Goal: Task Accomplishment & Management: Manage account settings

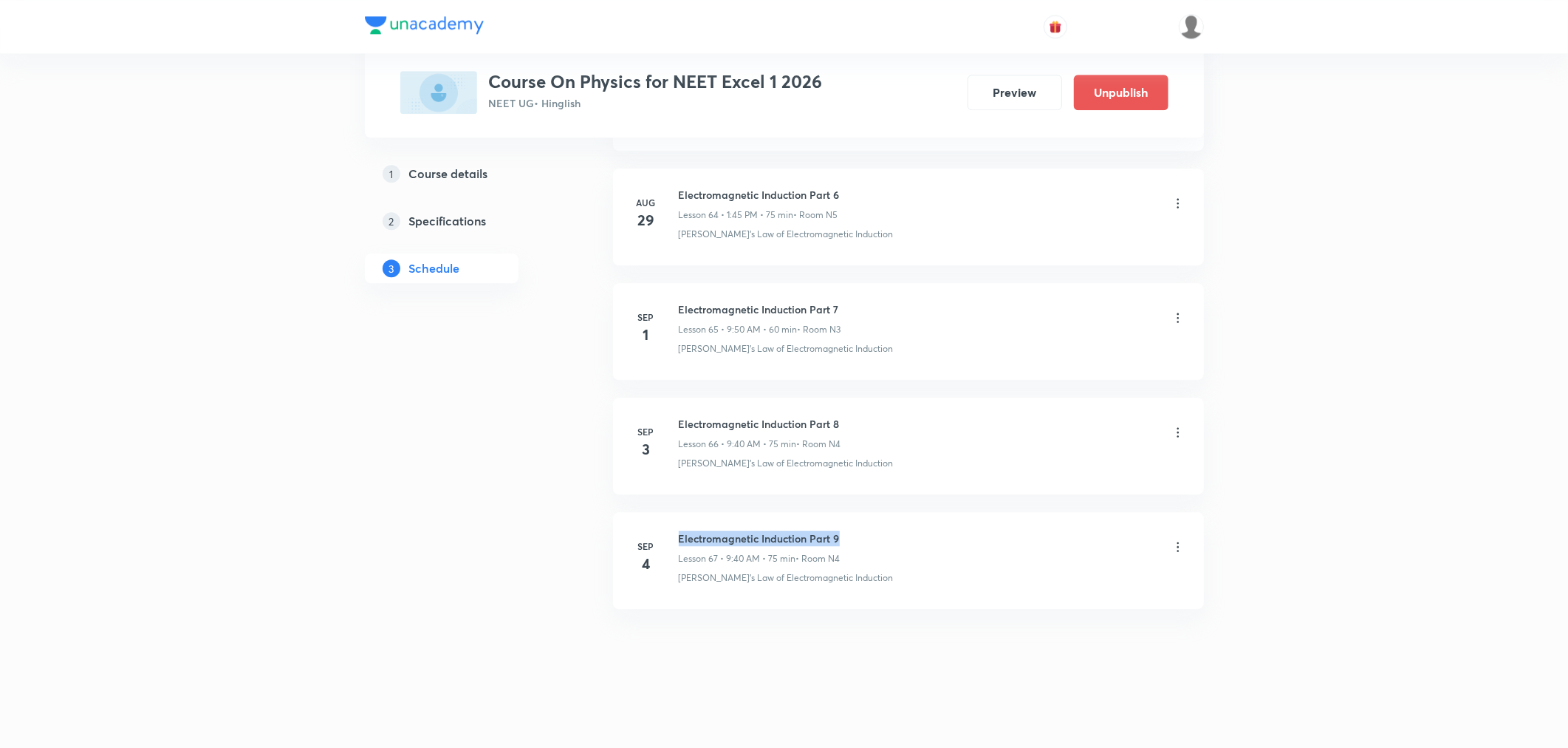
drag, startPoint x: 683, startPoint y: 531, endPoint x: 868, endPoint y: 541, distance: 185.3
click at [868, 541] on div "Electromagnetic Induction Part 9 Lesson 67 • 9:40 AM • 75 min • Room N4" at bounding box center [932, 548] width 507 height 34
copy h6 "Electromagnetic Induction Part 9"
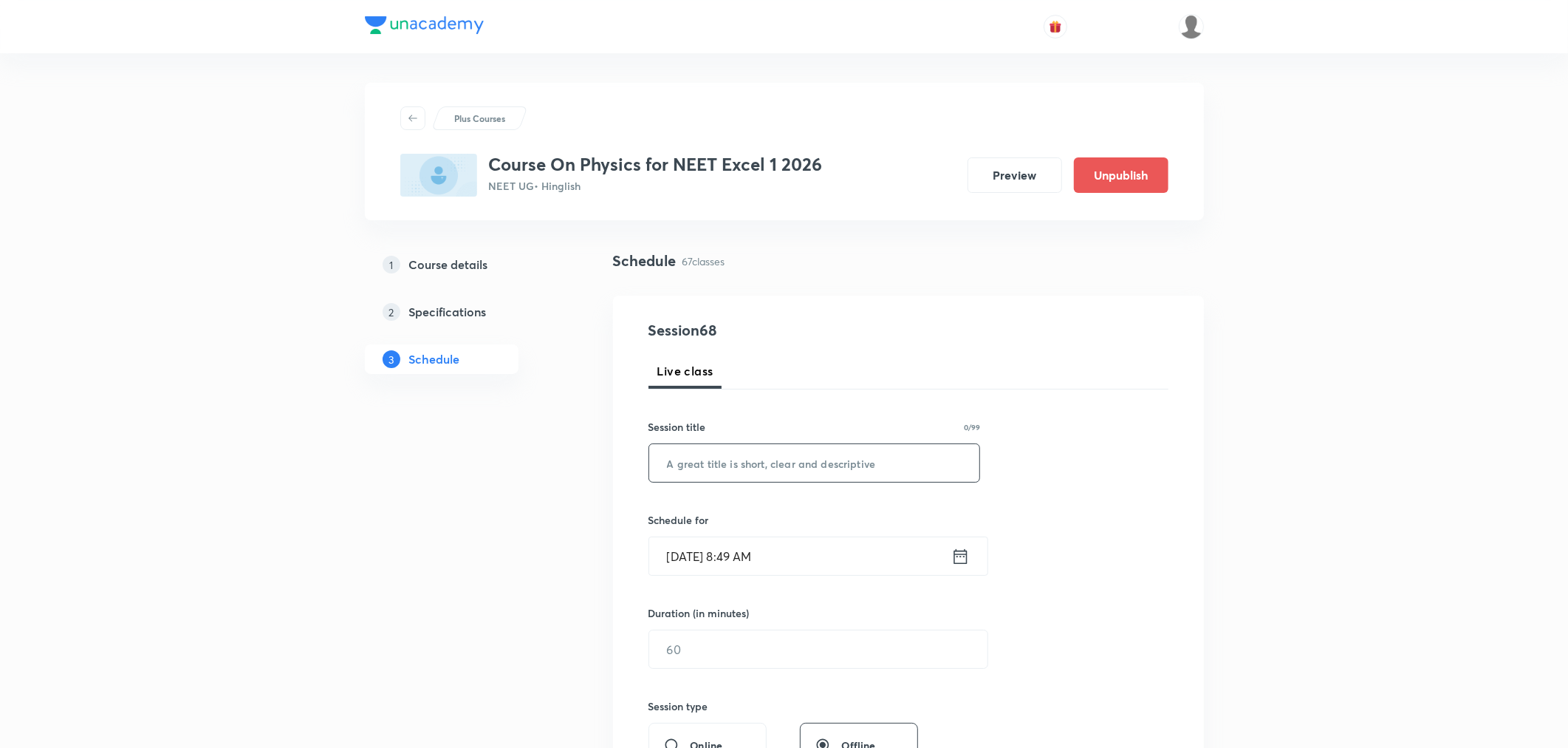
click at [715, 468] on input "text" at bounding box center [814, 463] width 331 height 37
paste input "Electromagnetic Induction Part 9"
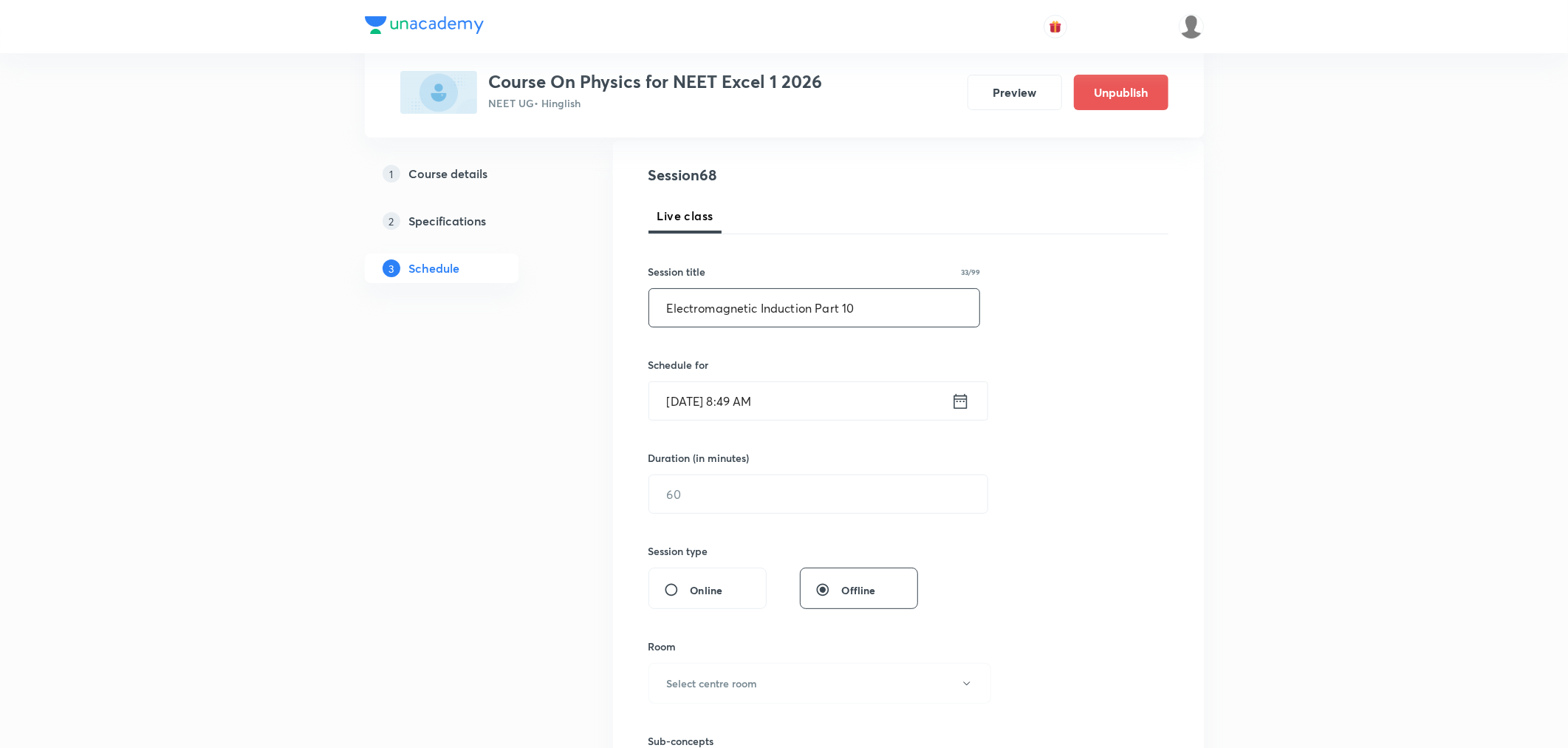
scroll to position [164, 0]
type input "Electromagnetic Induction Part 10"
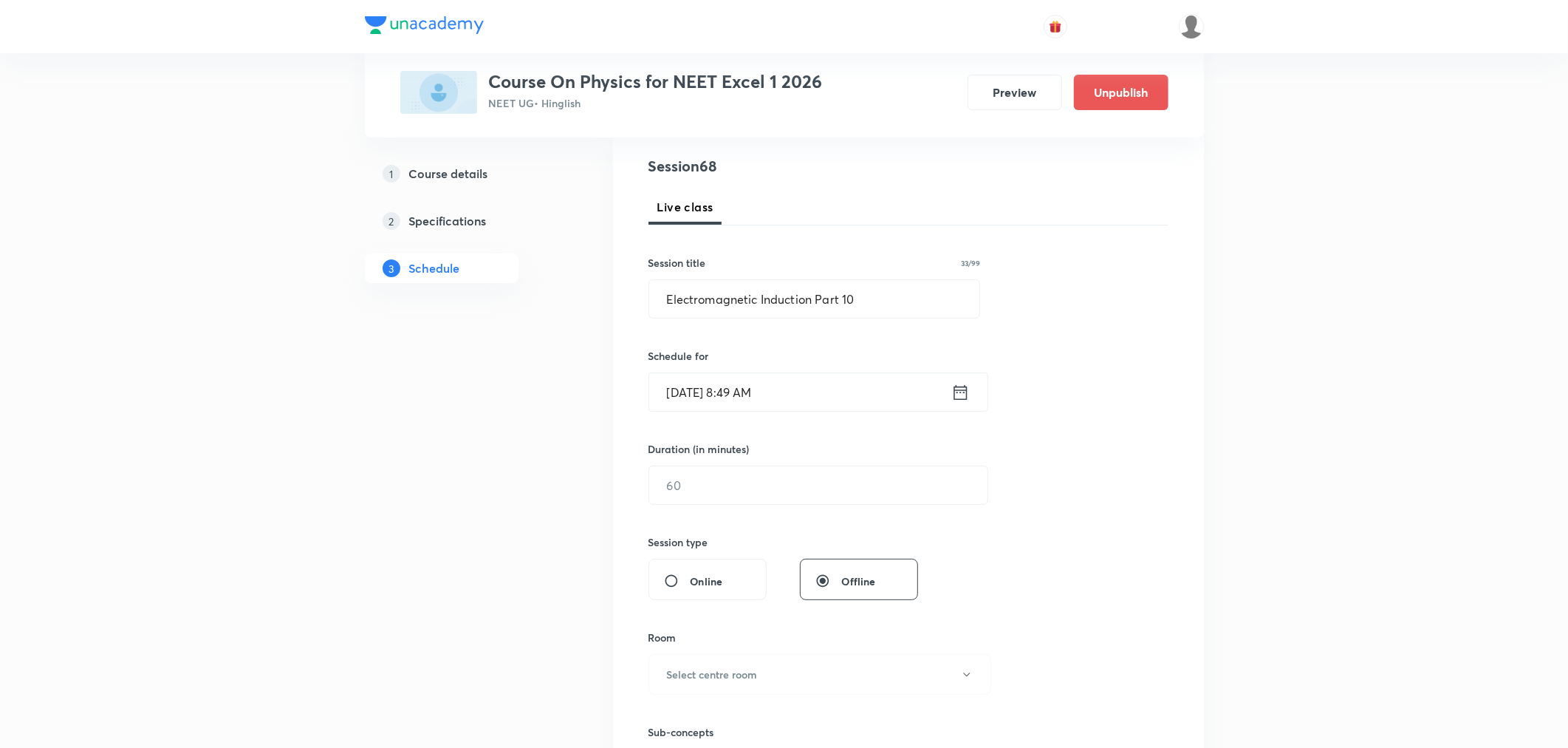
click at [961, 392] on icon at bounding box center [959, 391] width 13 height 15
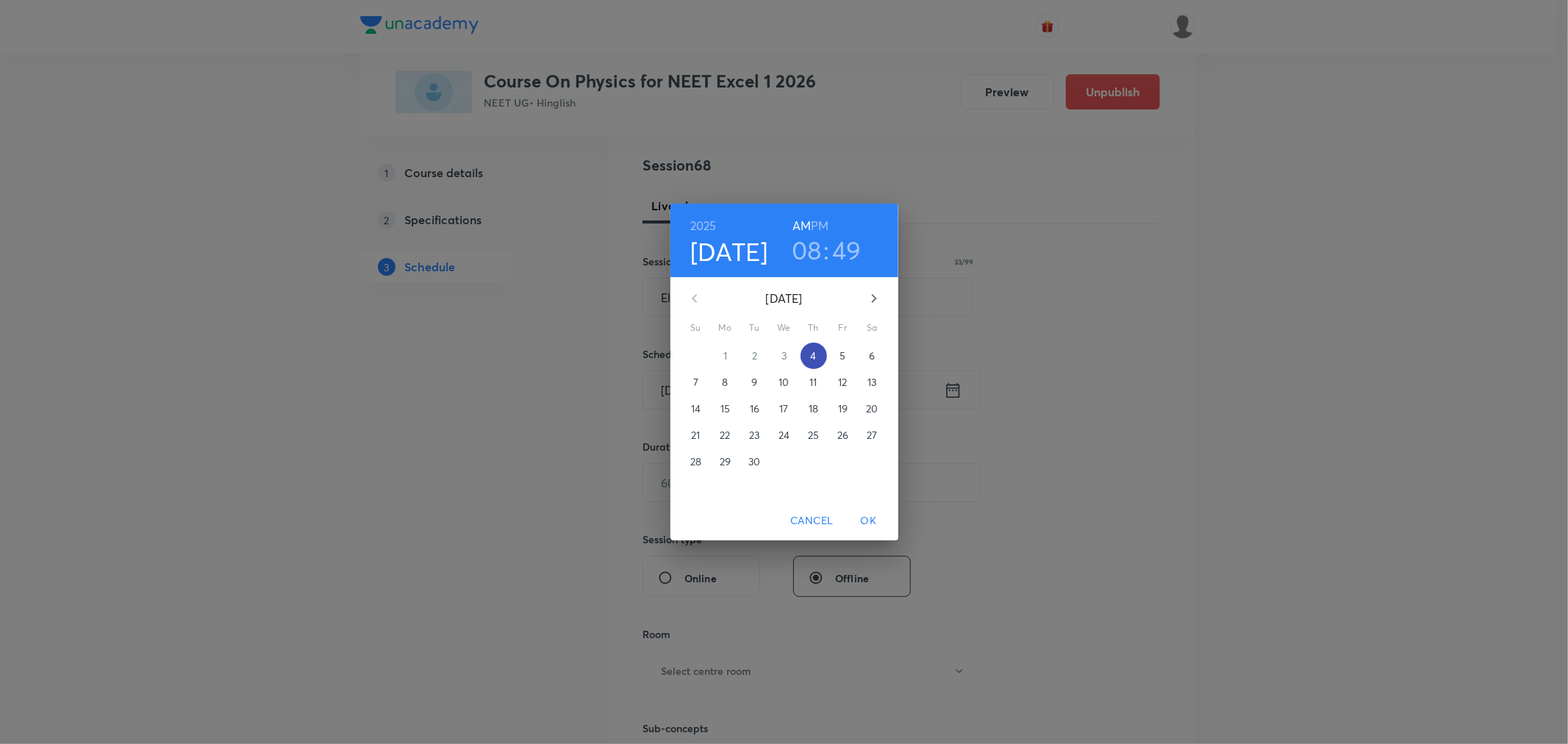
click at [814, 355] on p "4" at bounding box center [814, 355] width 6 height 14
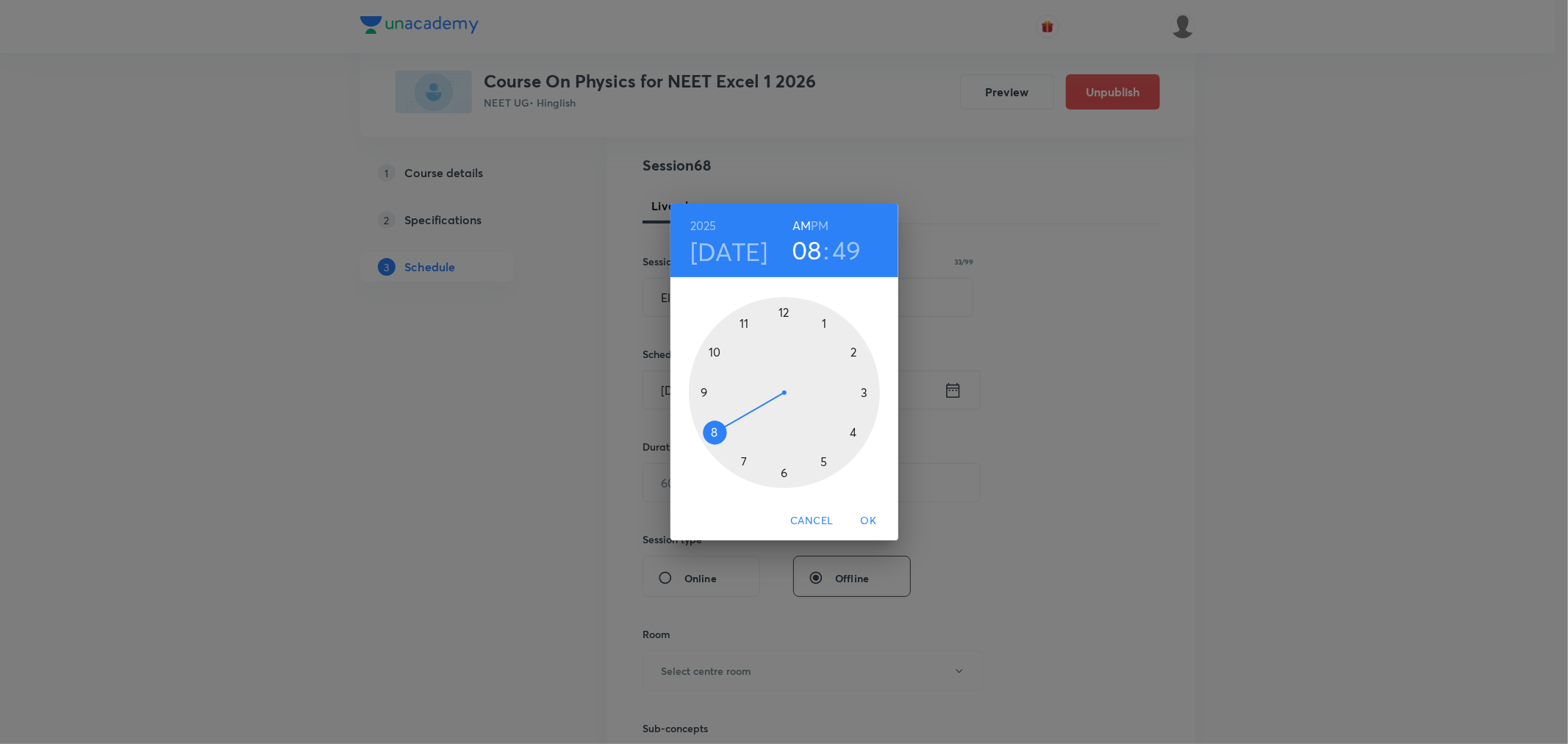
click at [825, 324] on div at bounding box center [784, 392] width 191 height 191
click at [703, 393] on div at bounding box center [784, 392] width 191 height 191
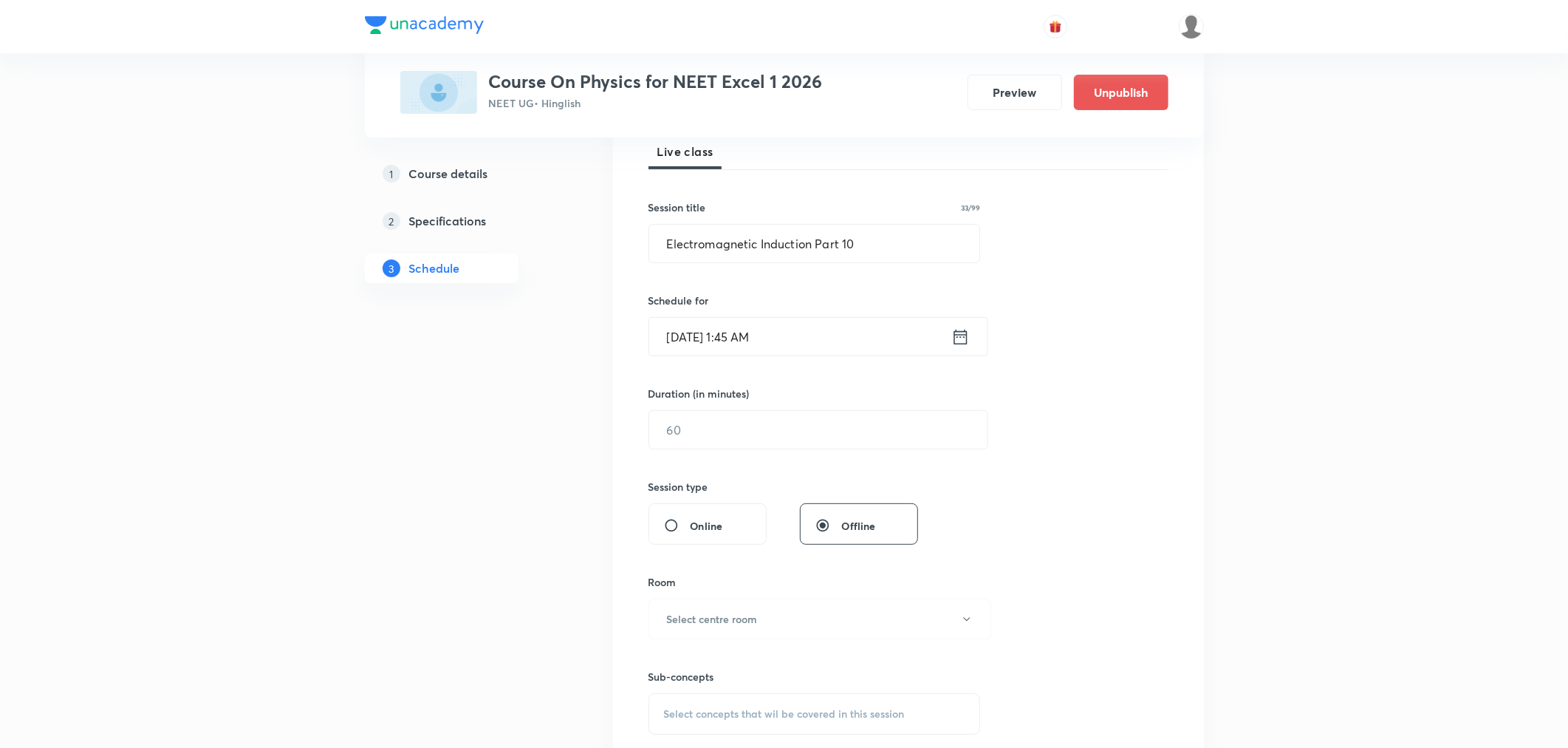
scroll to position [246, 0]
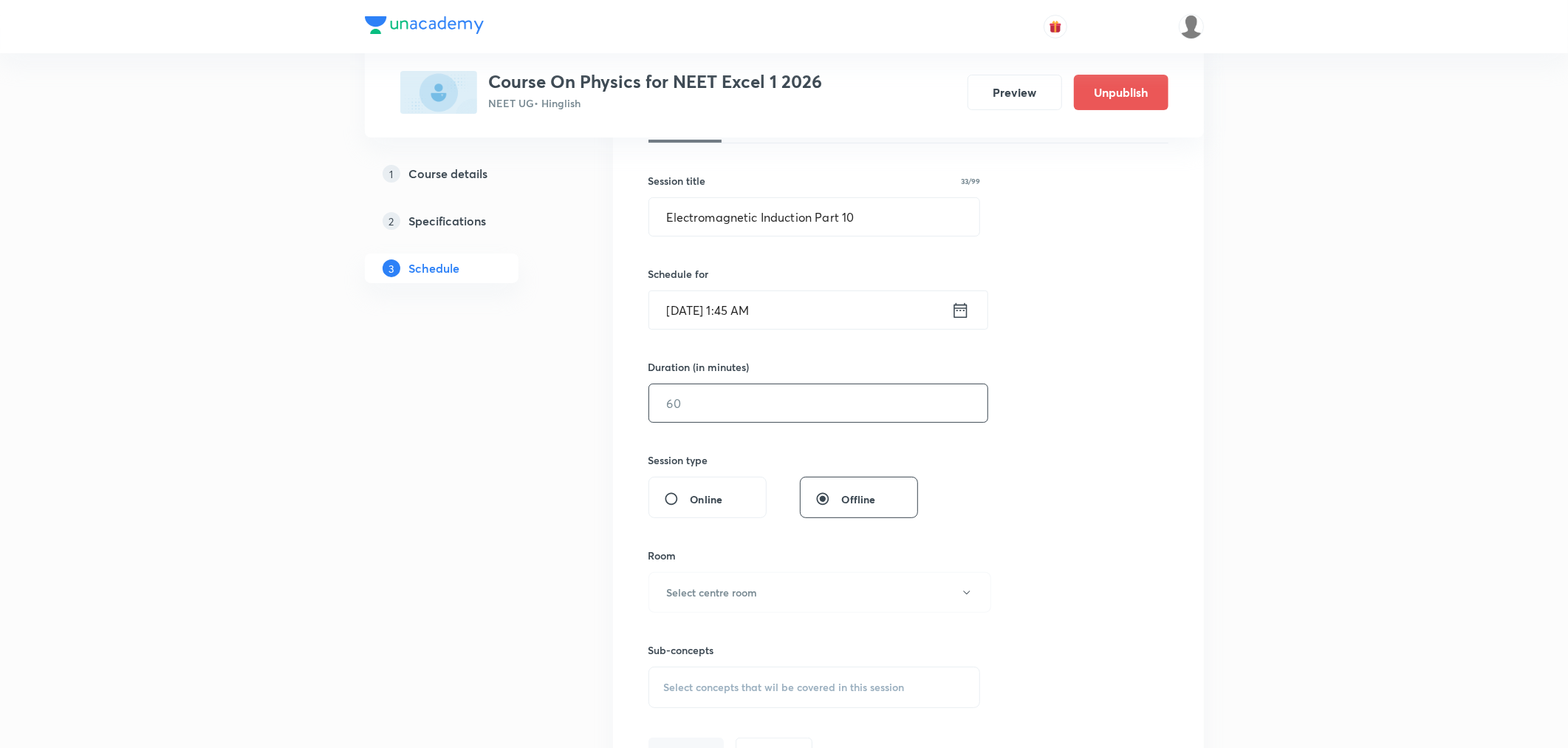
click at [731, 411] on input "text" at bounding box center [818, 402] width 338 height 37
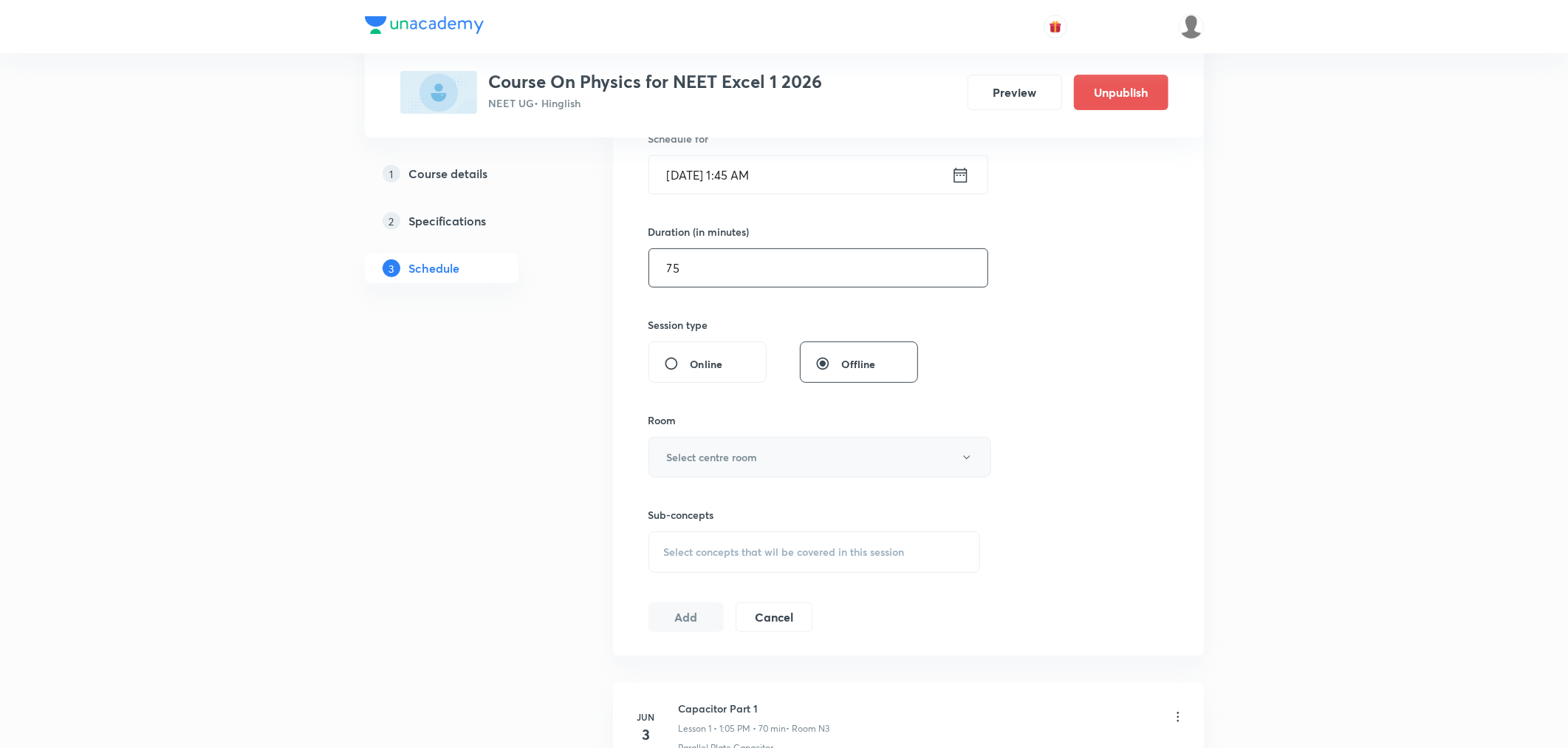
scroll to position [410, 0]
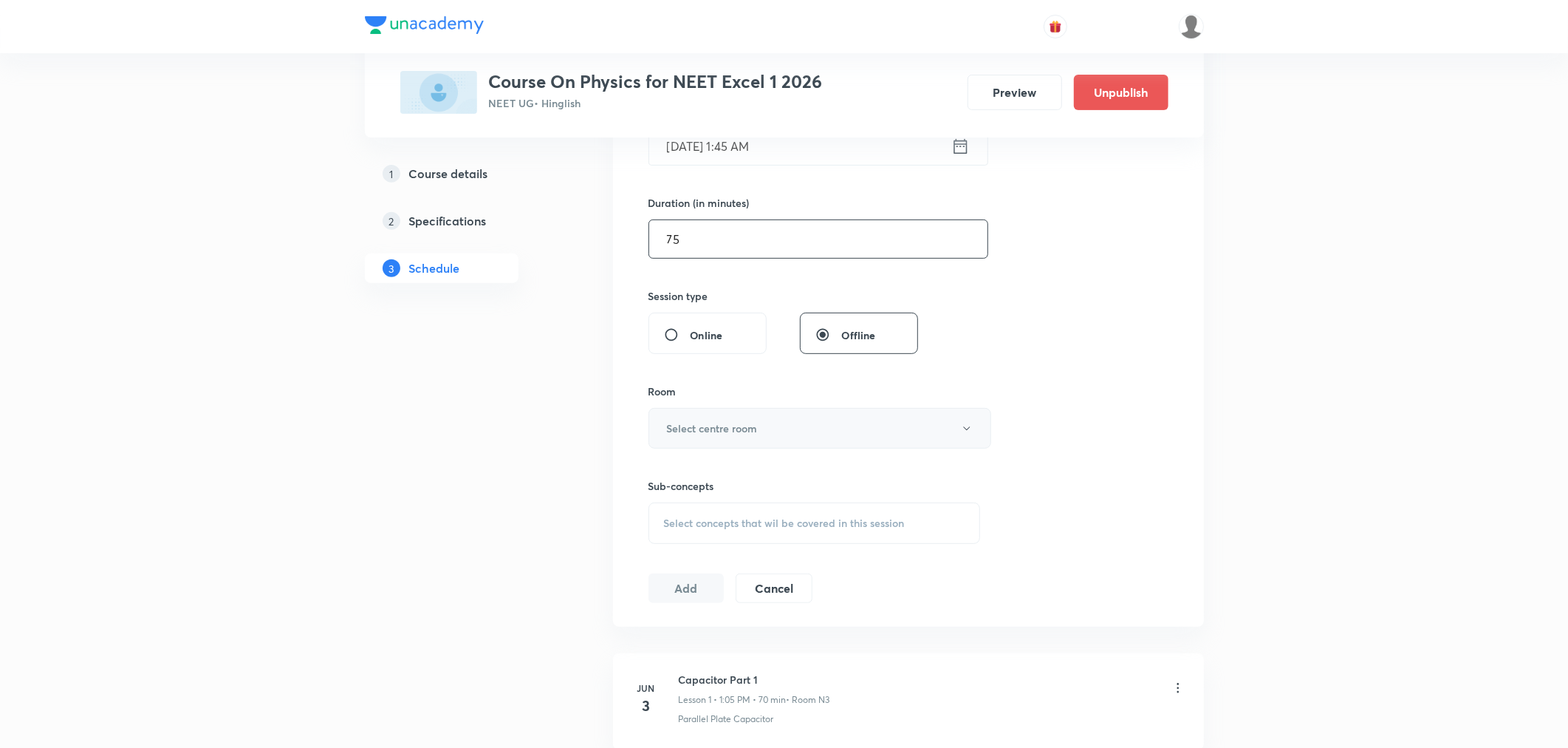
type input "75"
click at [741, 428] on h6 "Select centre room" at bounding box center [712, 428] width 91 height 15
click at [666, 582] on span "N5" at bounding box center [816, 585] width 323 height 15
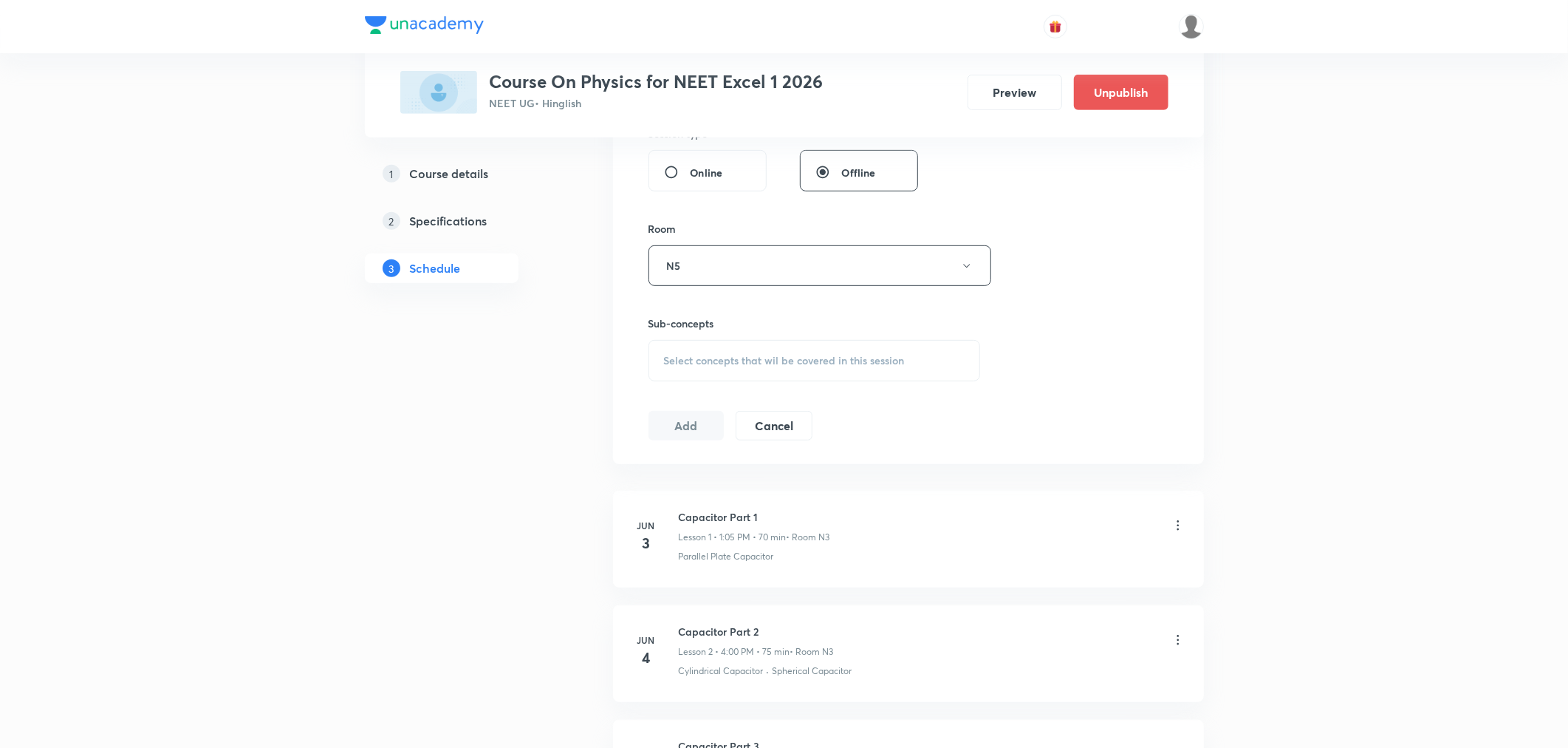
scroll to position [574, 0]
click at [753, 358] on span "Select concepts that wil be covered in this session" at bounding box center [784, 359] width 241 height 11
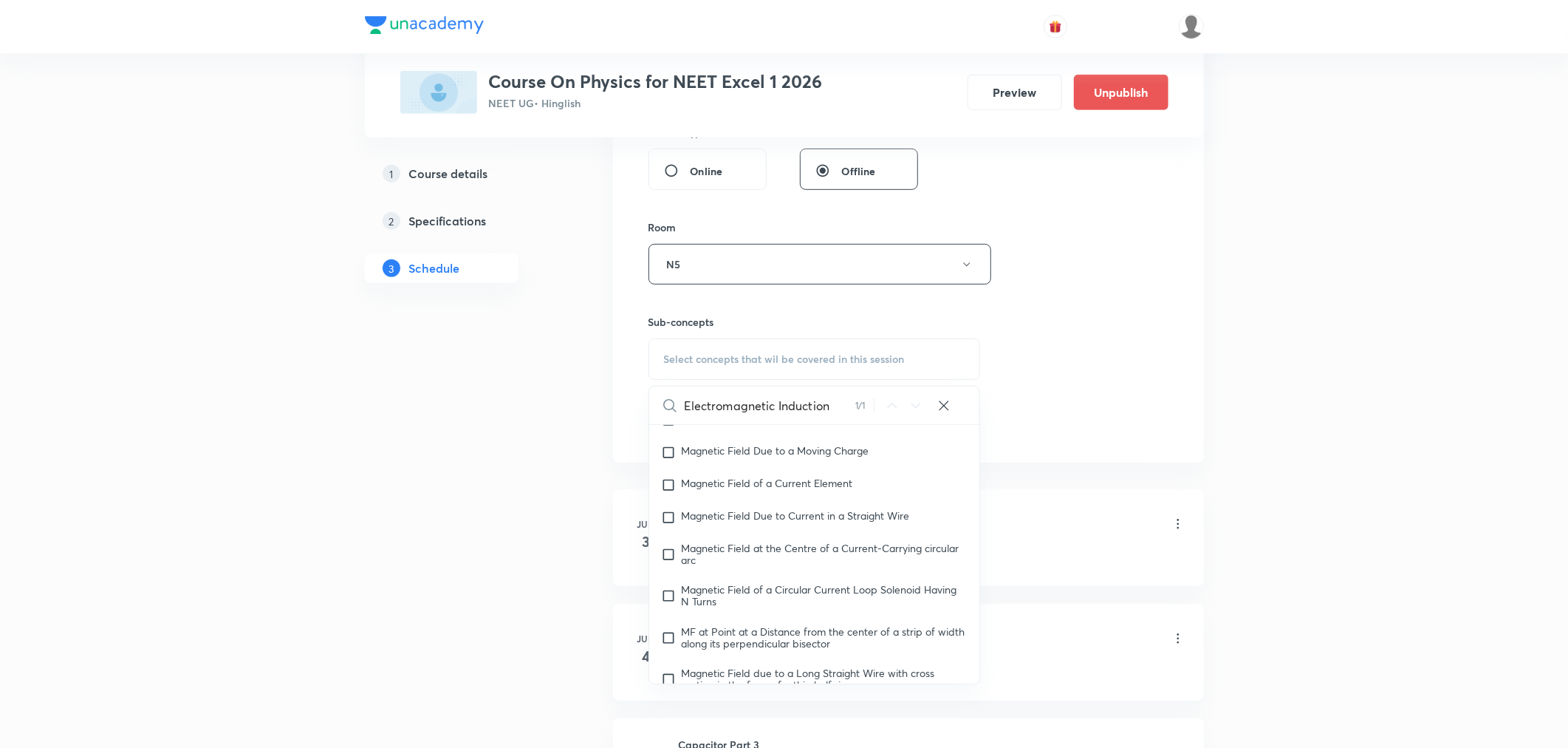
scroll to position [14152, 0]
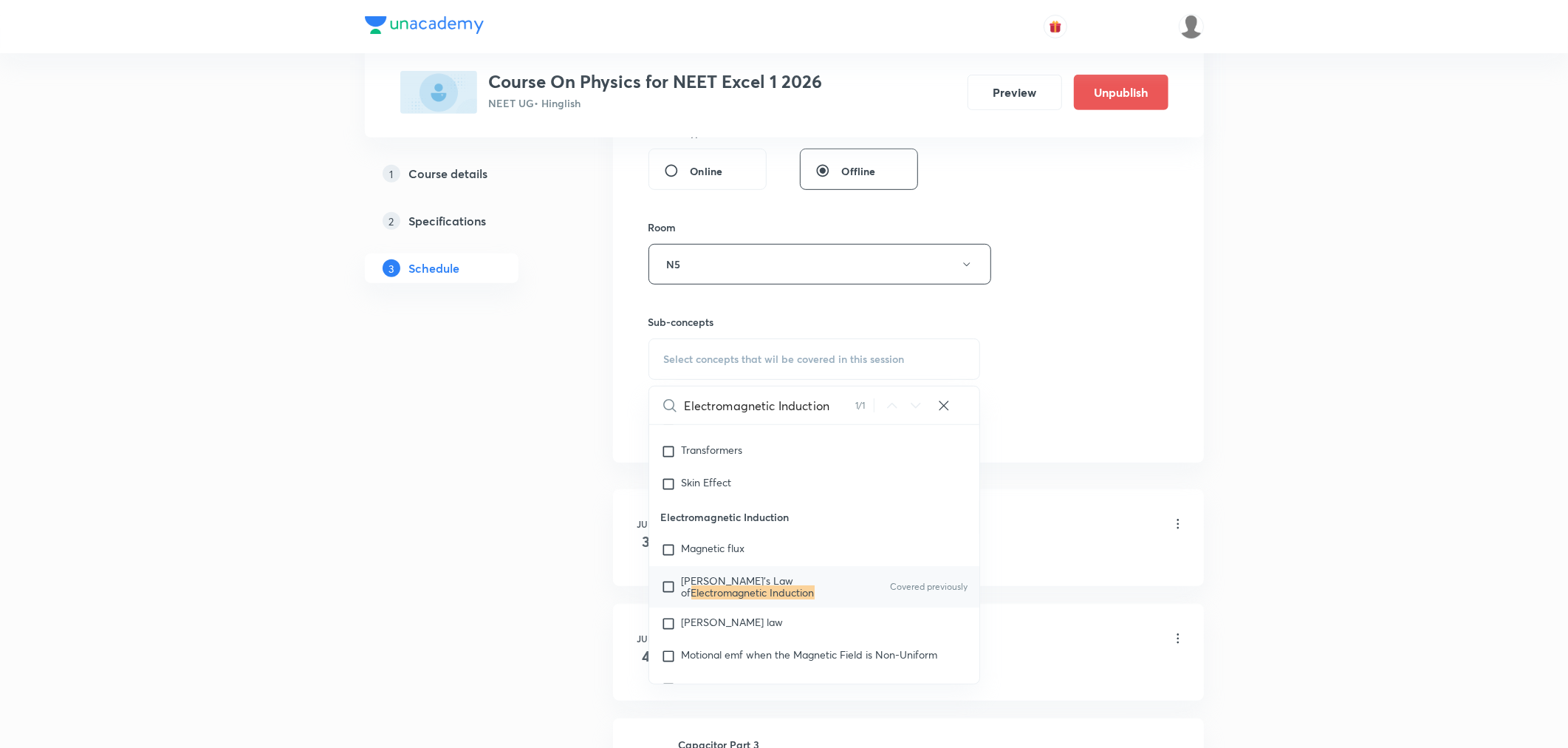
type input "Electromagnetic Induction"
click at [720, 599] on mark "Electromagnetic Induction" at bounding box center [752, 592] width 123 height 14
checkbox input "true"
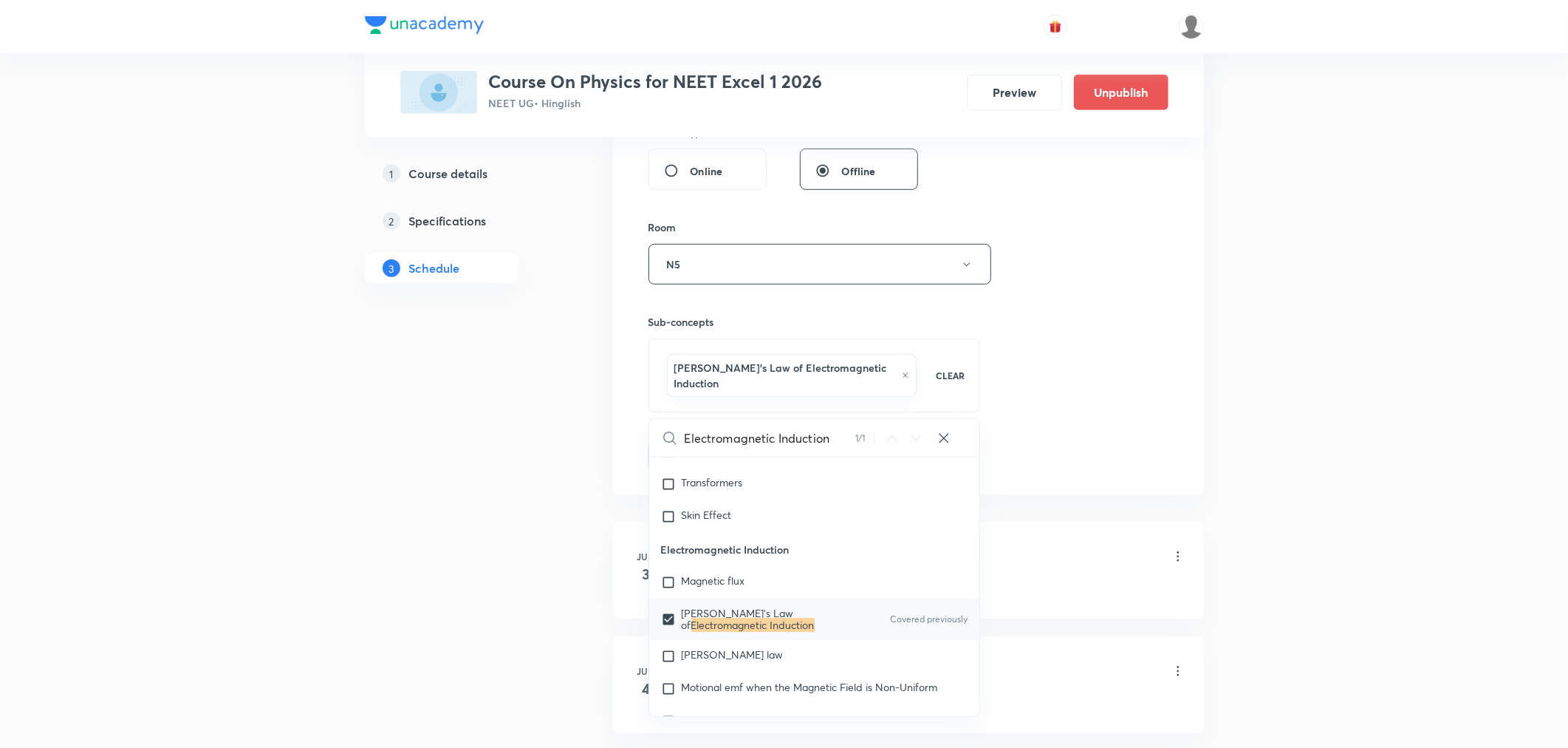
click at [1081, 380] on div "Session 68 Live class Session title 33/99 Electromagnetic Induction Part 10 ​ S…" at bounding box center [908, 109] width 520 height 727
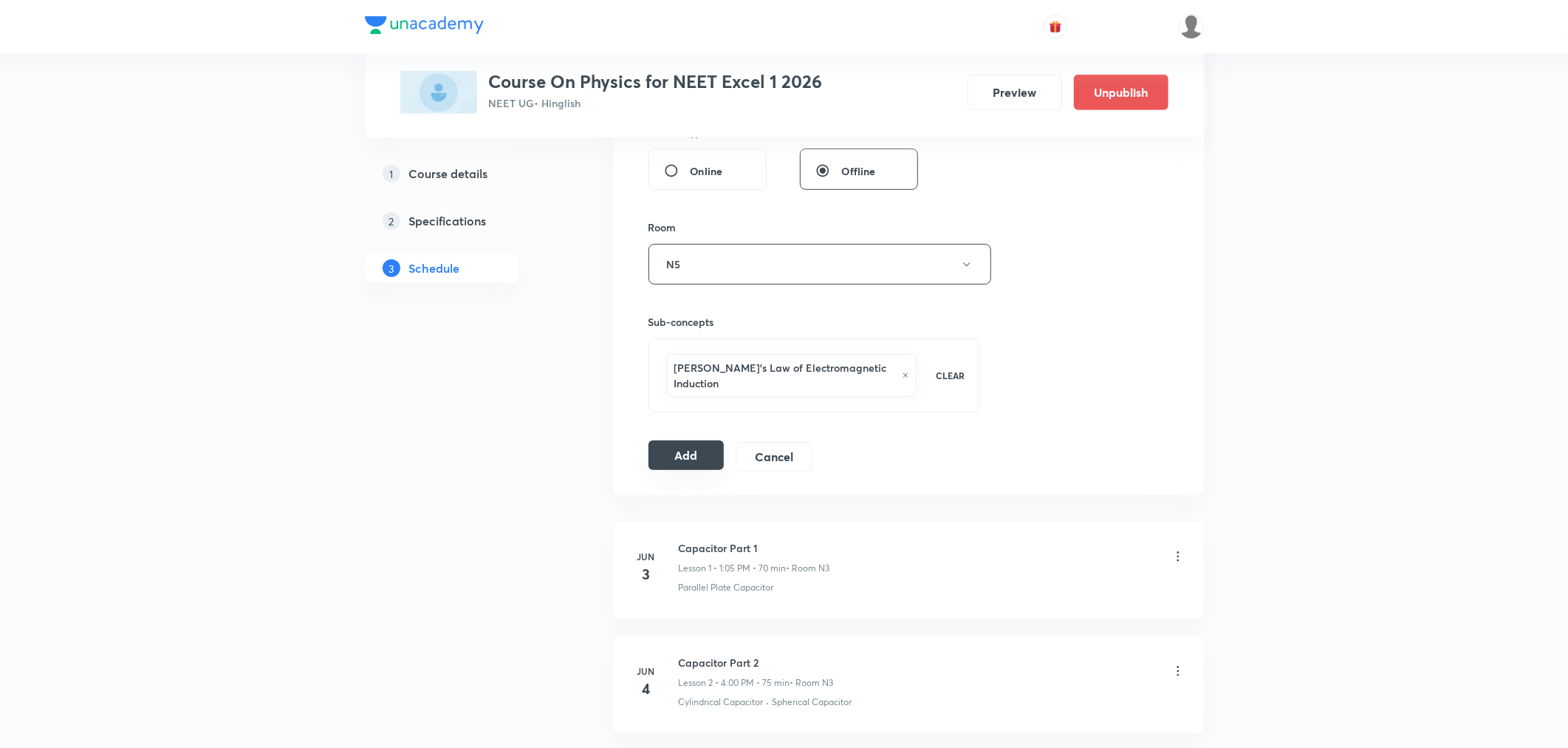
click at [688, 453] on button "Add" at bounding box center [686, 455] width 76 height 30
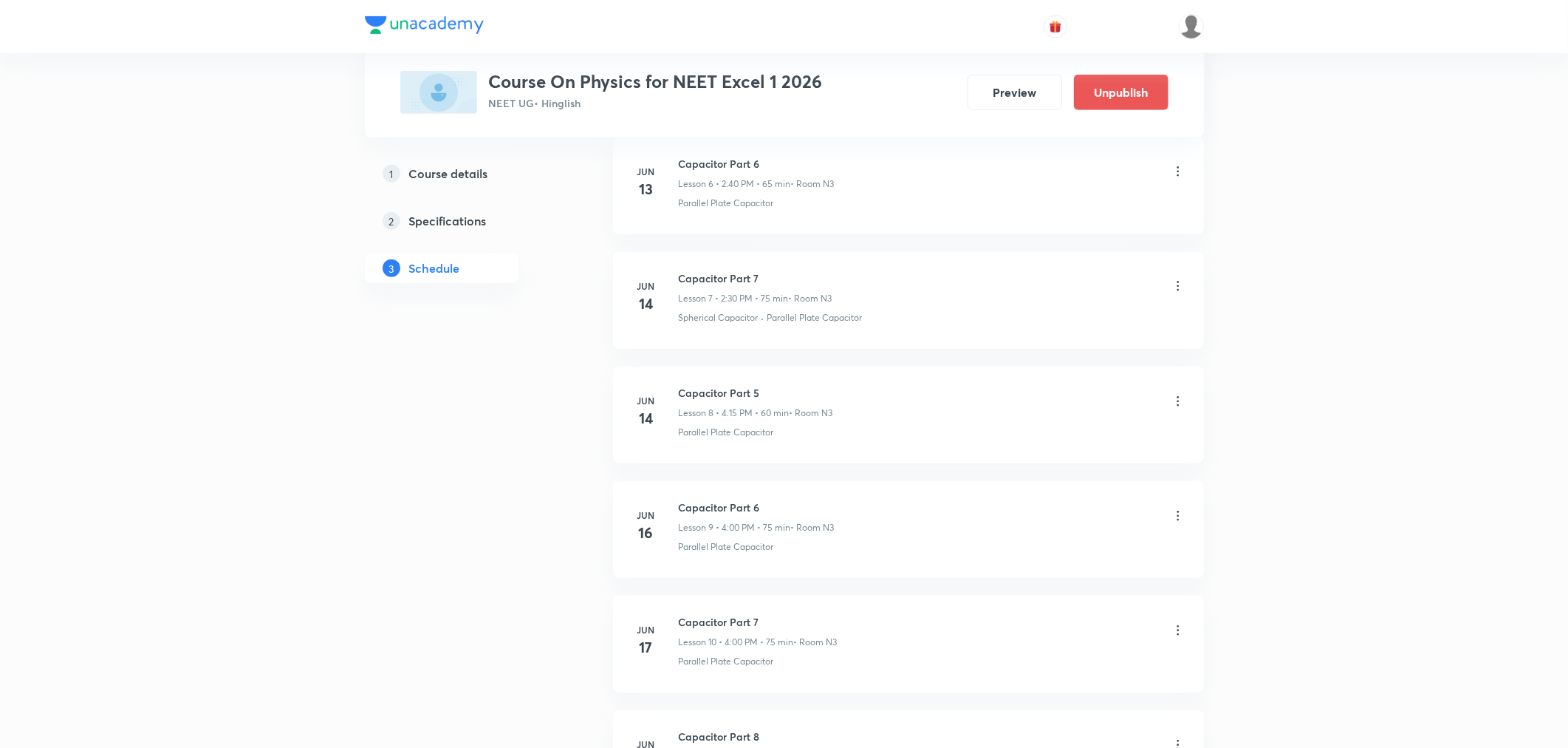
scroll to position [7555, 0]
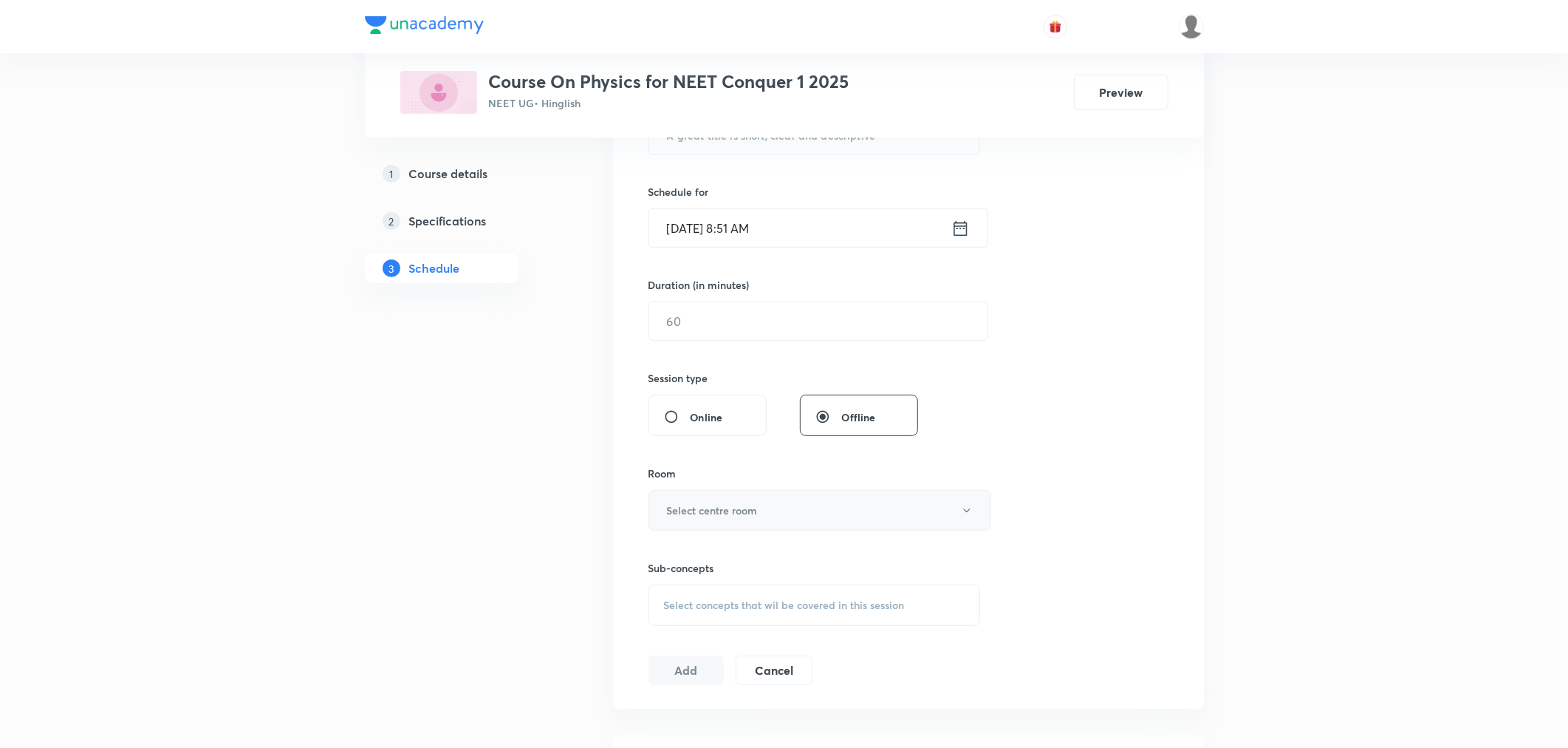
scroll to position [4793, 0]
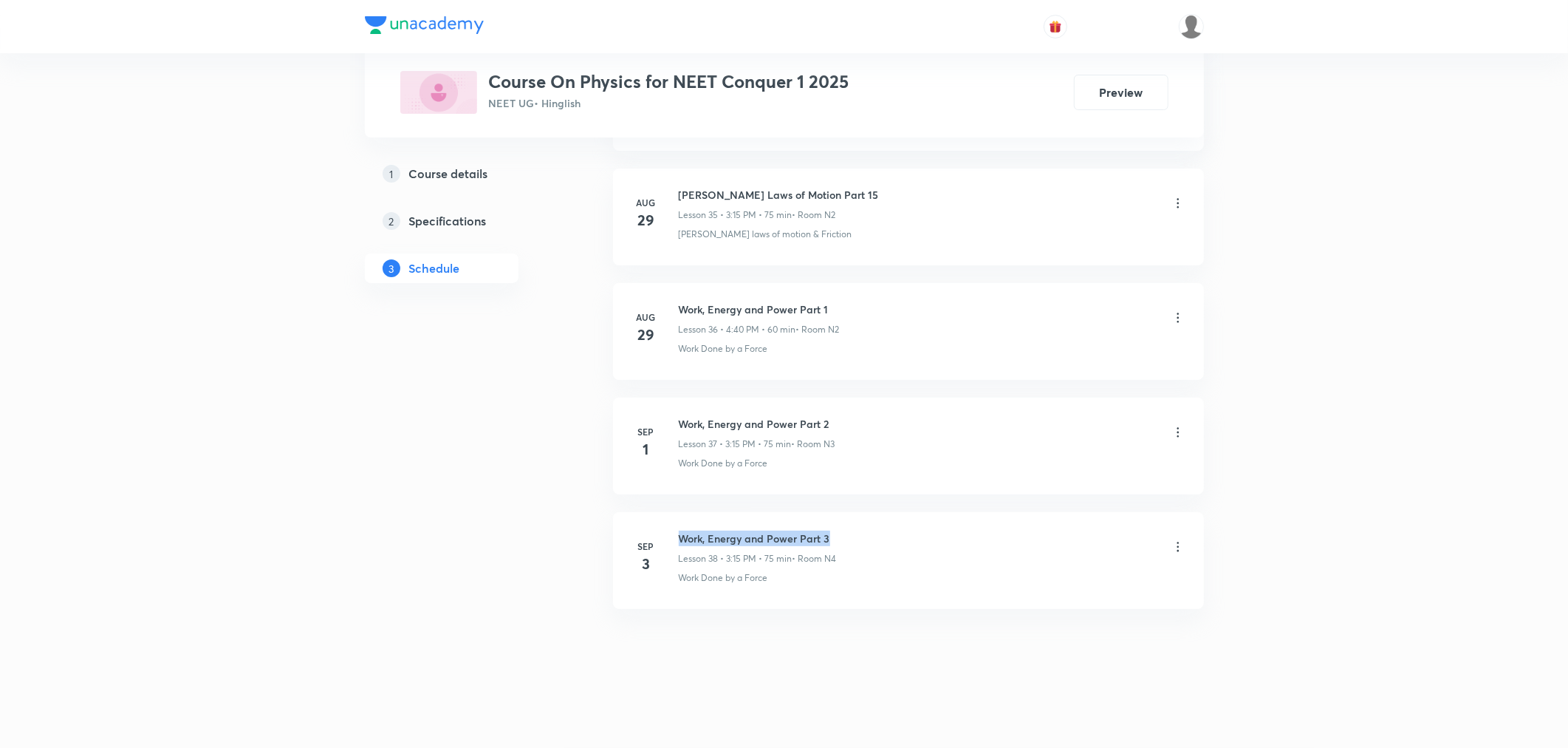
drag, startPoint x: 680, startPoint y: 536, endPoint x: 880, endPoint y: 539, distance: 200.0
click at [880, 539] on div "Work, Energy and Power Part 3 Lesson 38 • 3:15 PM • 75 min • Room N4" at bounding box center [932, 548] width 507 height 34
copy h6 "Work, Energy and Power Part 3"
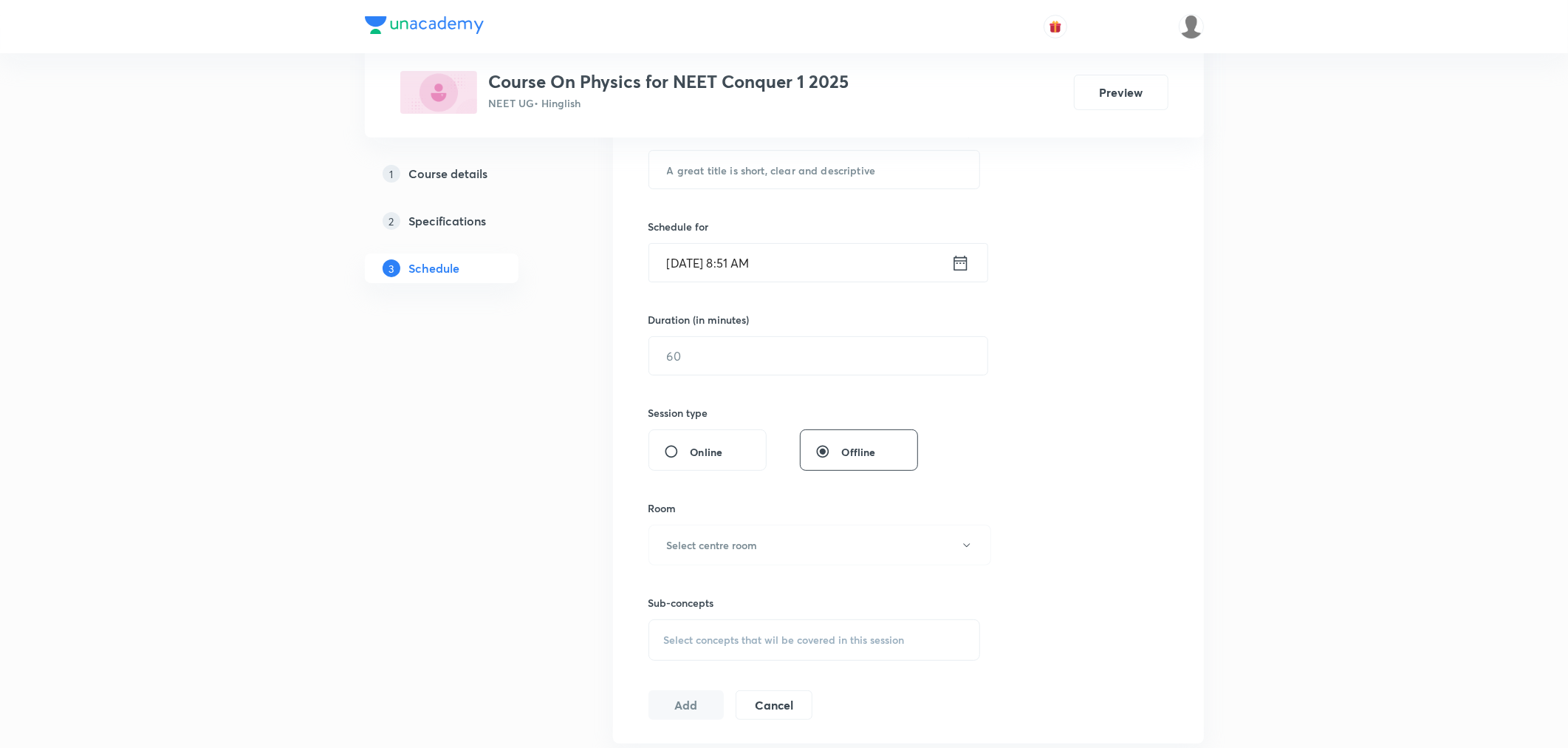
scroll to position [0, 0]
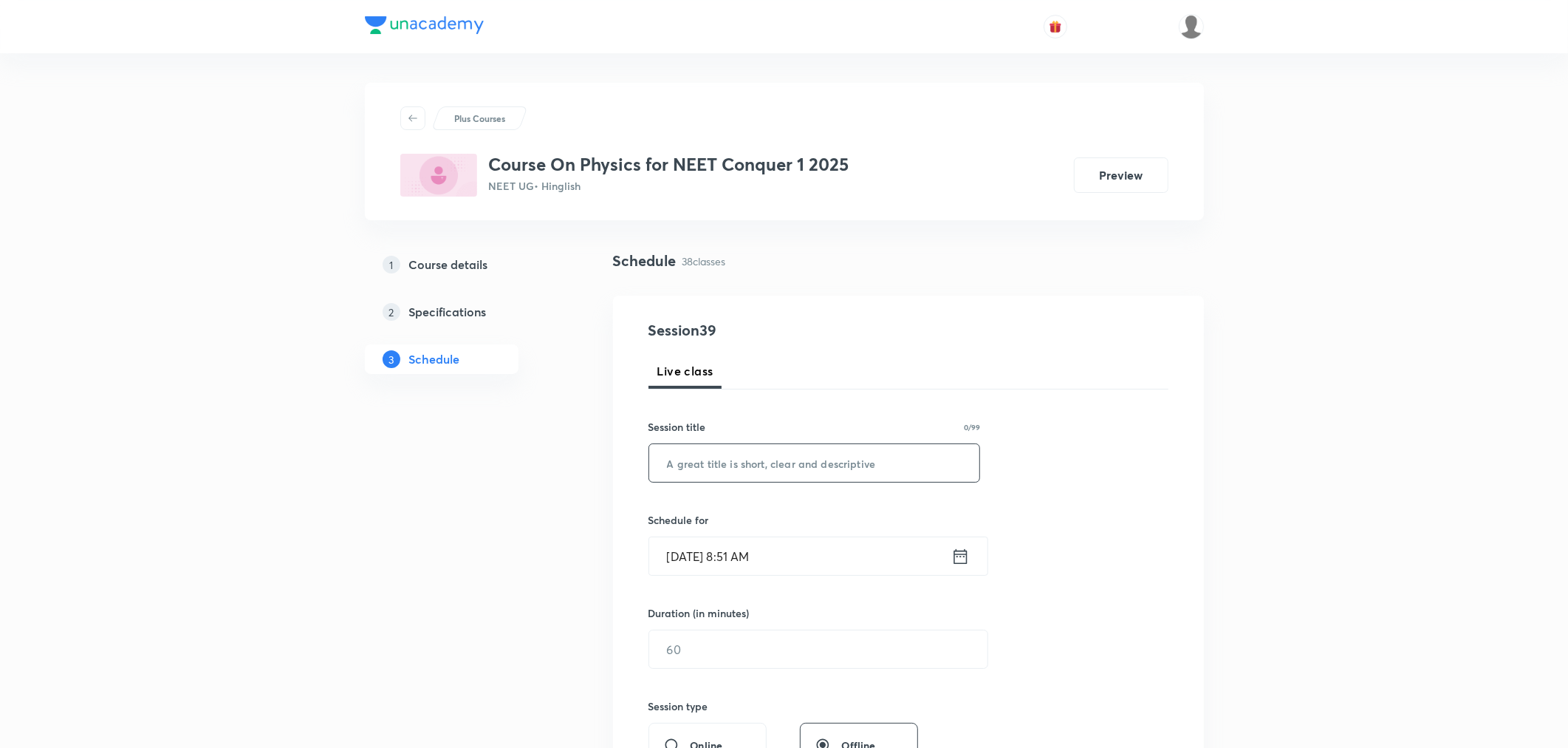
click at [838, 470] on input "text" at bounding box center [814, 463] width 331 height 37
paste input "Work, Energy and Power Part 3"
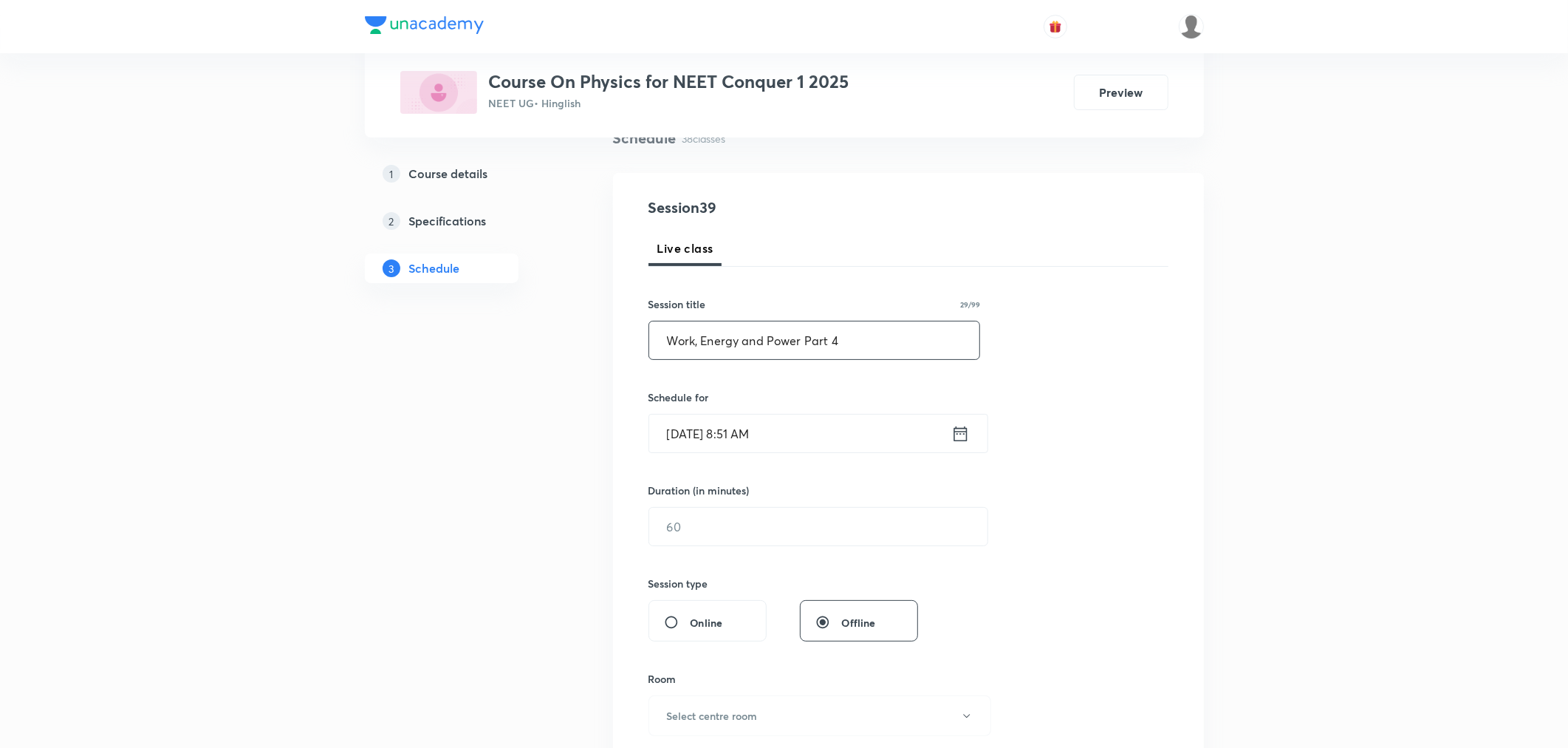
scroll to position [164, 0]
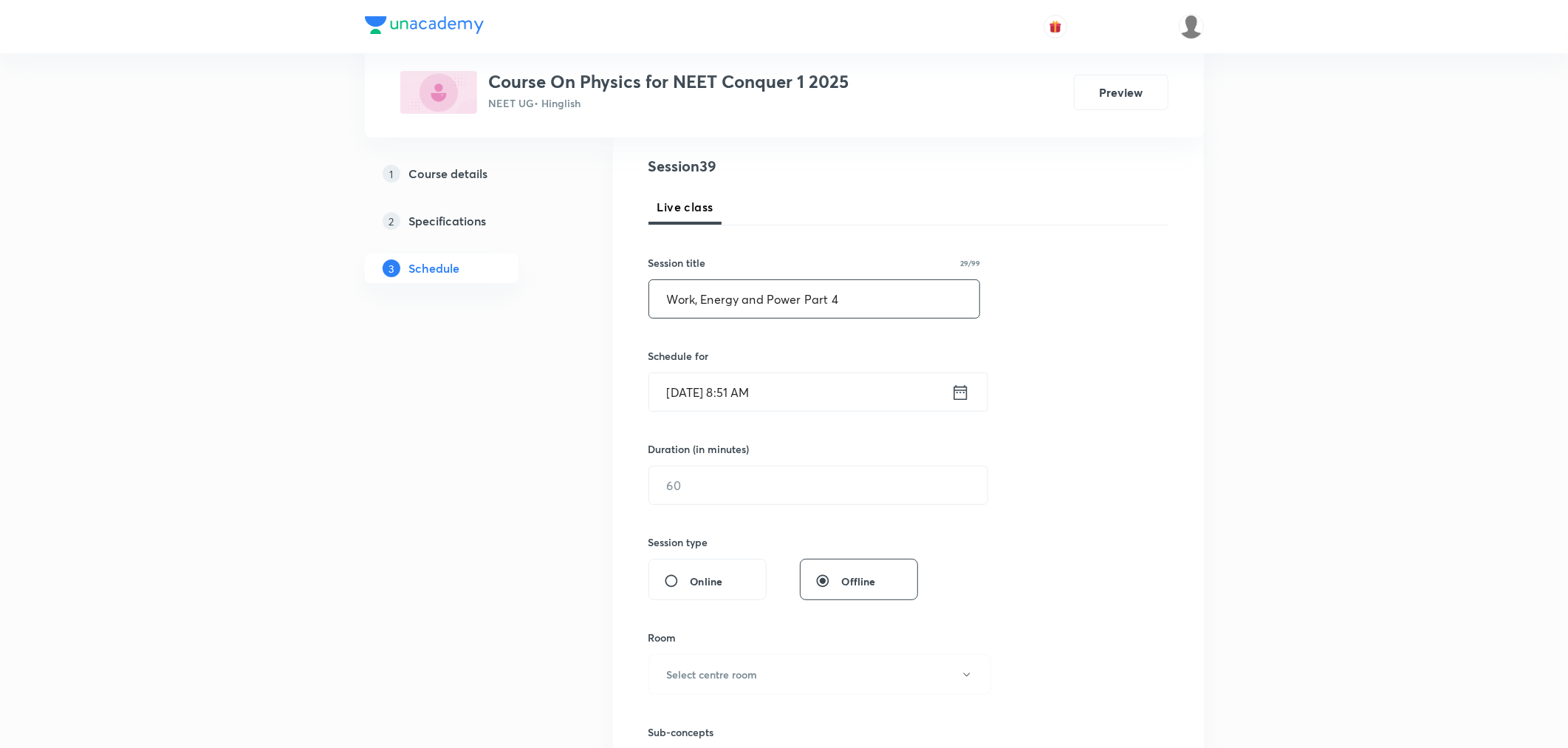
type input "Work, Energy and Power Part 4"
click at [823, 393] on input "Sep 4, 2025, 8:51 AM" at bounding box center [800, 392] width 302 height 37
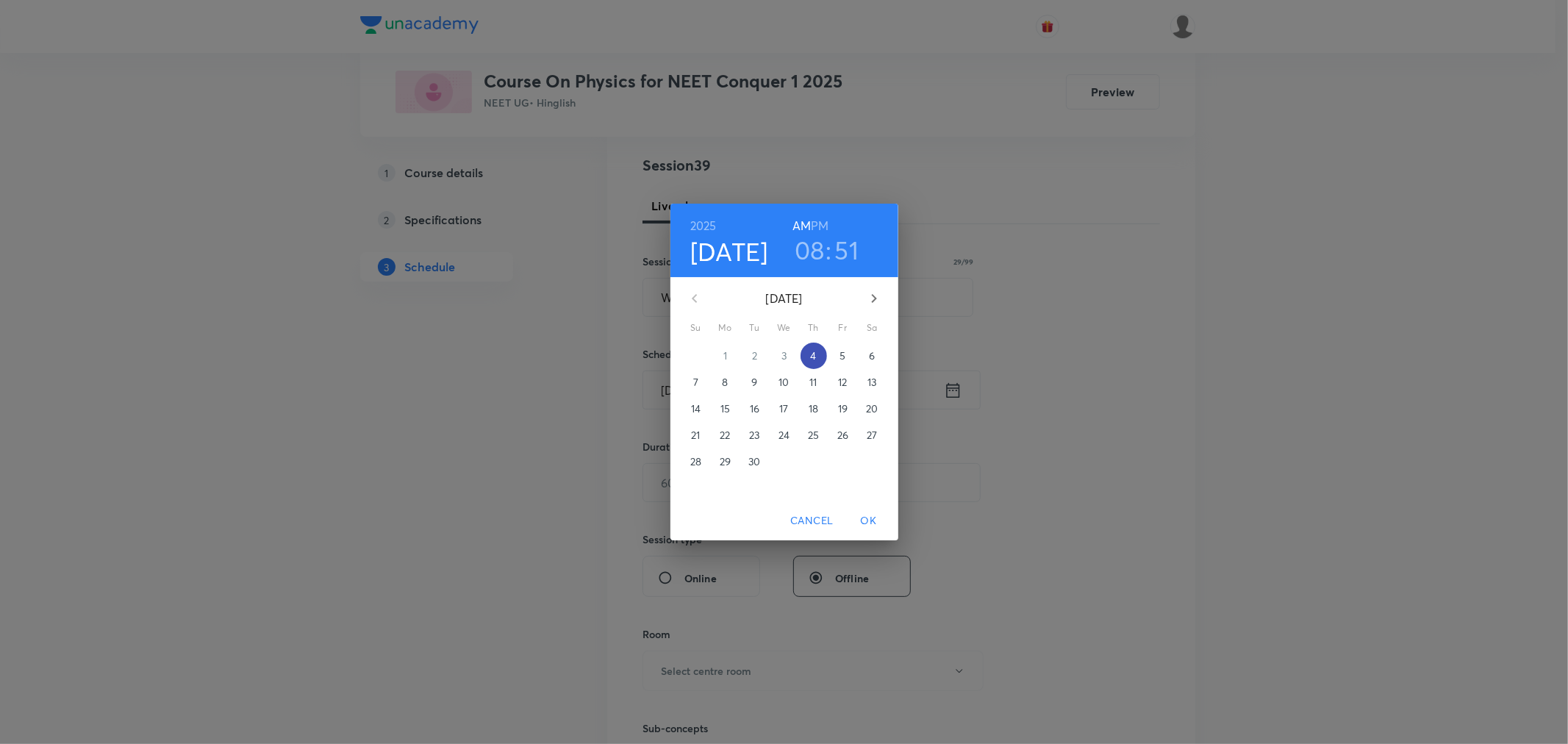
click at [812, 354] on p "4" at bounding box center [814, 355] width 6 height 14
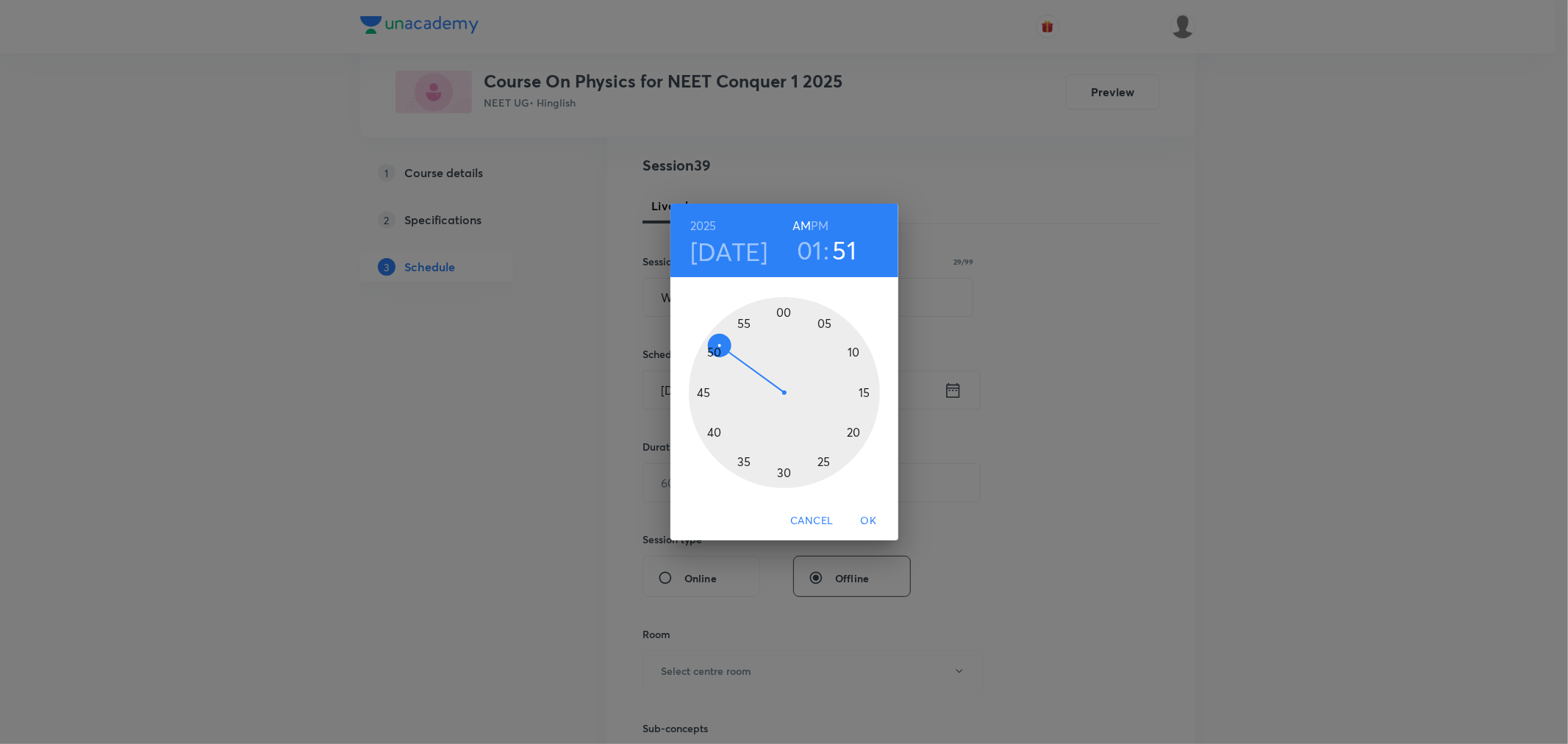
click at [818, 225] on h6 "PM" at bounding box center [819, 225] width 18 height 21
click at [817, 520] on span "Cancel" at bounding box center [811, 520] width 43 height 18
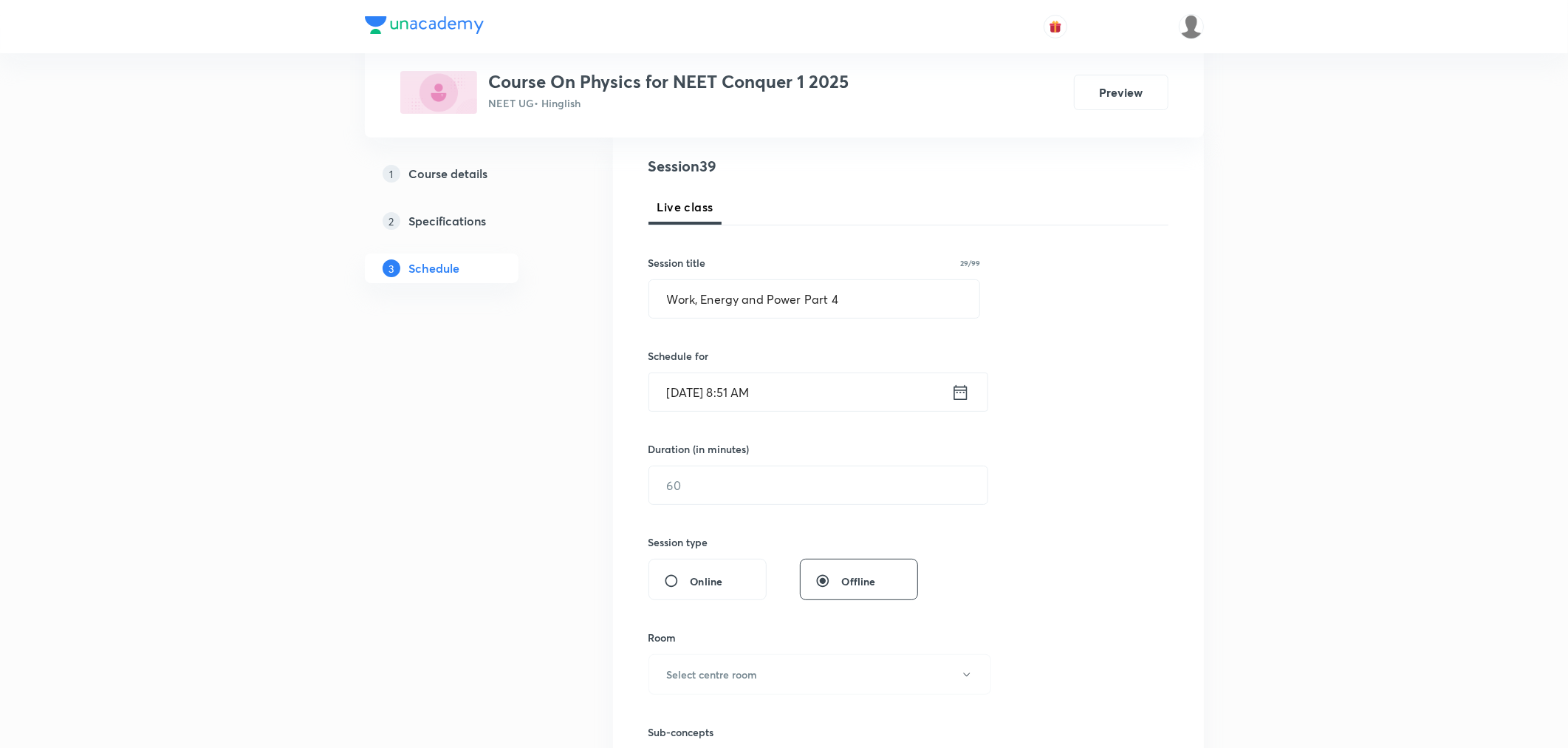
click at [801, 389] on input "Sep 4, 2025, 8:51 AM" at bounding box center [800, 392] width 302 height 37
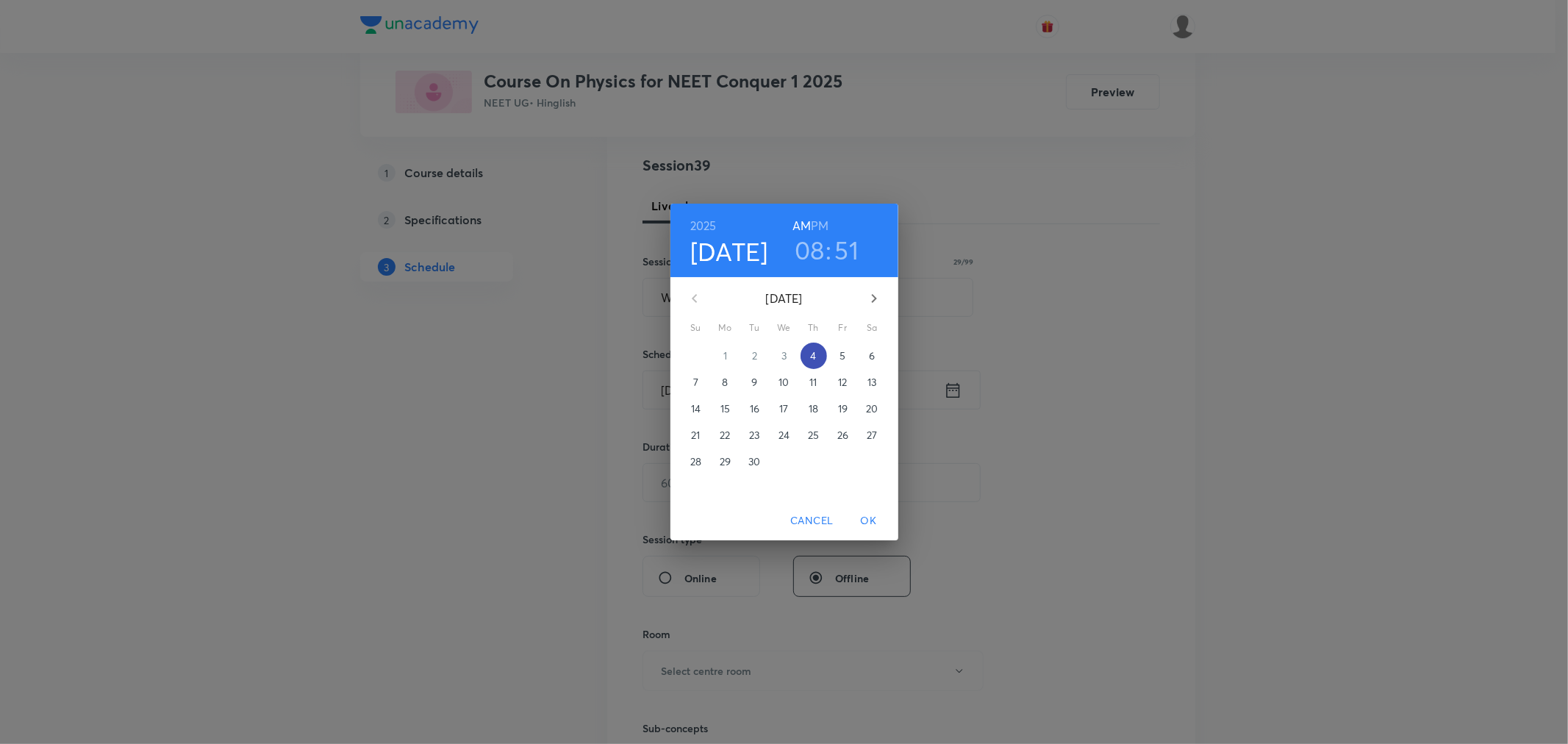
click at [816, 355] on p "4" at bounding box center [814, 355] width 6 height 14
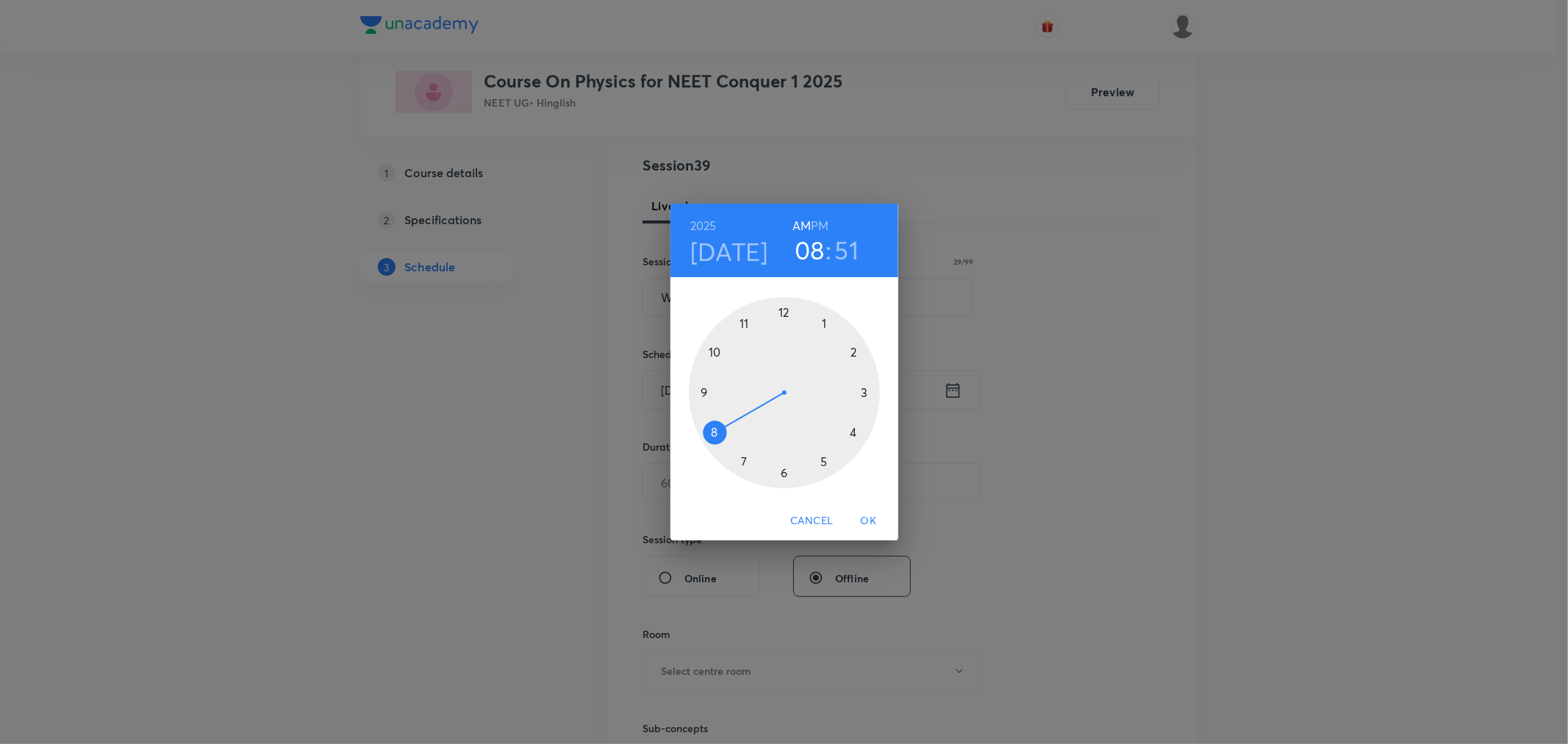
click at [824, 320] on div at bounding box center [784, 392] width 191 height 191
click at [703, 390] on div at bounding box center [784, 392] width 191 height 191
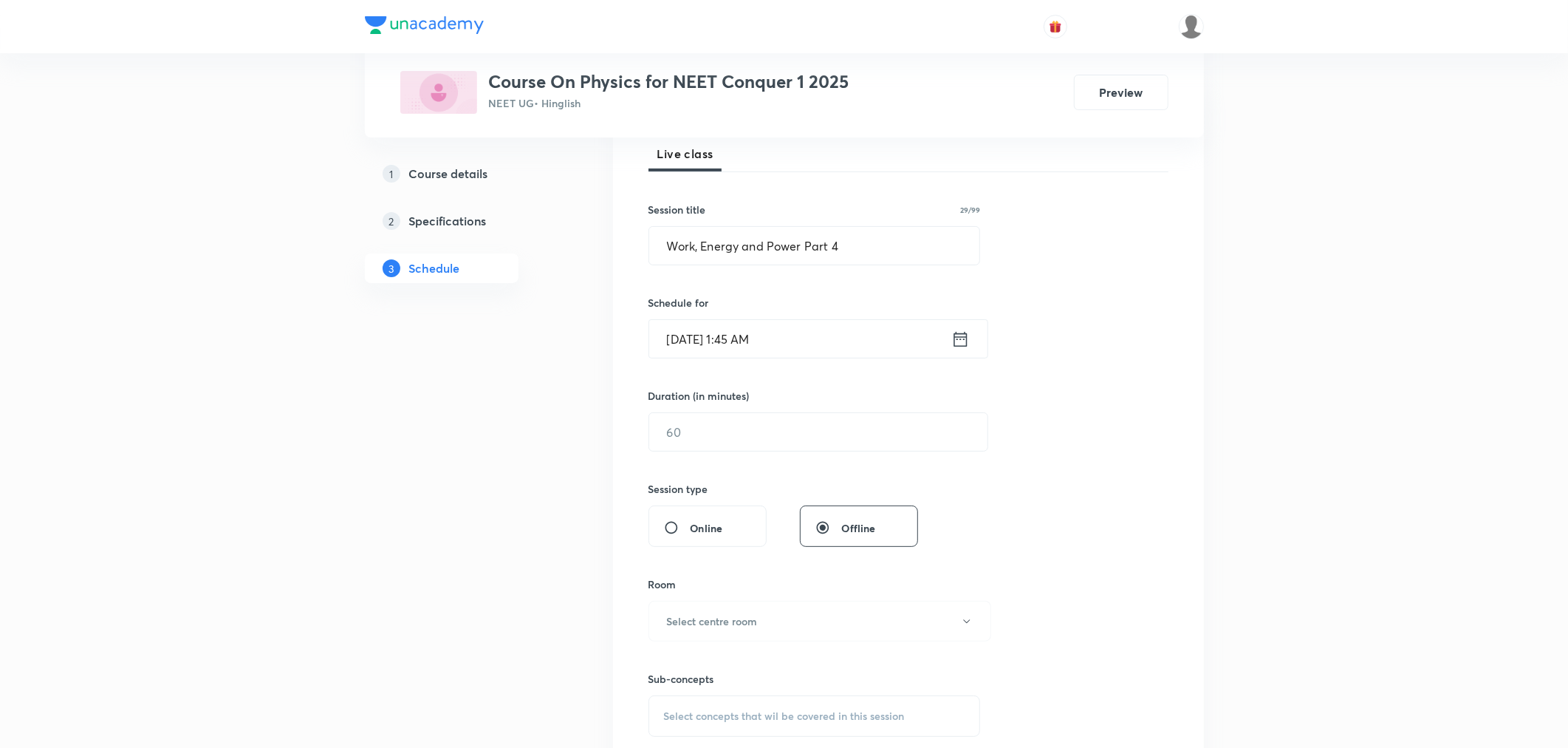
scroll to position [246, 0]
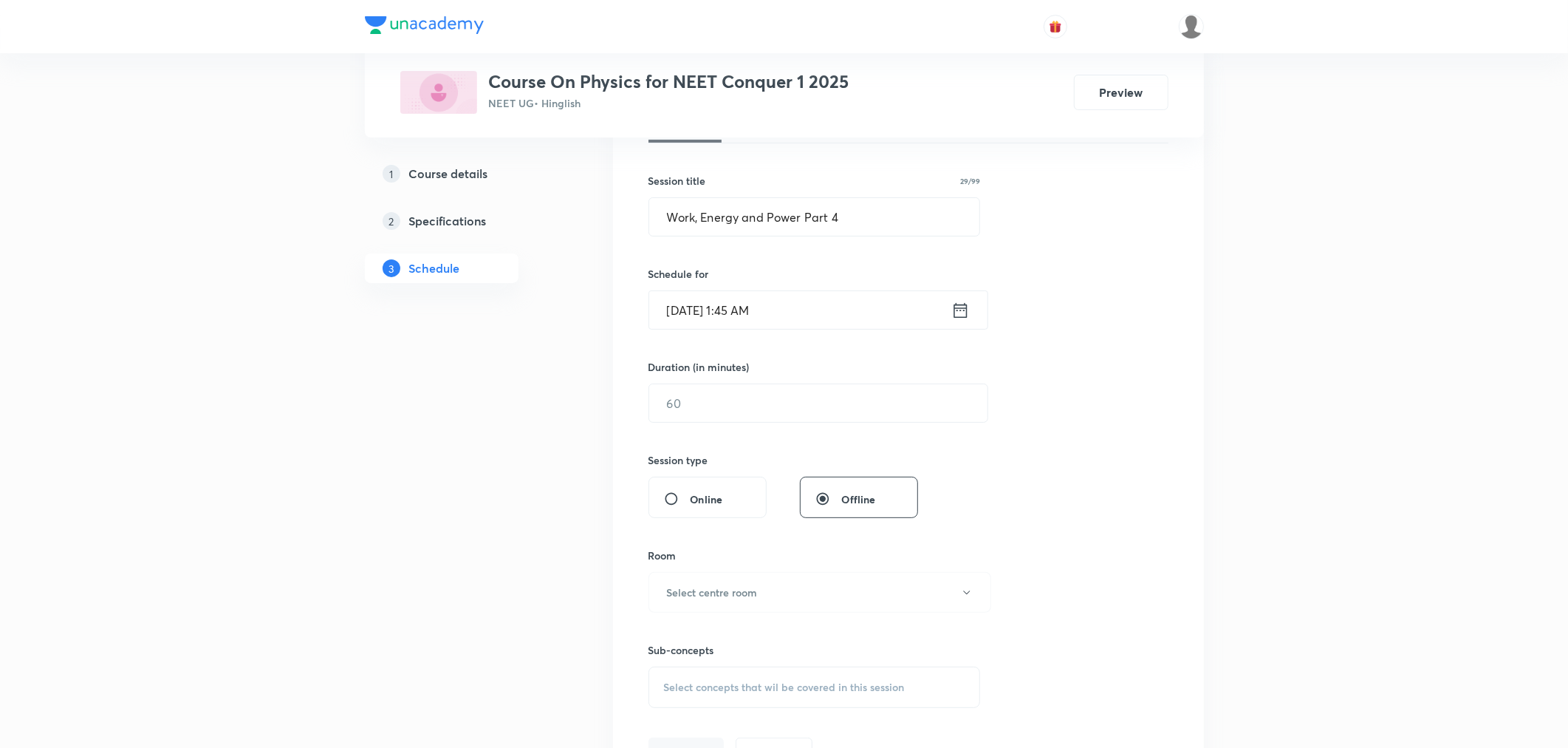
click at [960, 314] on icon at bounding box center [960, 310] width 18 height 21
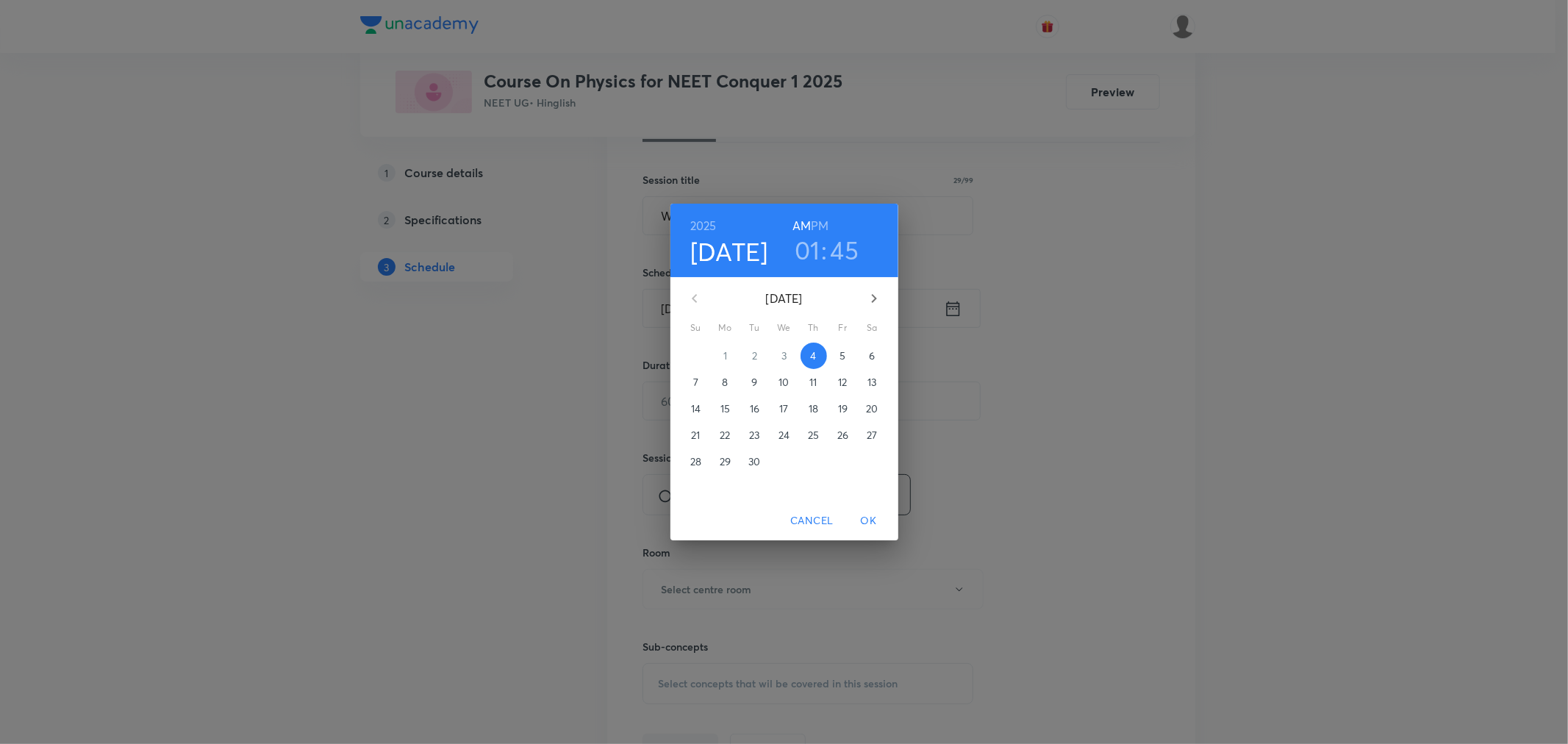
click at [820, 224] on h6 "PM" at bounding box center [819, 225] width 18 height 21
click at [868, 517] on span "OK" at bounding box center [869, 520] width 35 height 18
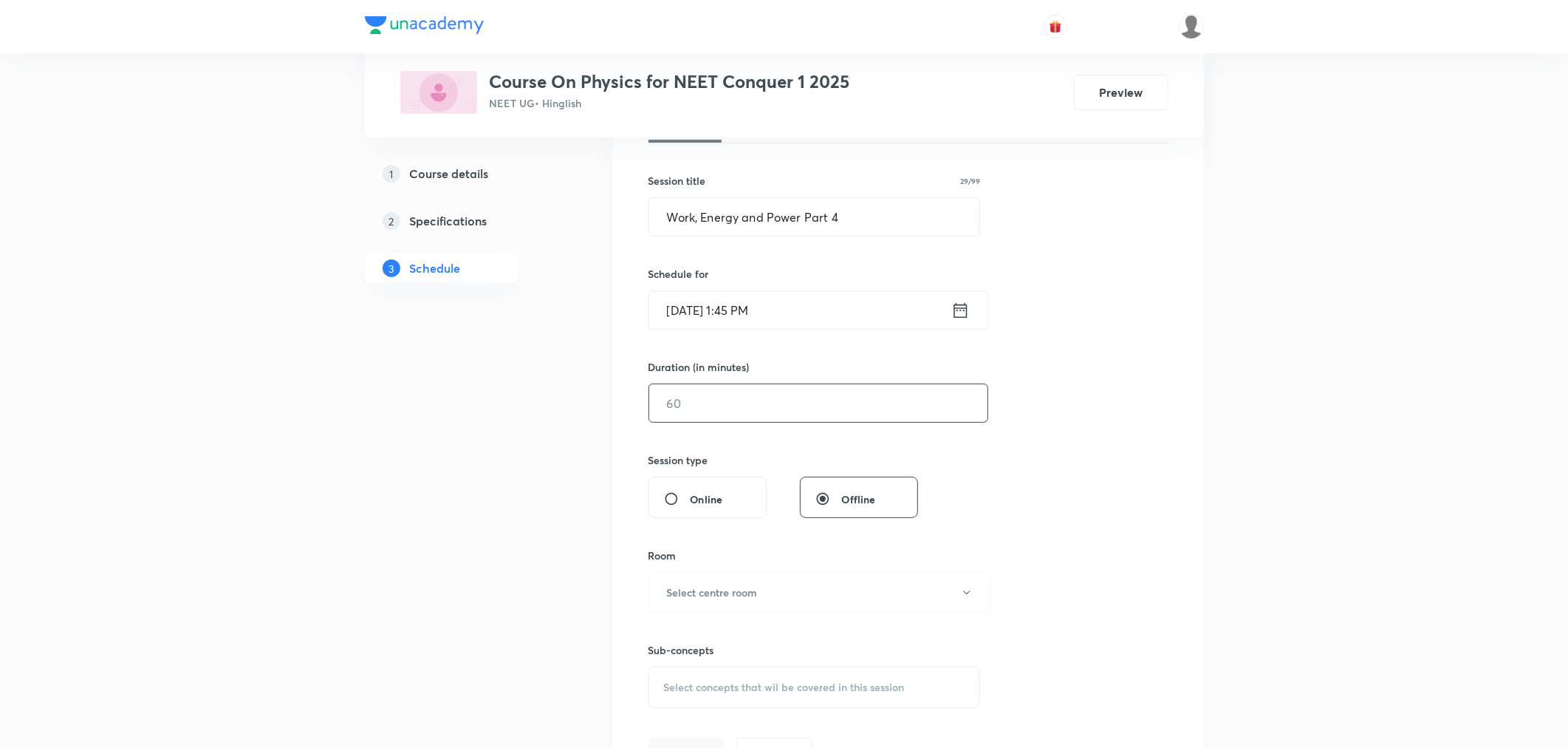
click at [756, 402] on input "text" at bounding box center [818, 402] width 338 height 37
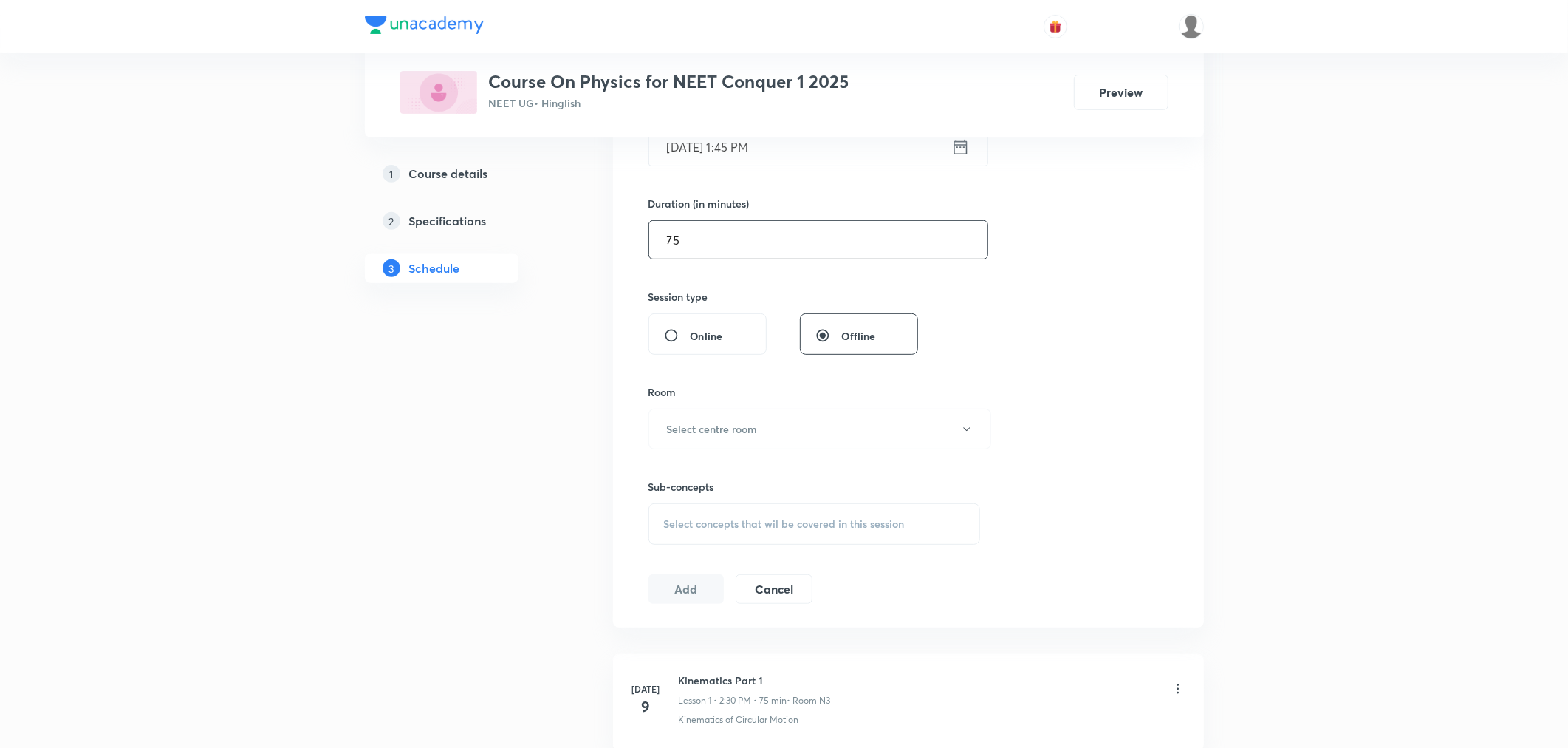
scroll to position [410, 0]
type input "75"
click at [756, 441] on button "Select centre room" at bounding box center [820, 428] width 342 height 41
click at [662, 530] on span "N3" at bounding box center [816, 531] width 323 height 15
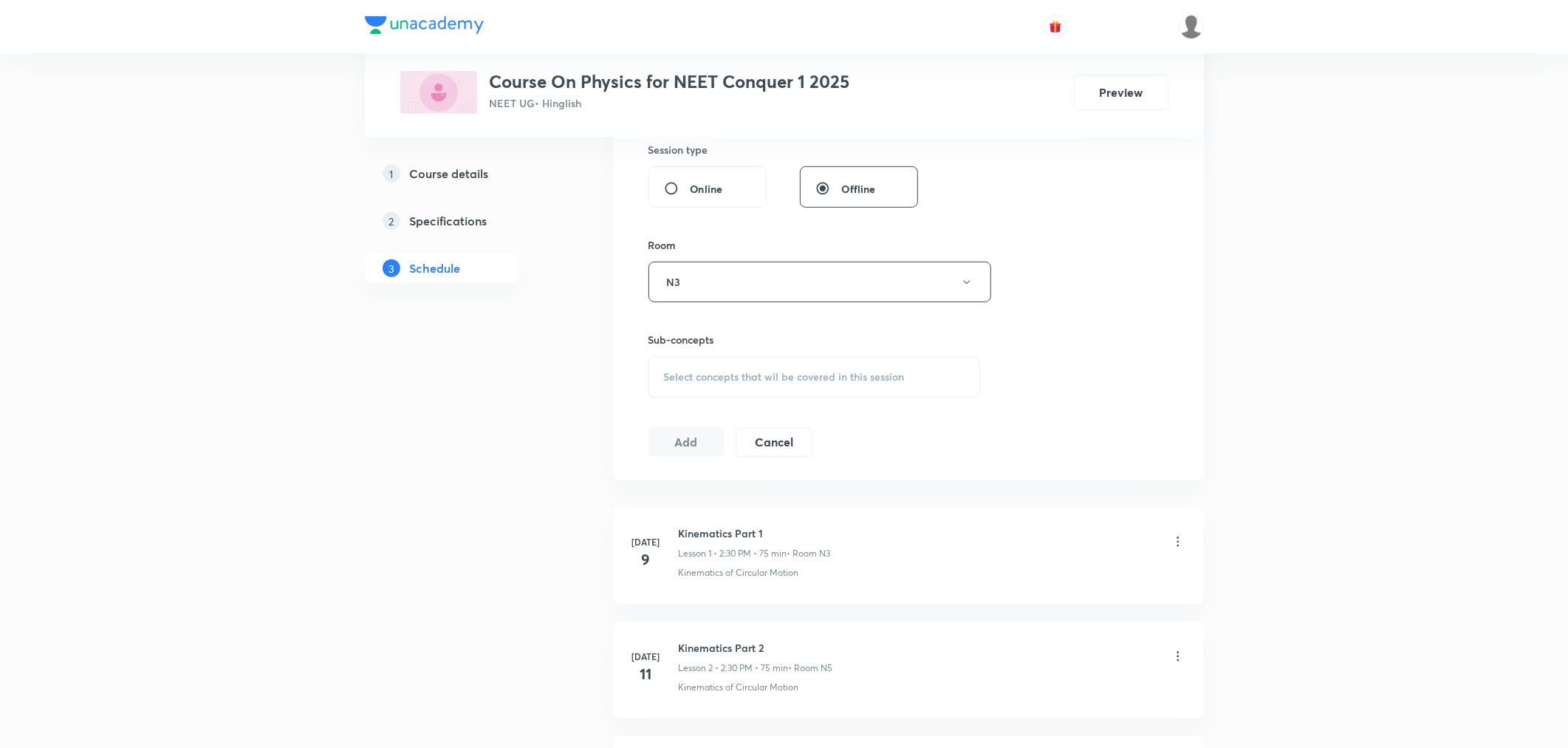
scroll to position [574, 0]
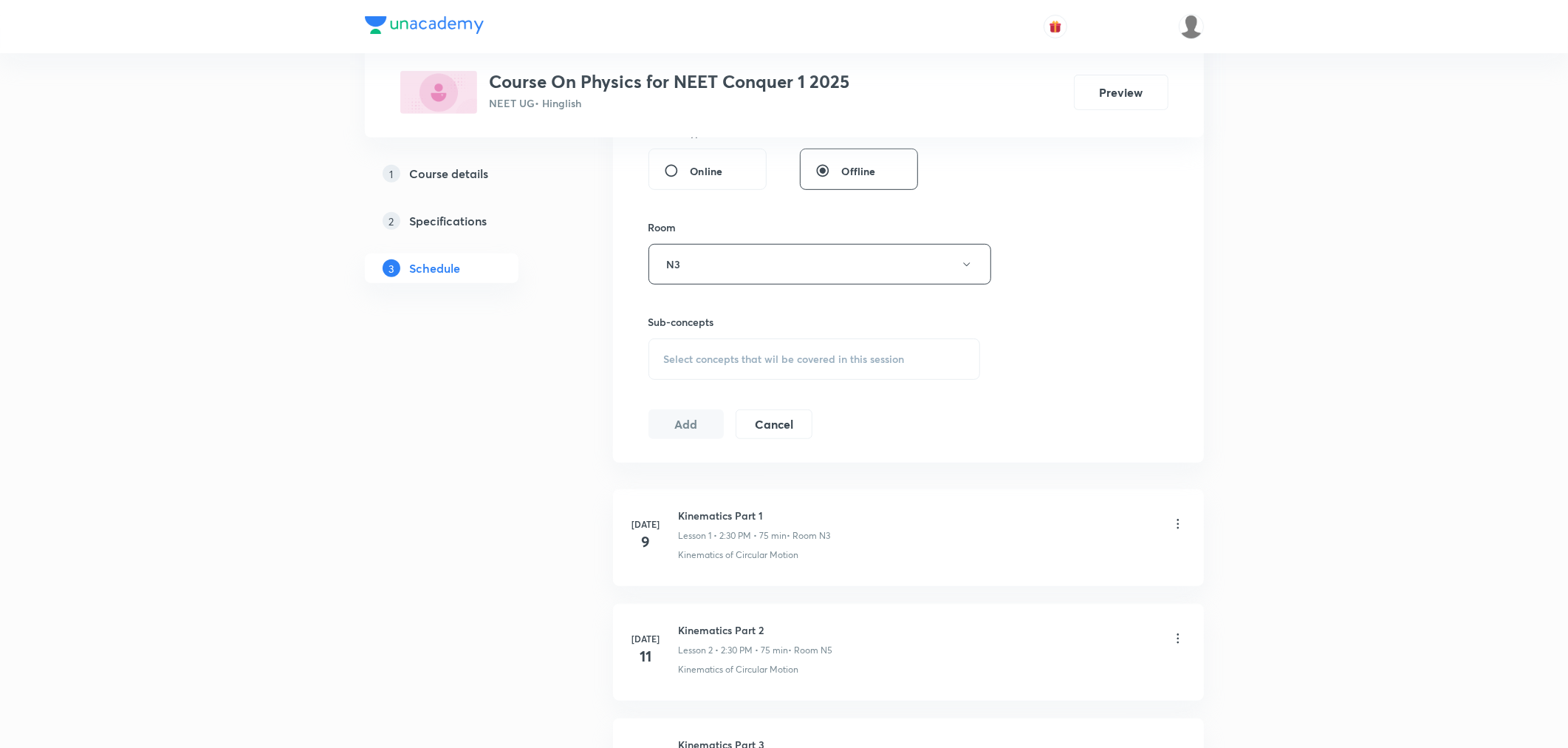
click at [755, 360] on span "Select concepts that wil be covered in this session" at bounding box center [784, 359] width 241 height 11
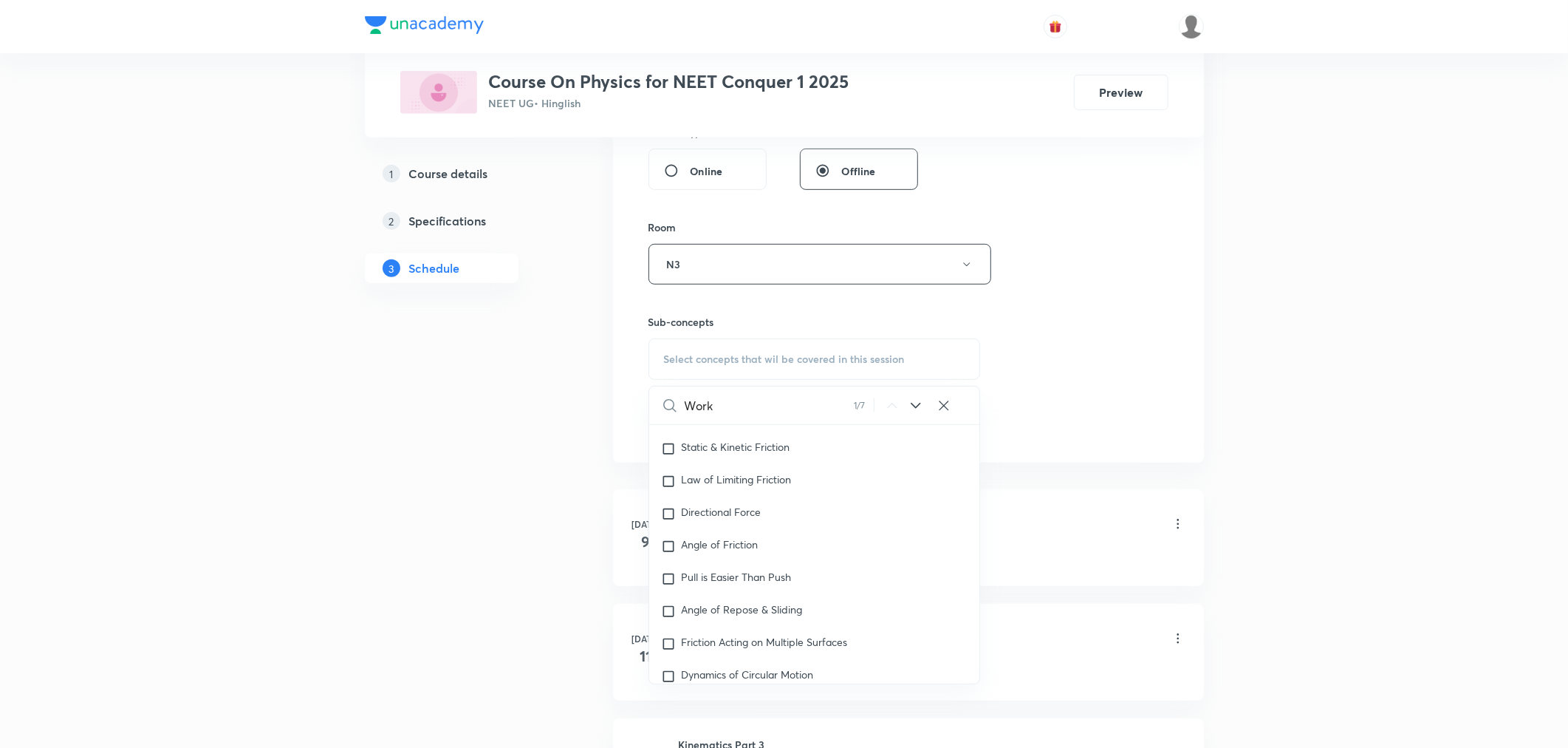
scroll to position [3749, 0]
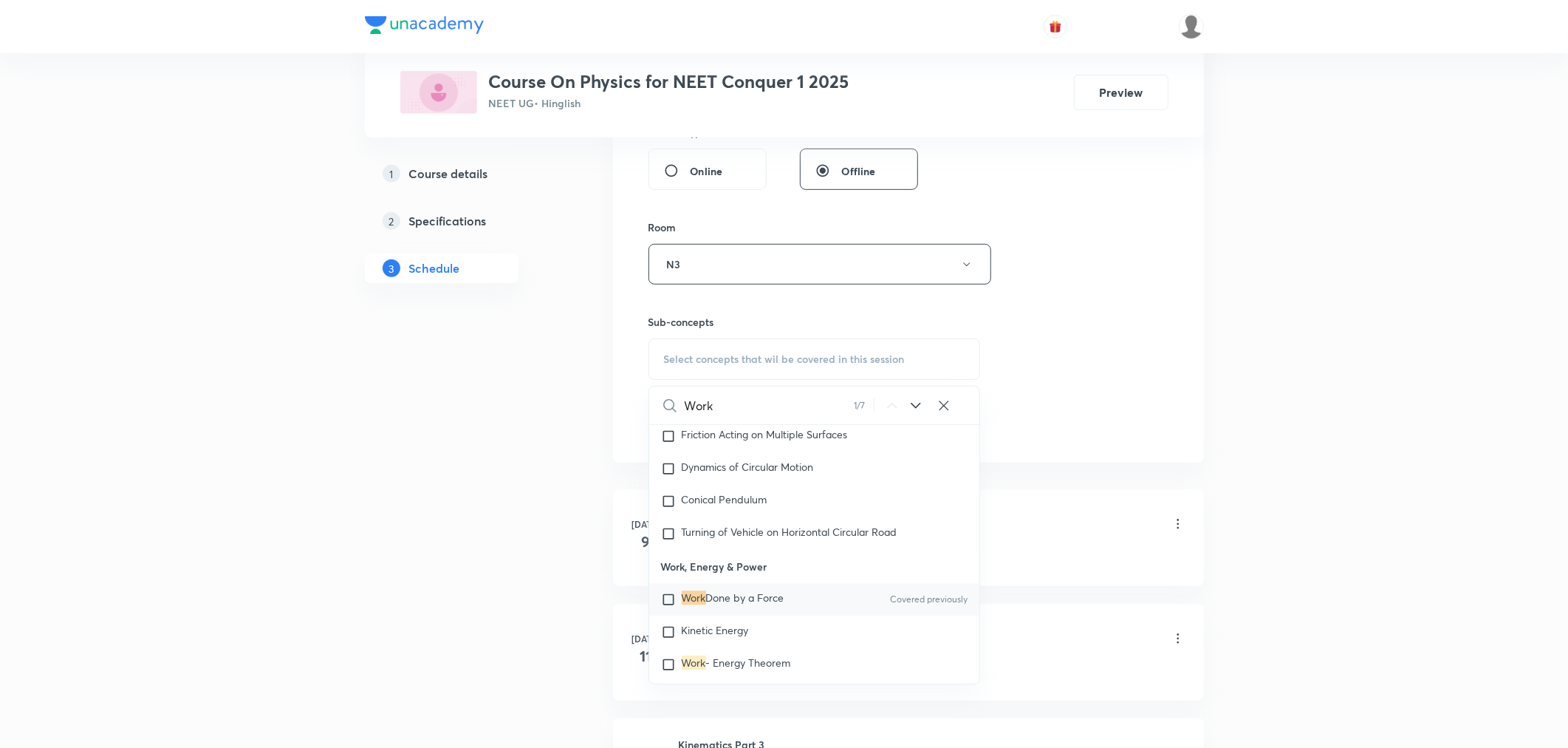
type input "Work"
click at [754, 604] on div "Work Done by a Force Covered previously" at bounding box center [814, 599] width 331 height 33
checkbox input "true"
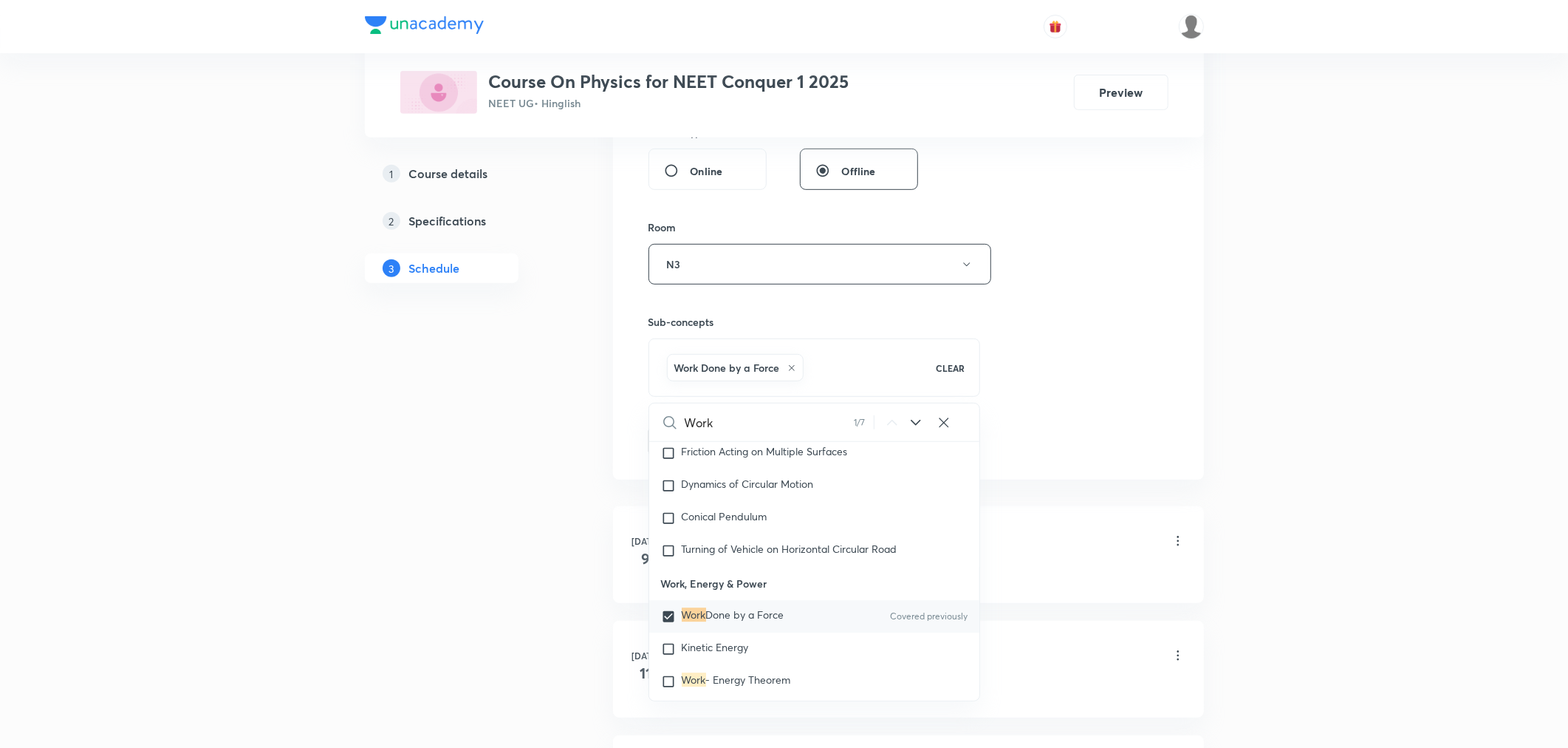
click at [1114, 411] on div "Session 39 Live class Session title 29/99 Work, Energy and Power Part 4 ​ Sched…" at bounding box center [908, 100] width 520 height 711
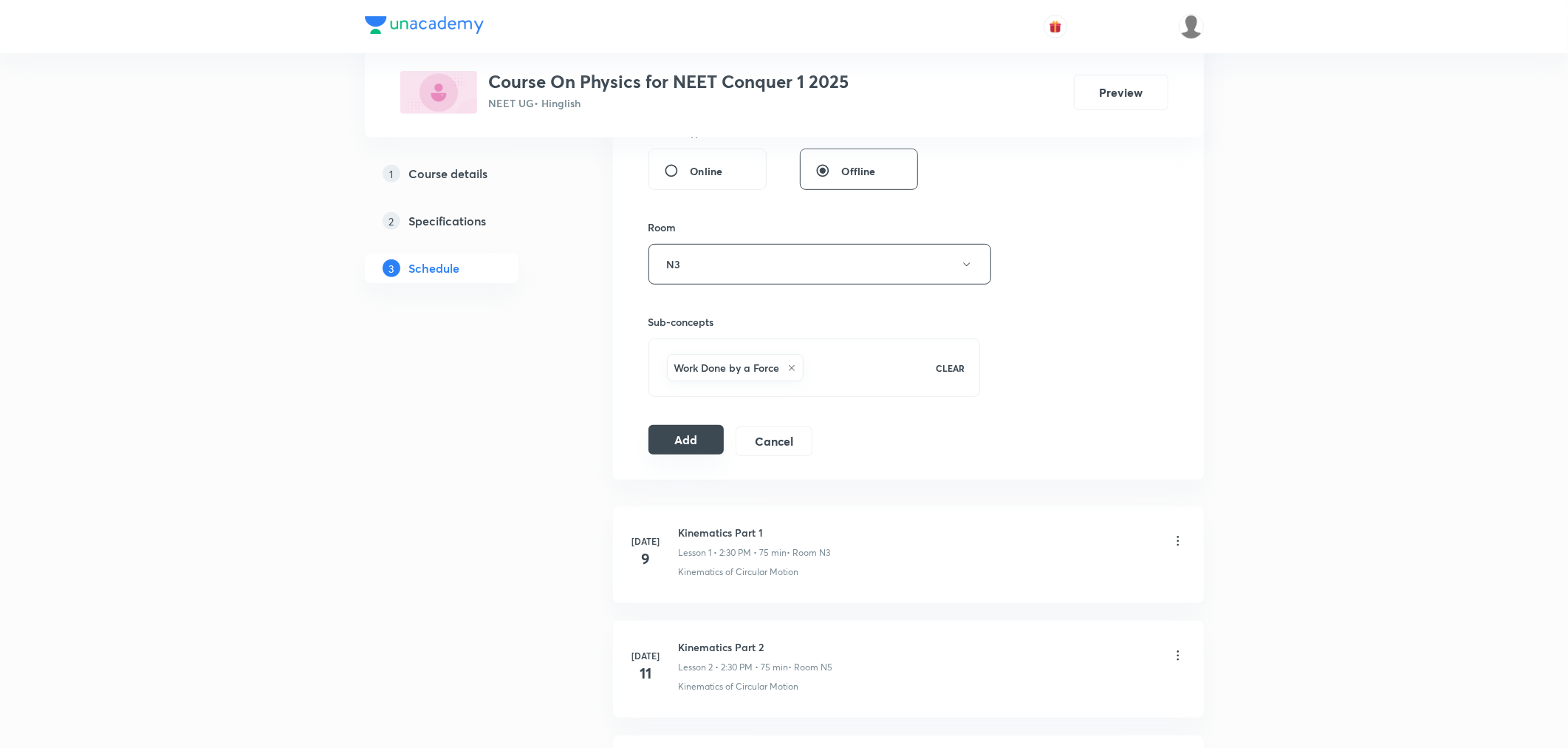
click at [674, 441] on button "Add" at bounding box center [686, 439] width 76 height 30
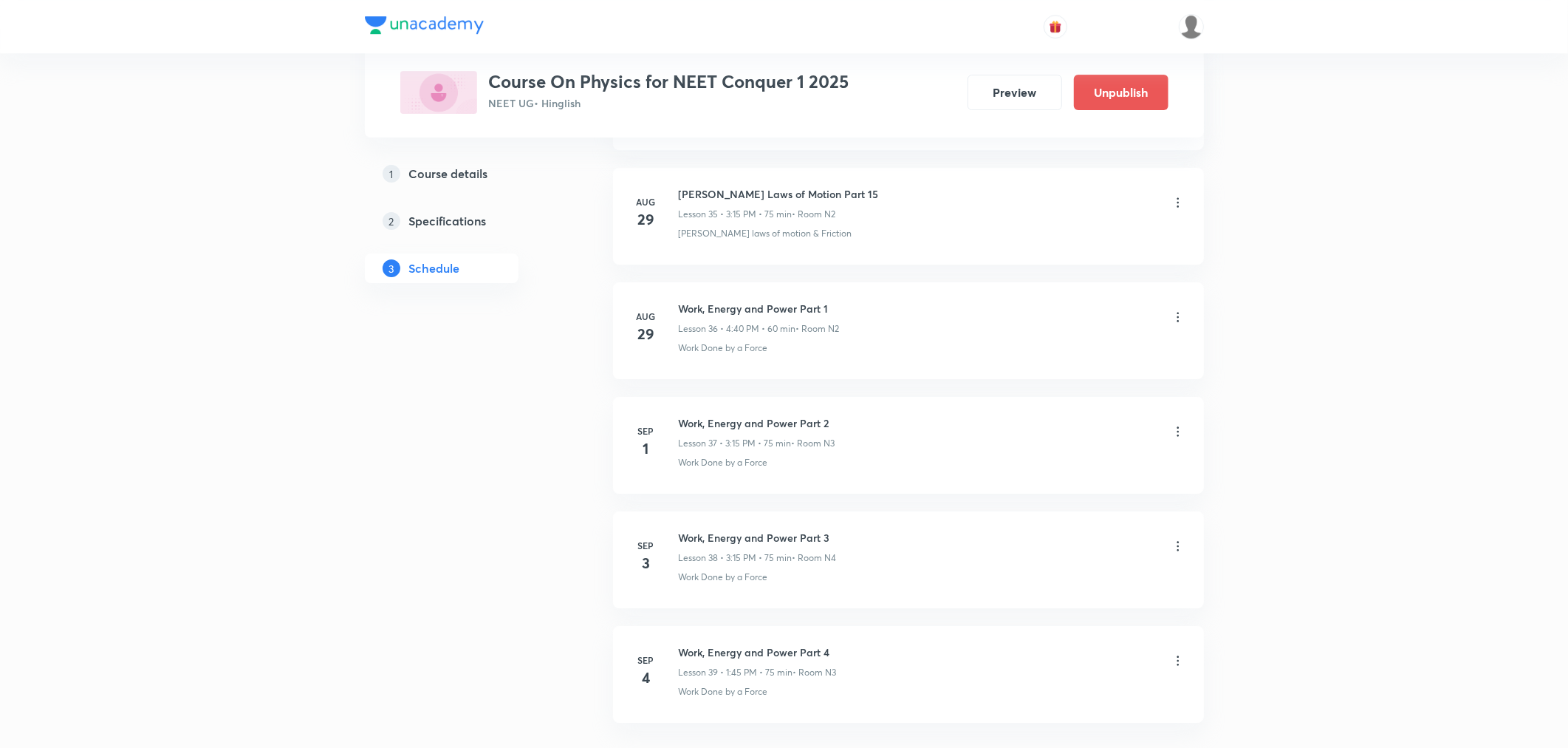
scroll to position [4229, 0]
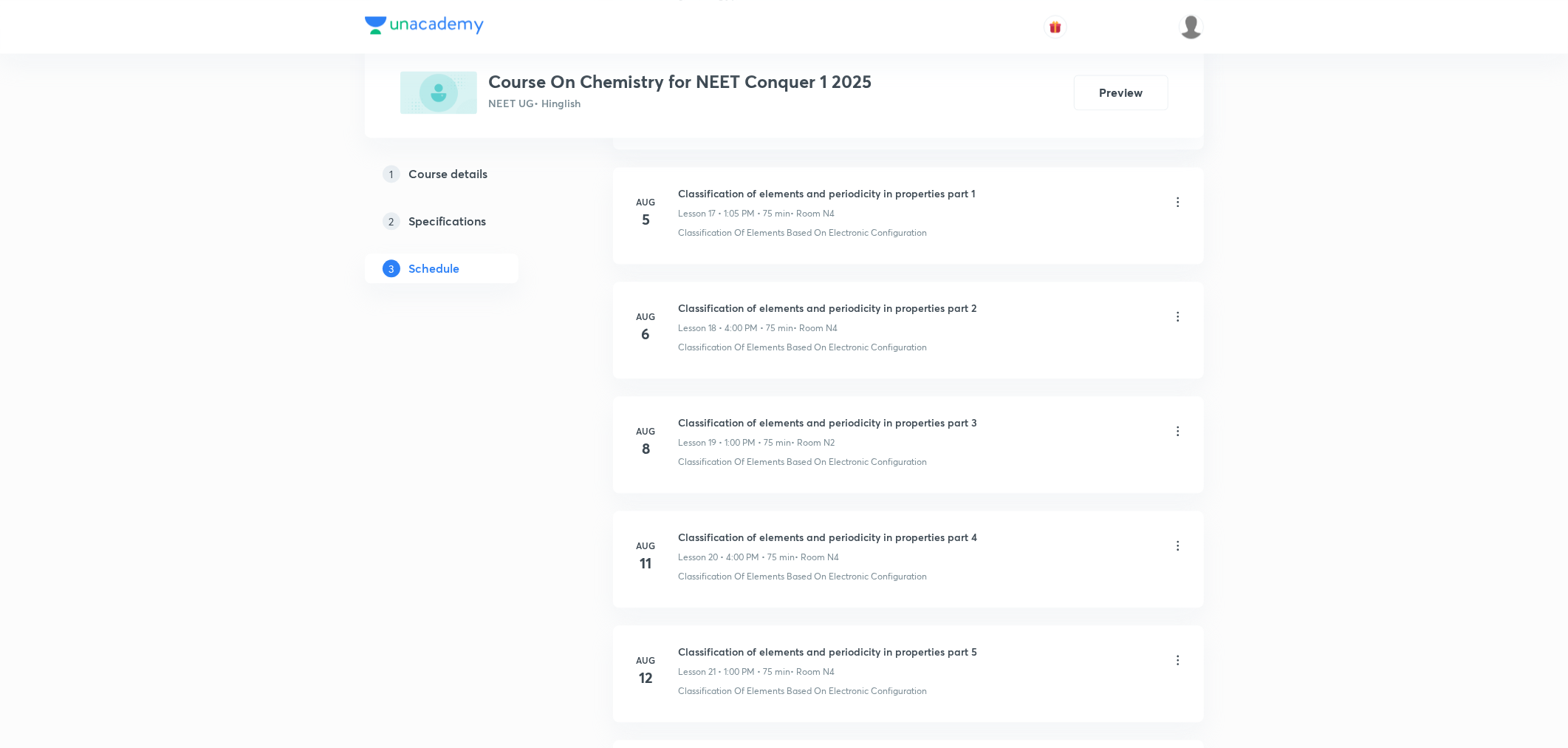
scroll to position [4679, 0]
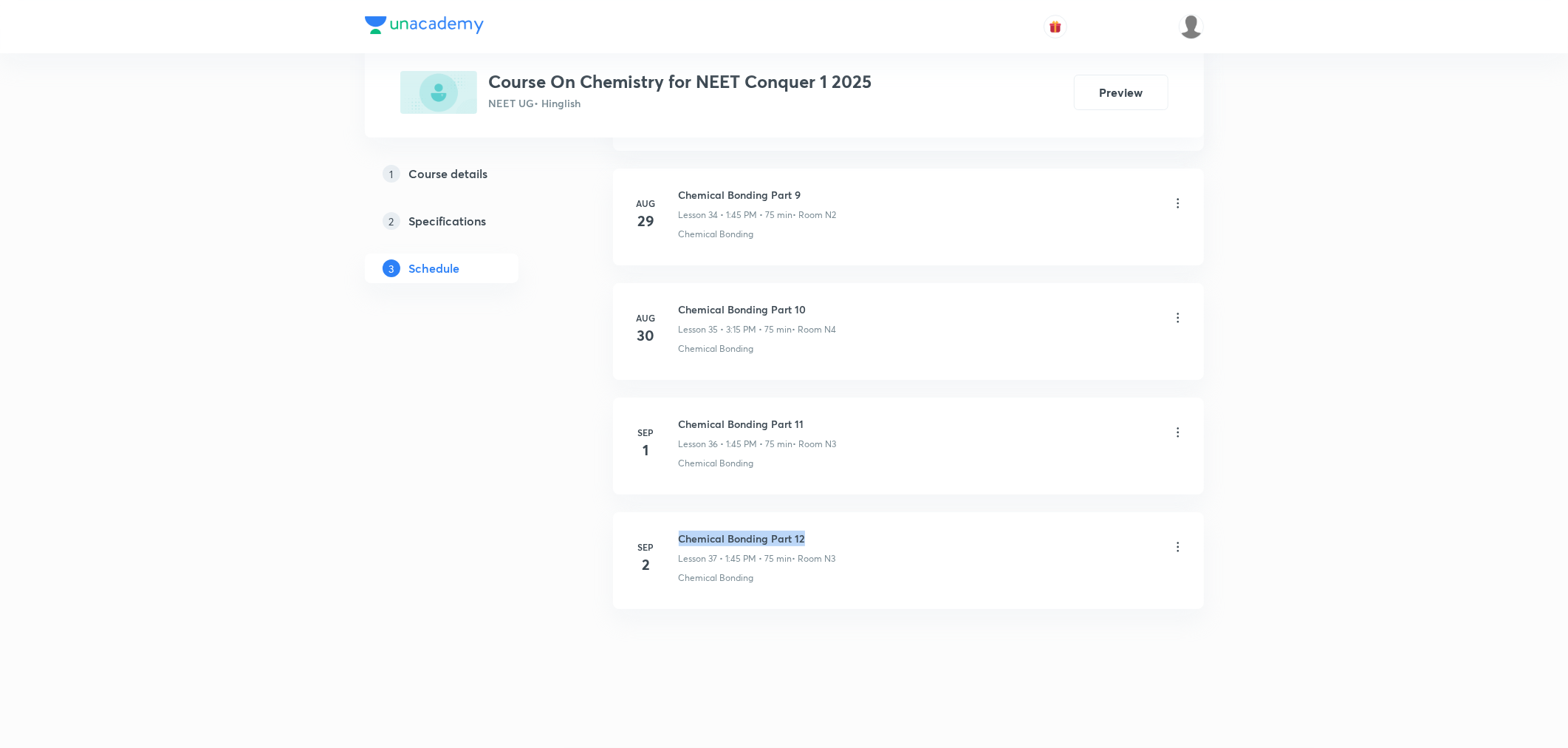
drag, startPoint x: 678, startPoint y: 539, endPoint x: 839, endPoint y: 515, distance: 162.8
click at [839, 515] on li "Sep 2 Chemical Bonding Part 12 Lesson 37 • 1:45 PM • 75 min • Room N3 Chemical …" at bounding box center [908, 560] width 591 height 97
copy h6 "Chemical Bonding Part 12"
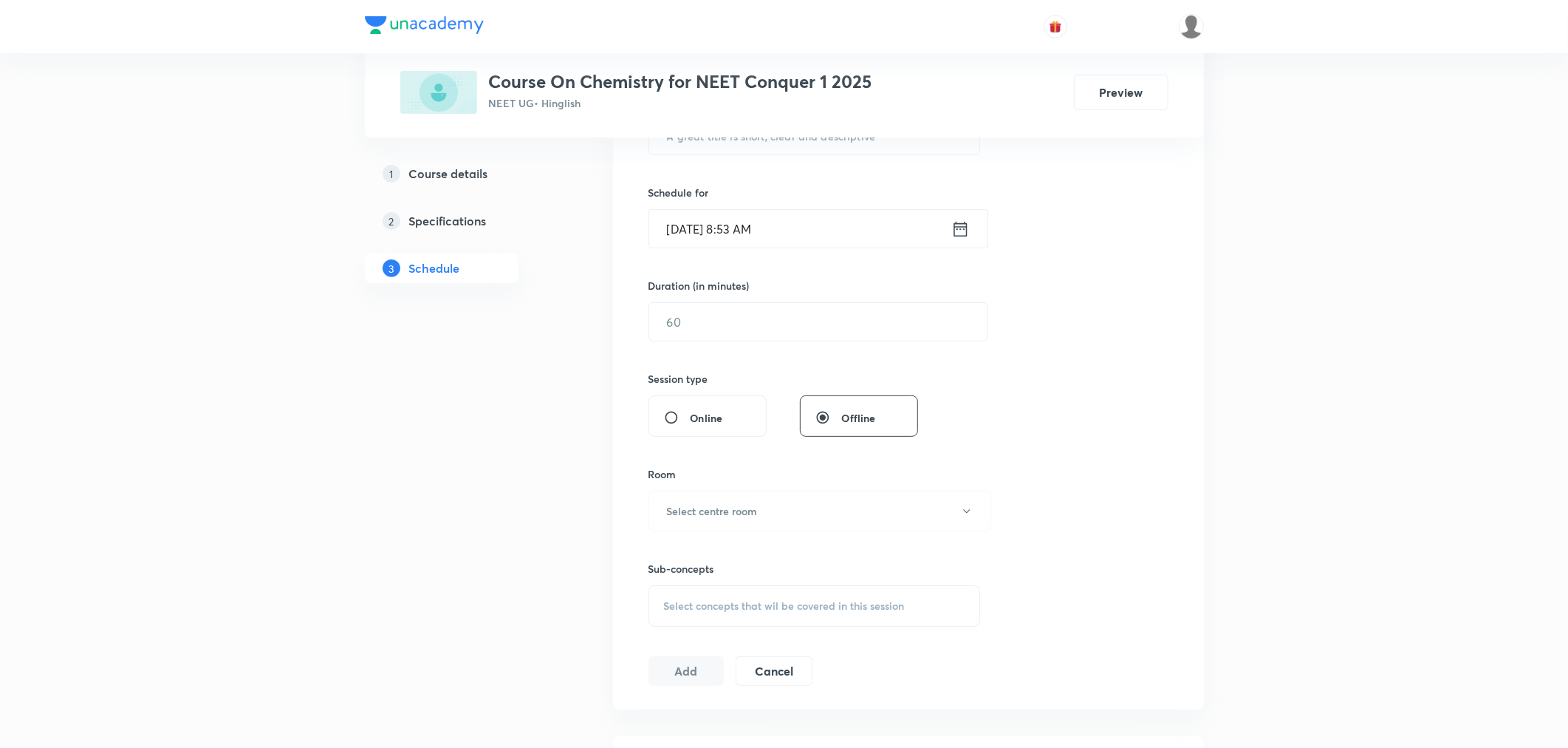
scroll to position [0, 0]
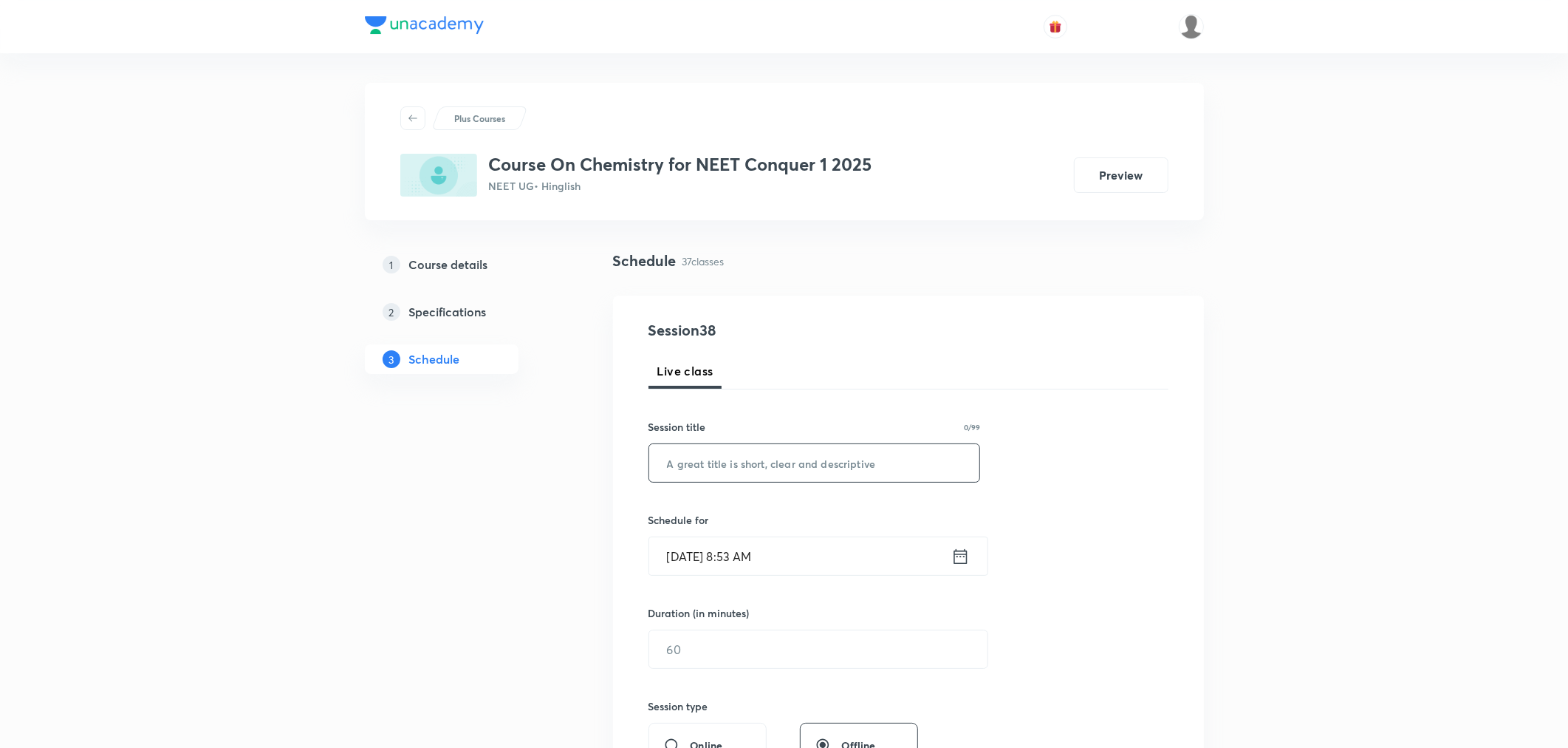
click at [799, 467] on input "text" at bounding box center [814, 463] width 331 height 37
paste input "Chemical Bonding Part 12"
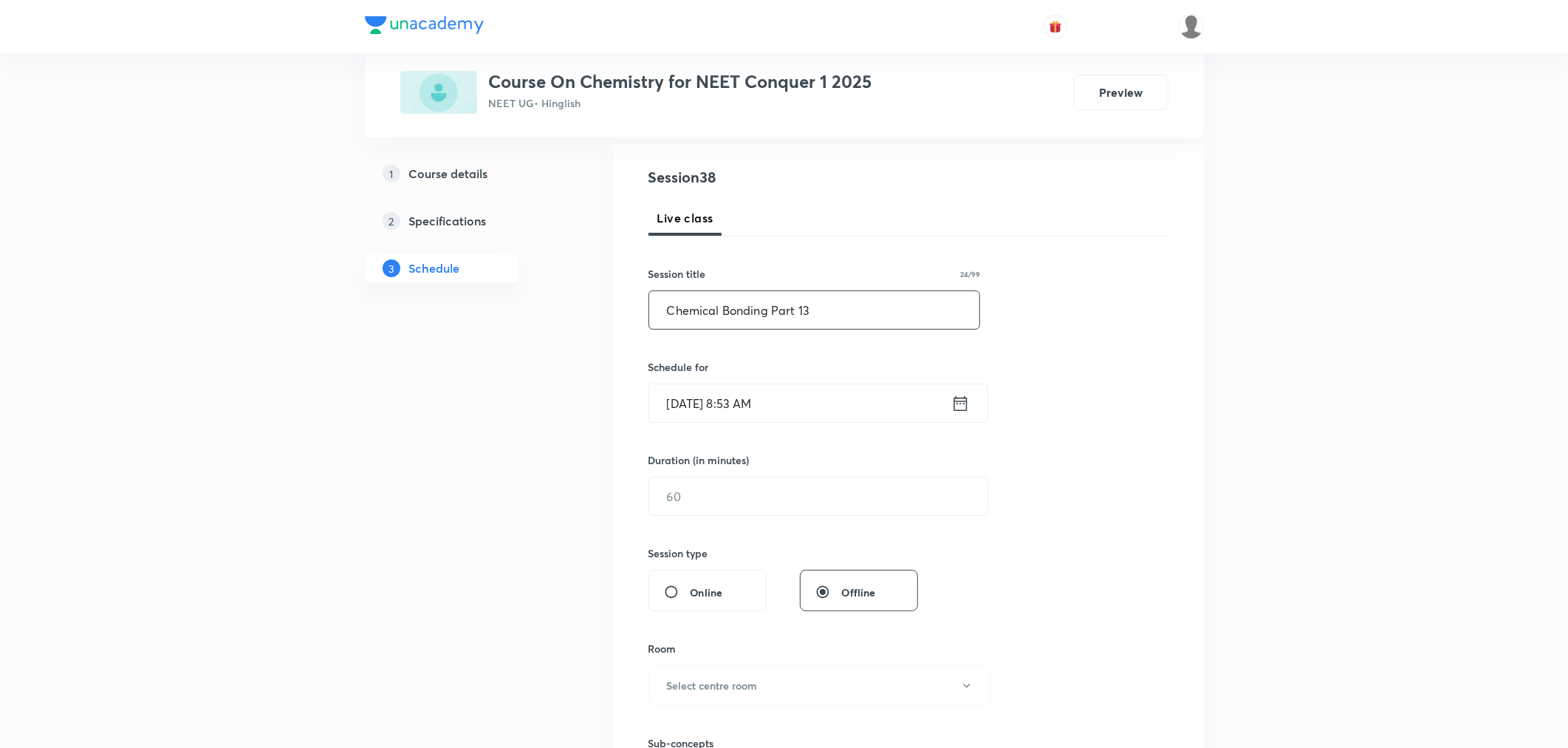
scroll to position [164, 0]
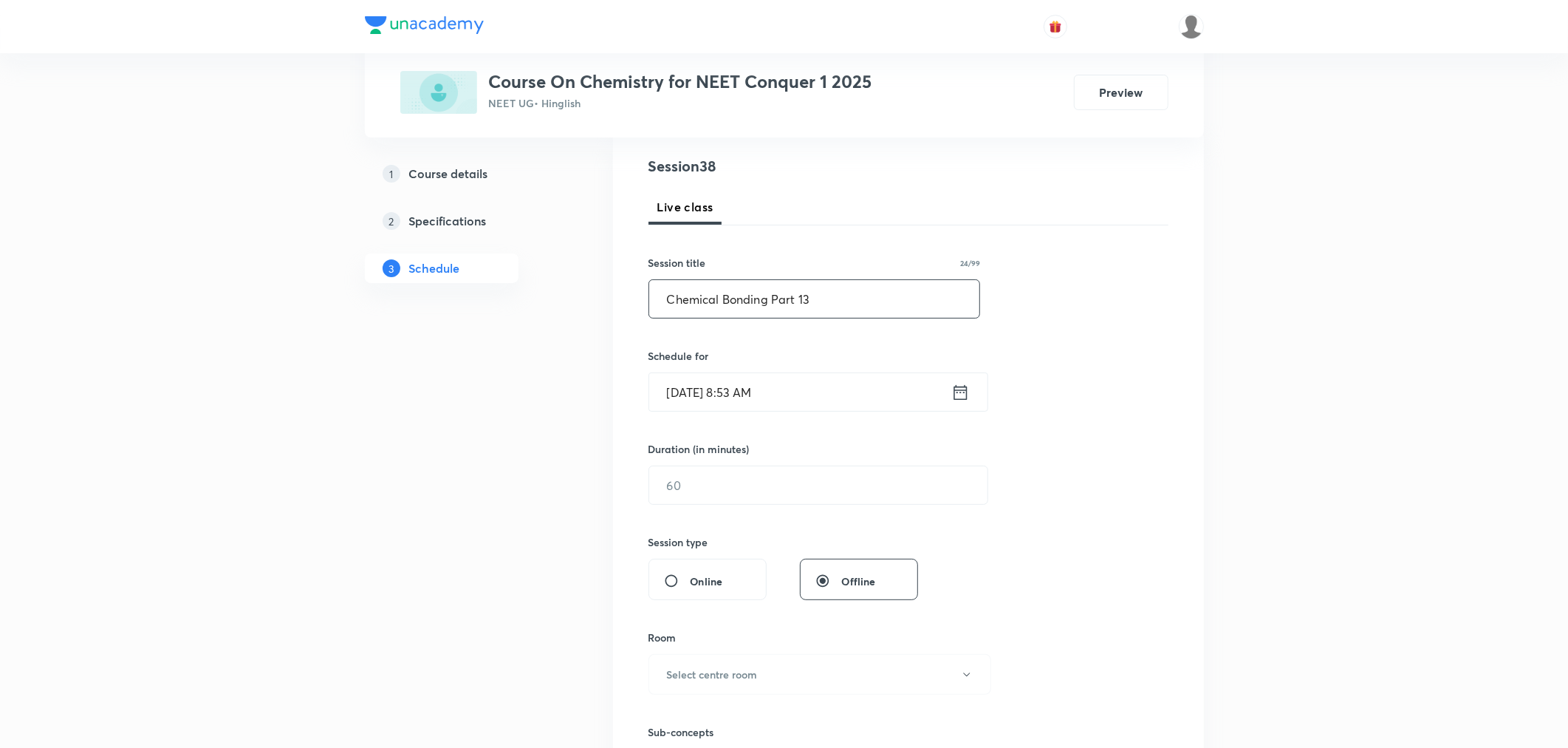
type input "Chemical Bonding Part 13"
click at [959, 399] on icon at bounding box center [959, 391] width 13 height 15
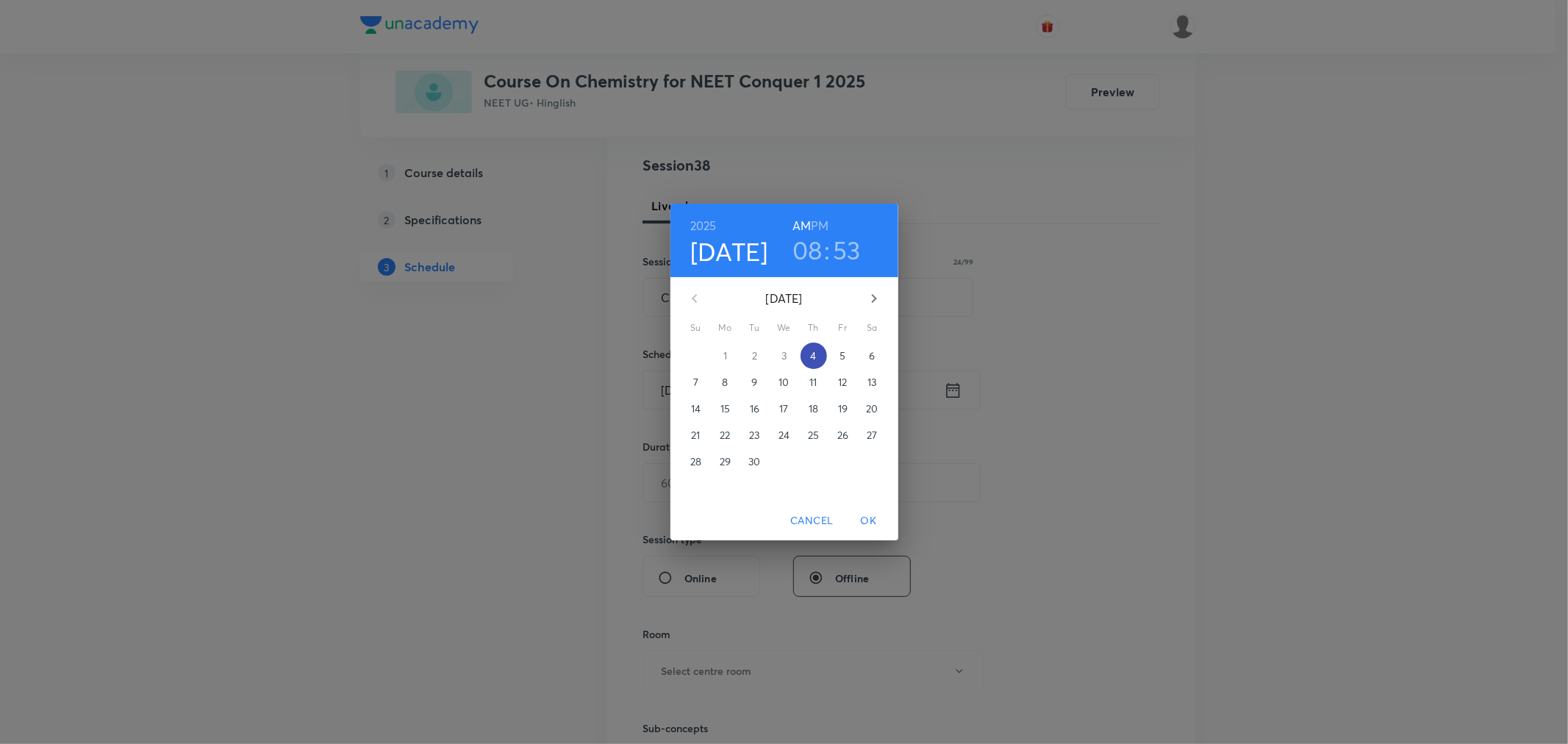
click at [811, 357] on p "4" at bounding box center [814, 355] width 6 height 14
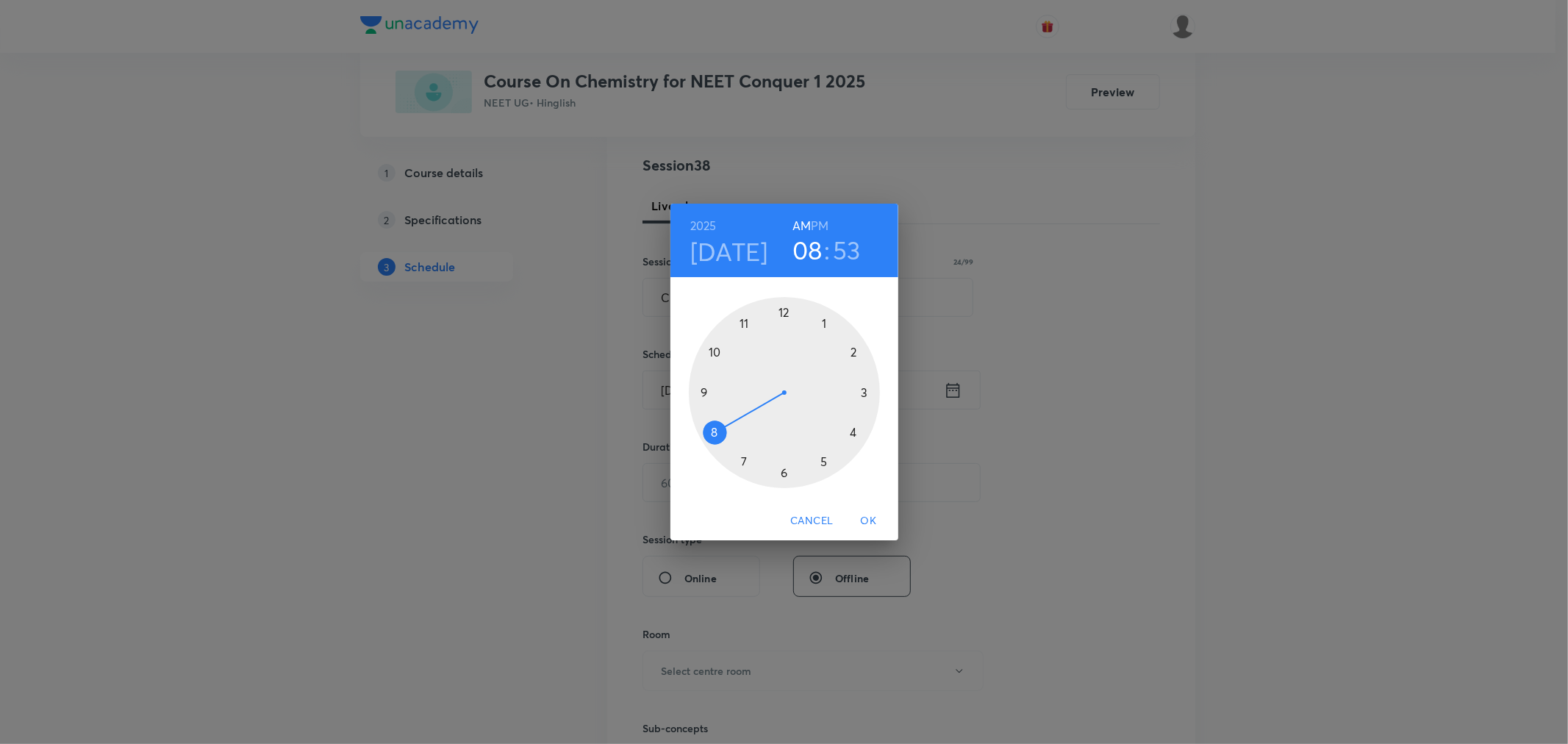
click at [865, 391] on div at bounding box center [784, 392] width 191 height 191
click at [866, 391] on div at bounding box center [784, 392] width 191 height 191
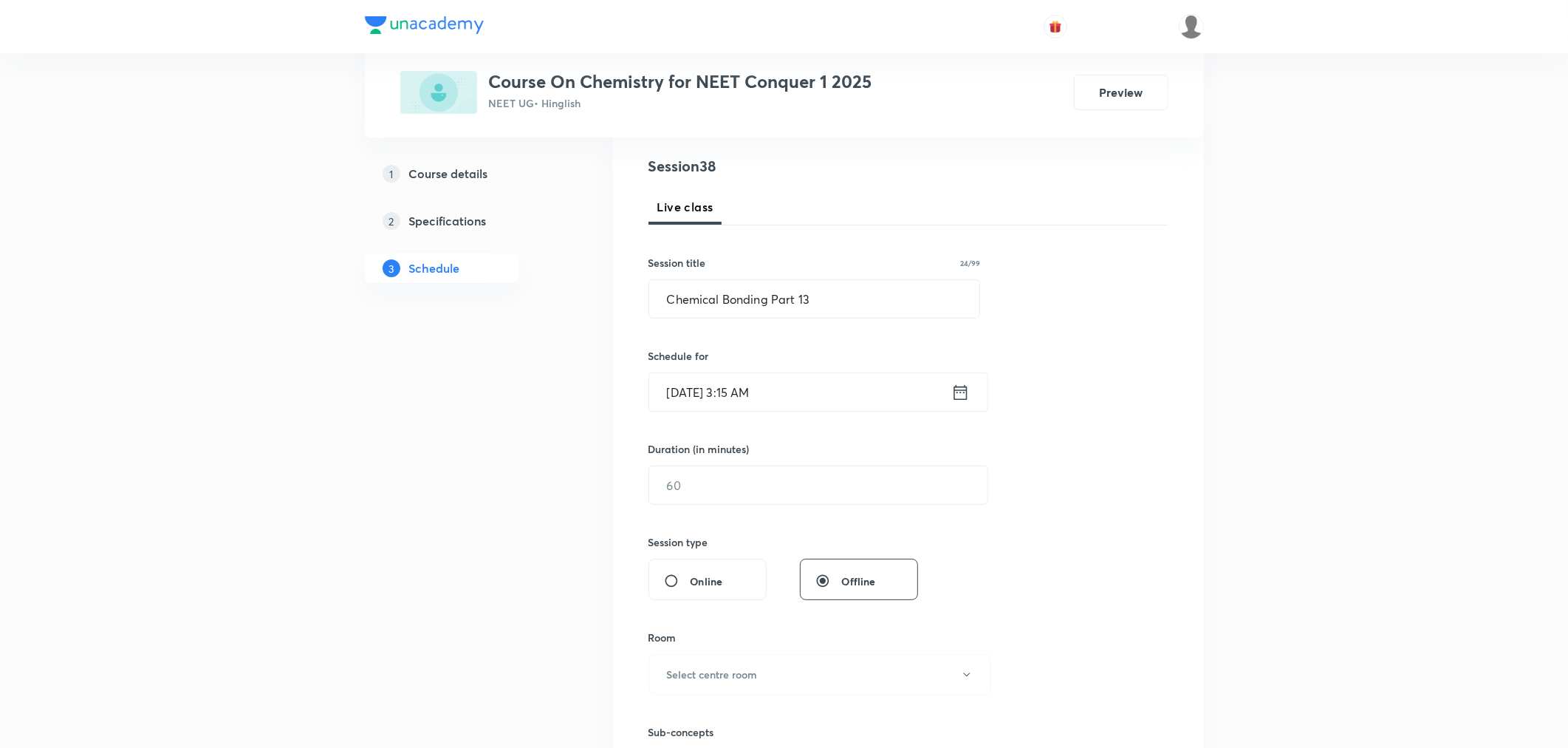
click at [957, 397] on icon at bounding box center [960, 392] width 18 height 21
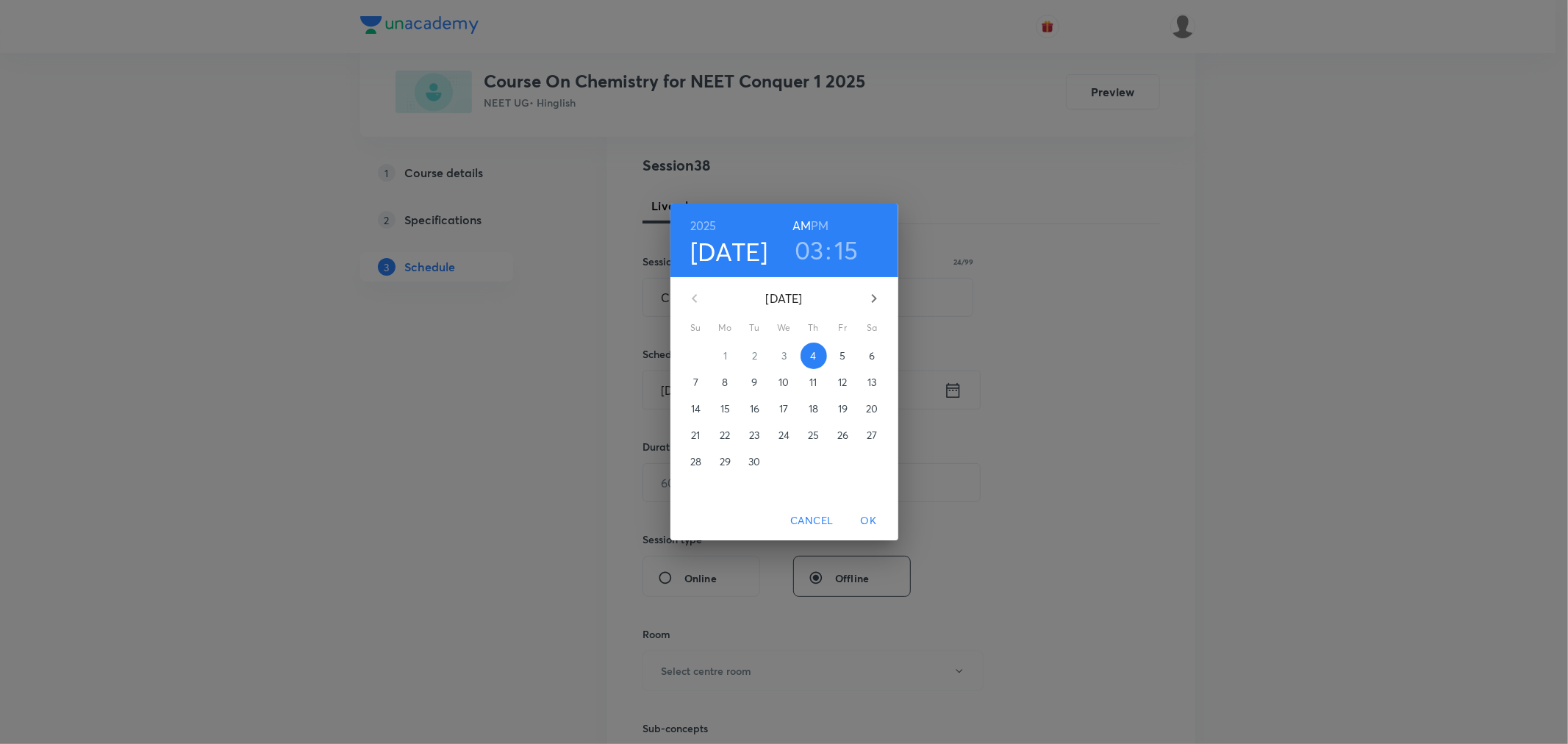
click at [821, 227] on h6 "PM" at bounding box center [819, 225] width 18 height 21
click at [868, 520] on span "OK" at bounding box center [869, 520] width 35 height 18
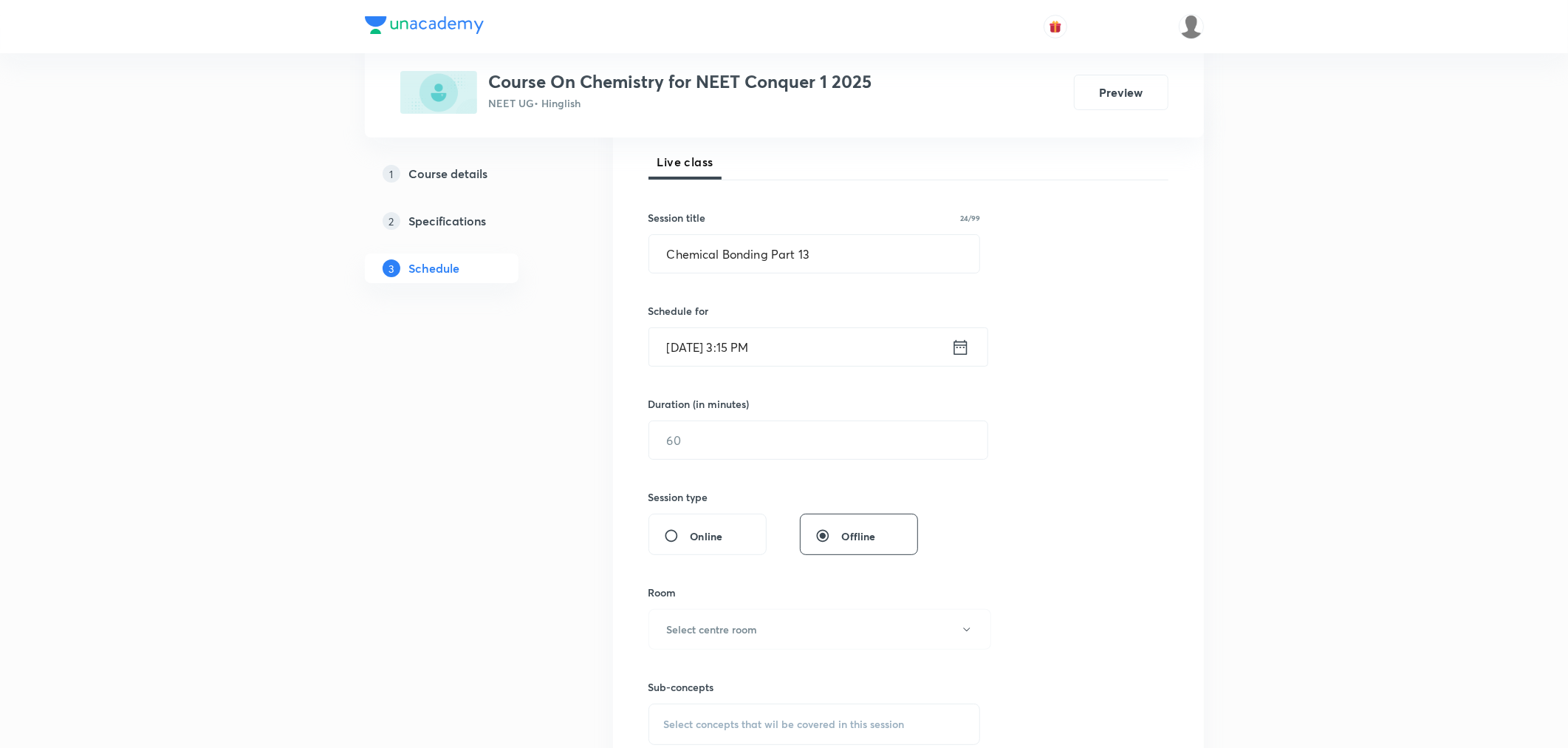
scroll to position [246, 0]
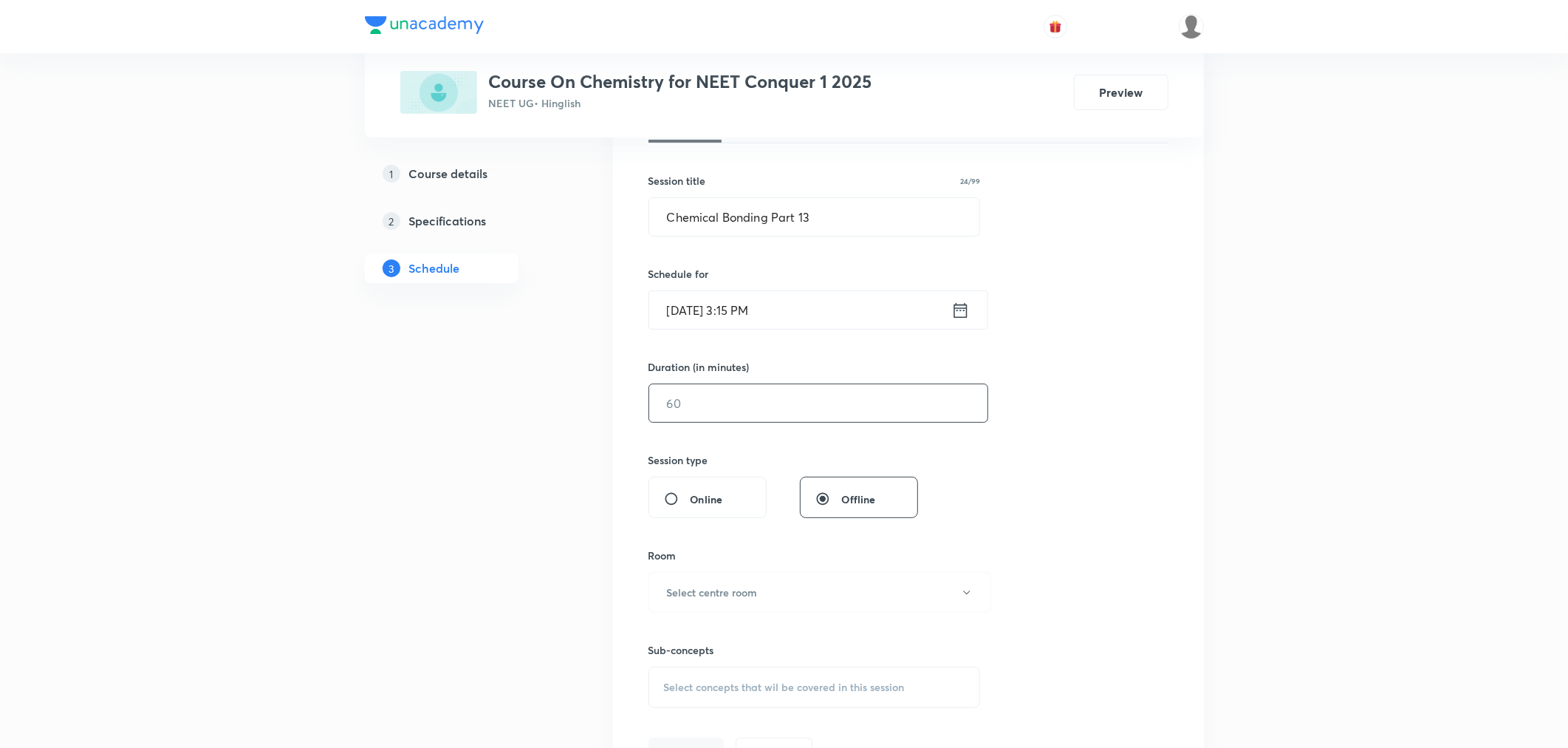
click at [695, 397] on input "text" at bounding box center [818, 402] width 338 height 37
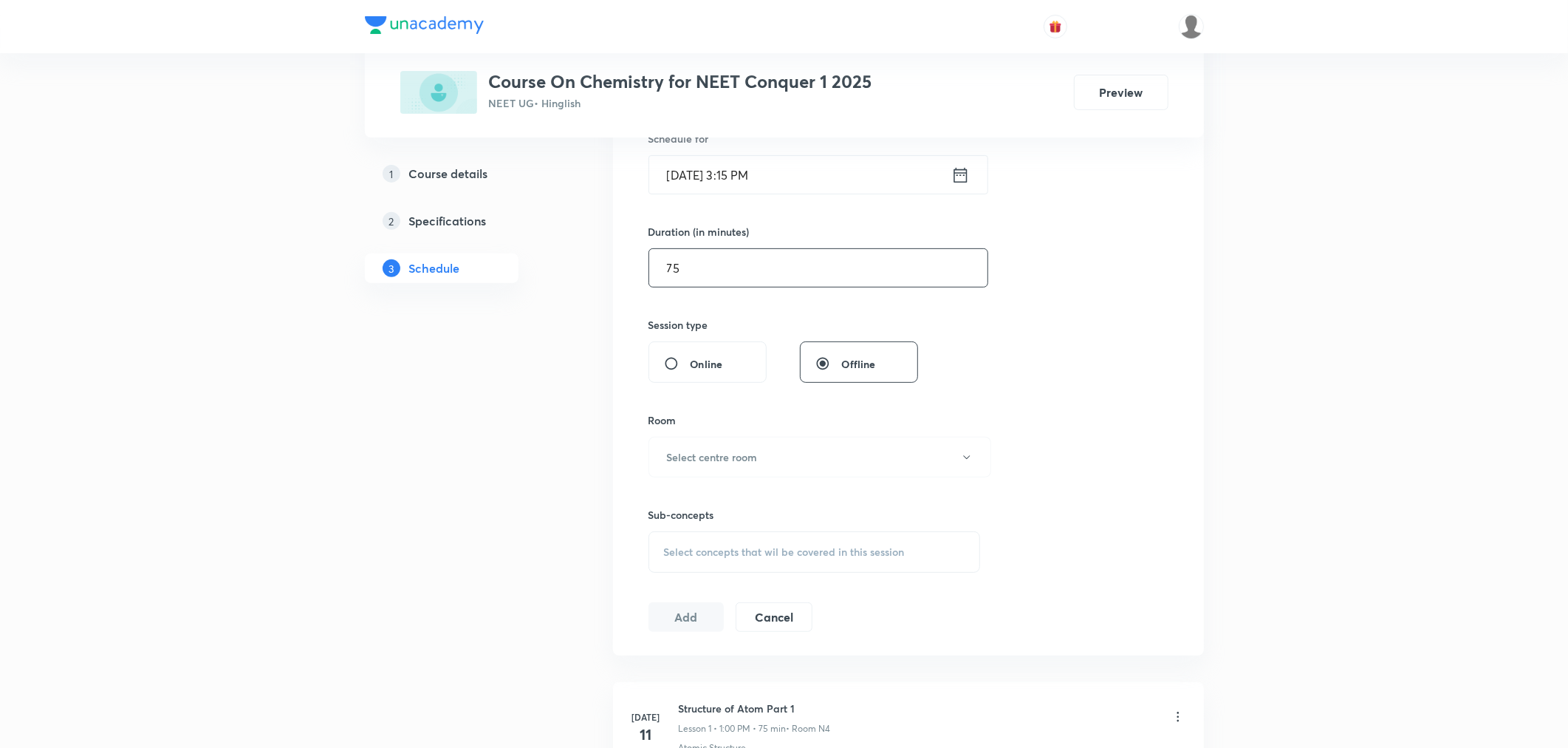
scroll to position [410, 0]
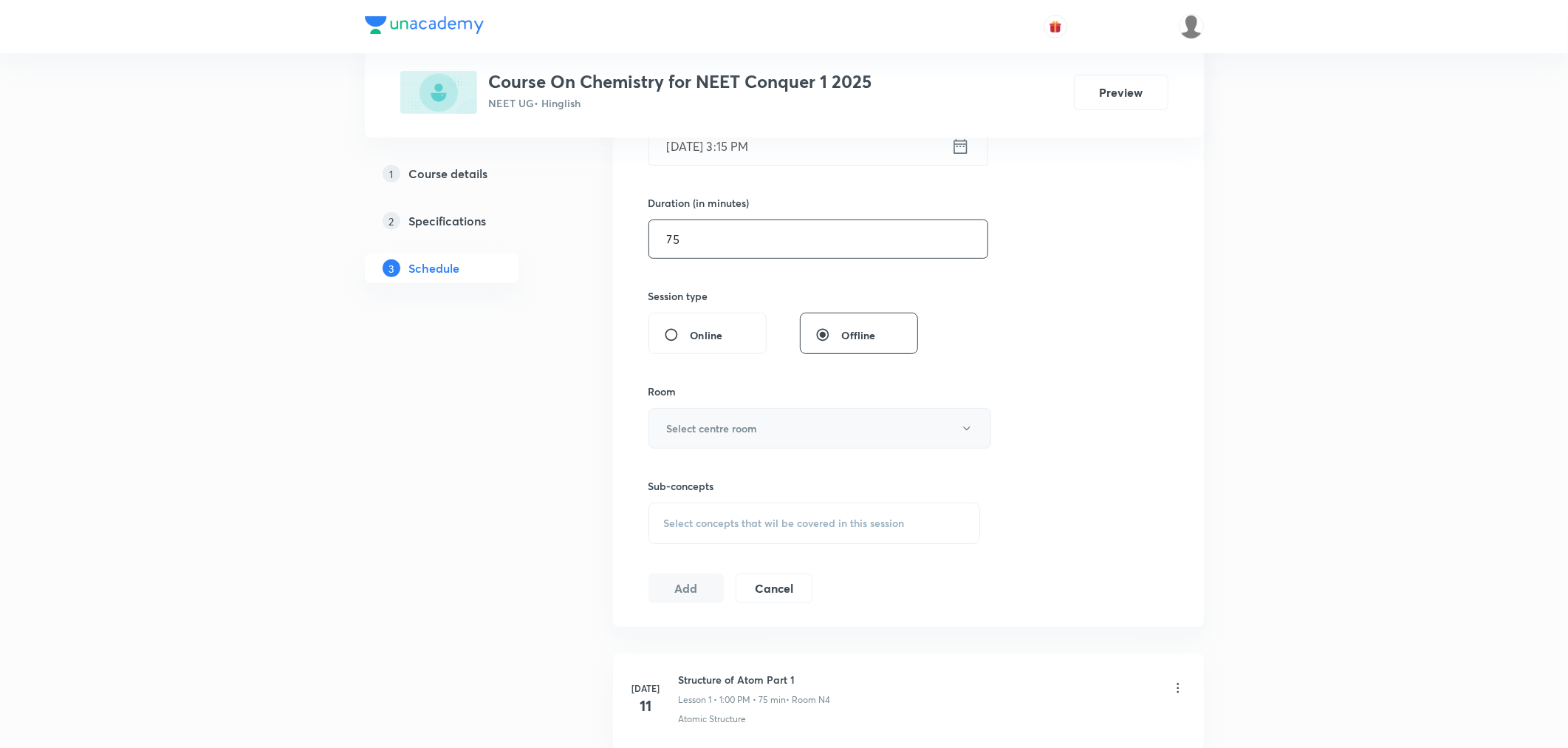
type input "75"
click at [722, 428] on h6 "Select centre room" at bounding box center [712, 428] width 91 height 15
click at [667, 532] on span "N3" at bounding box center [816, 531] width 323 height 15
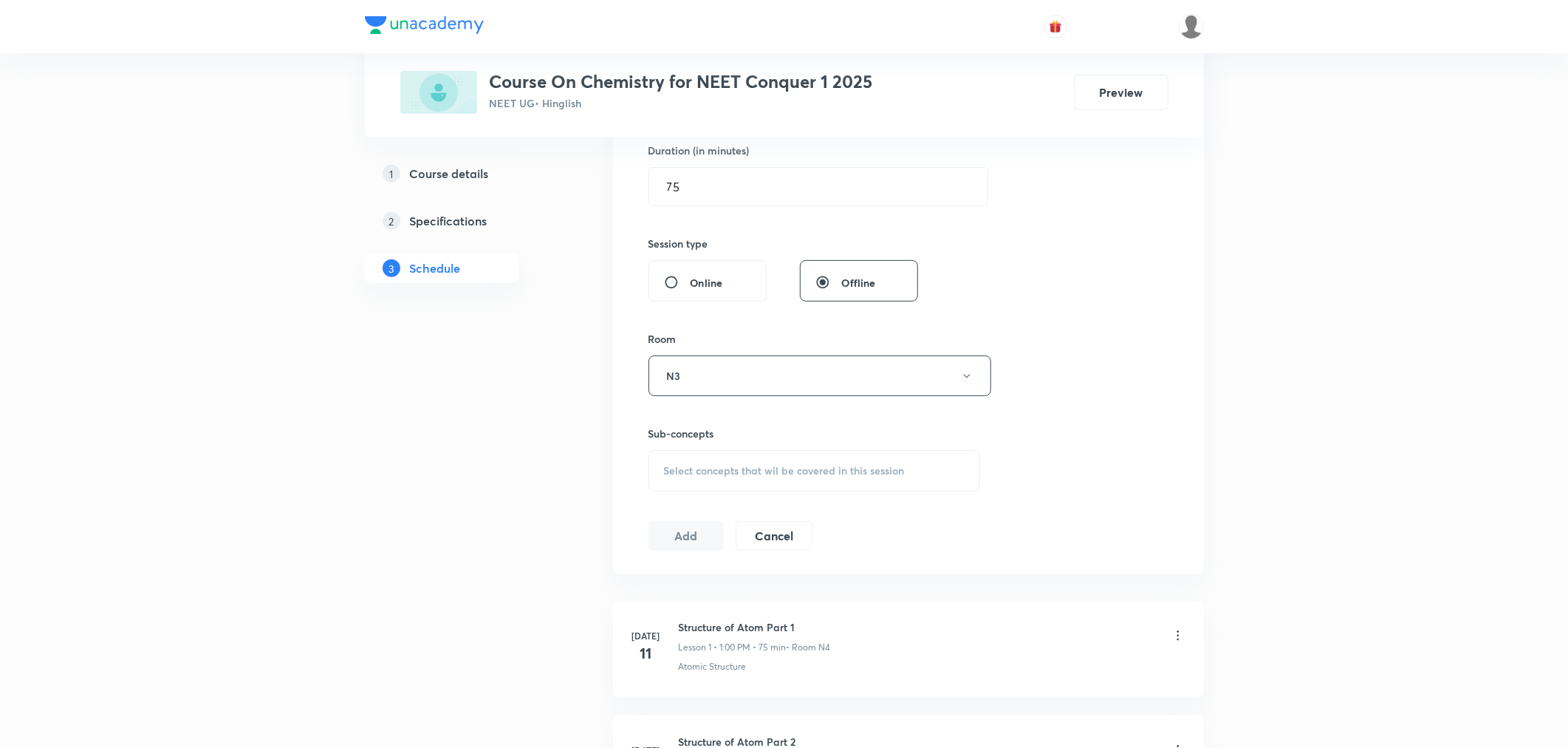
scroll to position [492, 0]
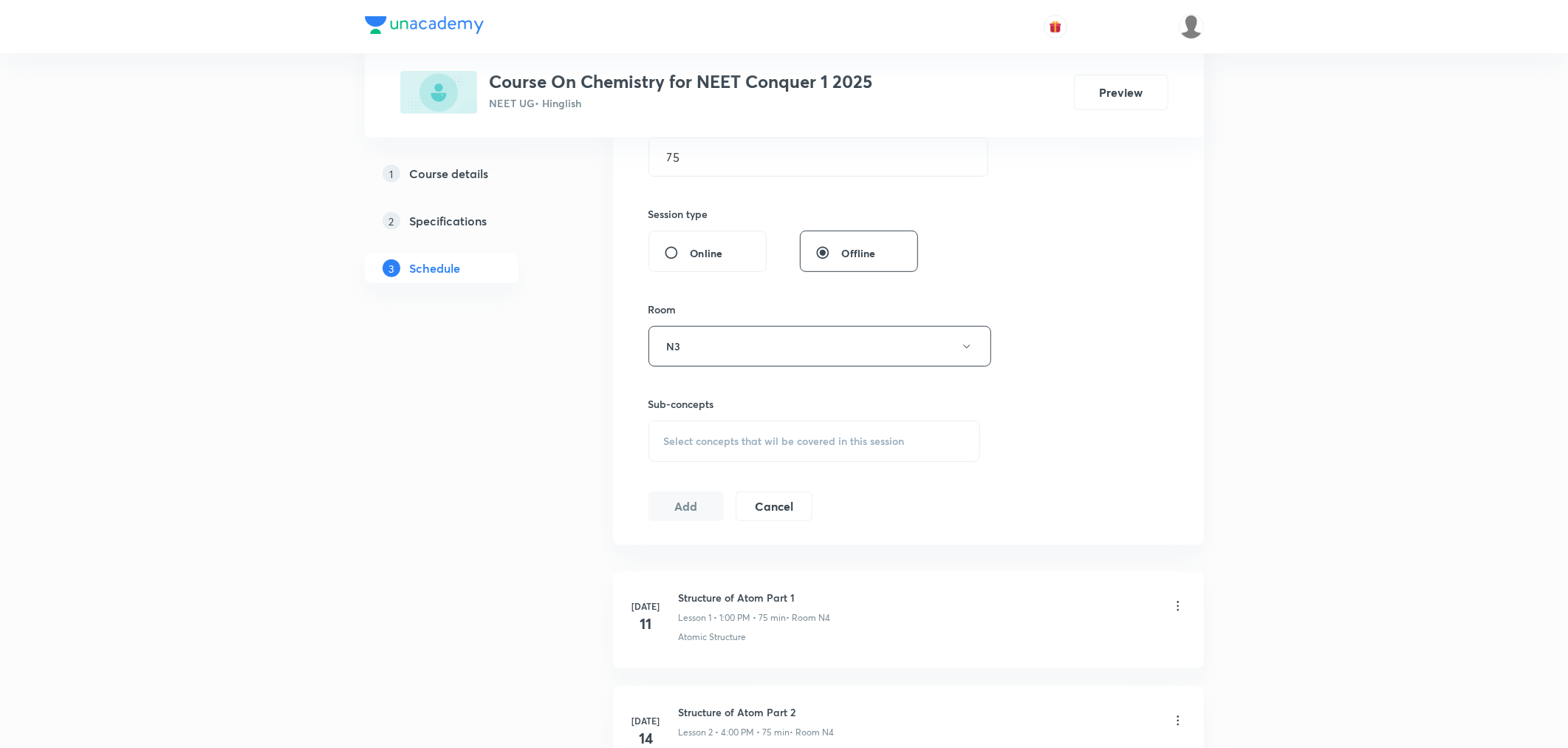
click at [742, 438] on span "Select concepts that wil be covered in this session" at bounding box center [784, 441] width 241 height 11
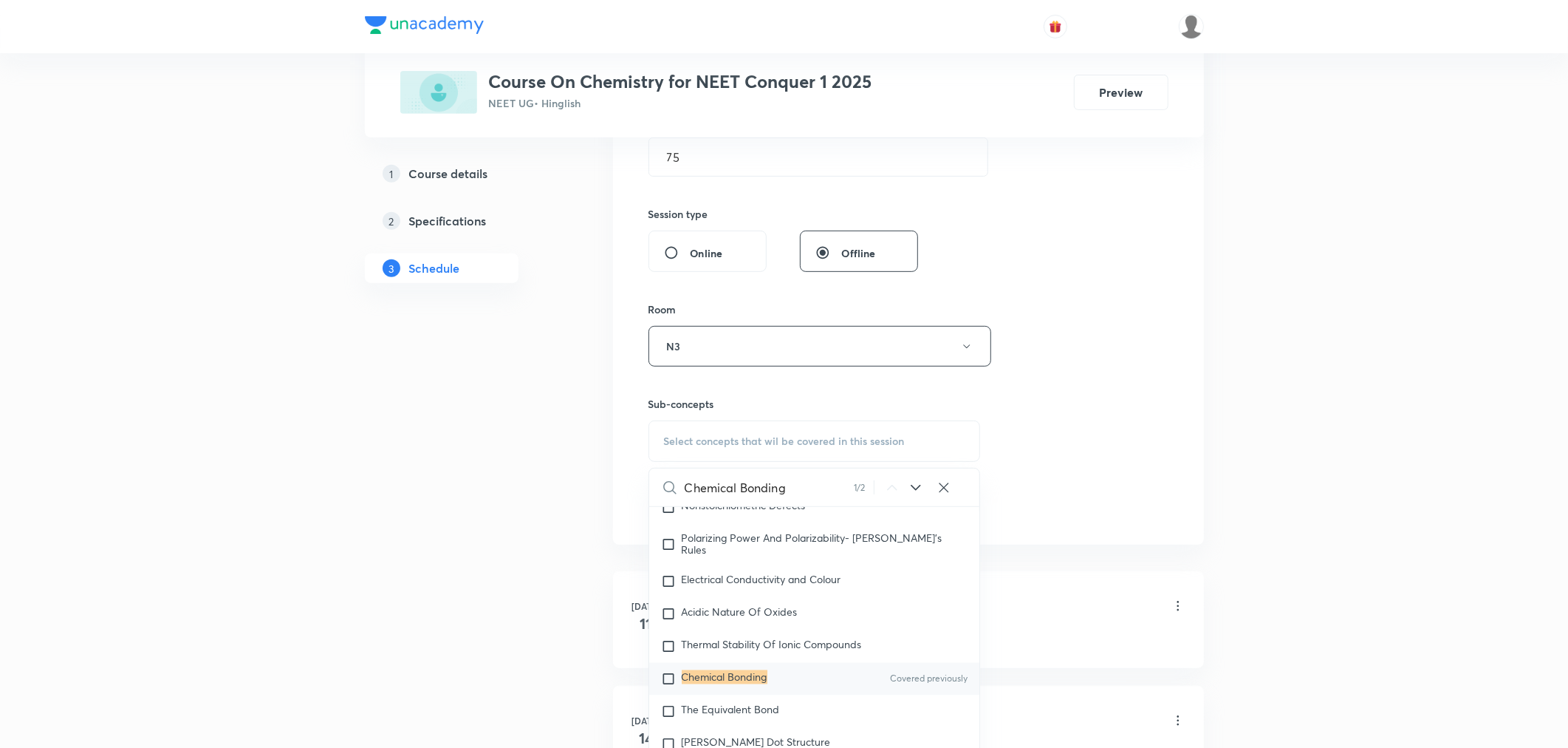
scroll to position [7074, 0]
type input "Chemical Bonding"
click at [752, 677] on mark "Chemical Bonding" at bounding box center [725, 669] width 86 height 14
checkbox input "true"
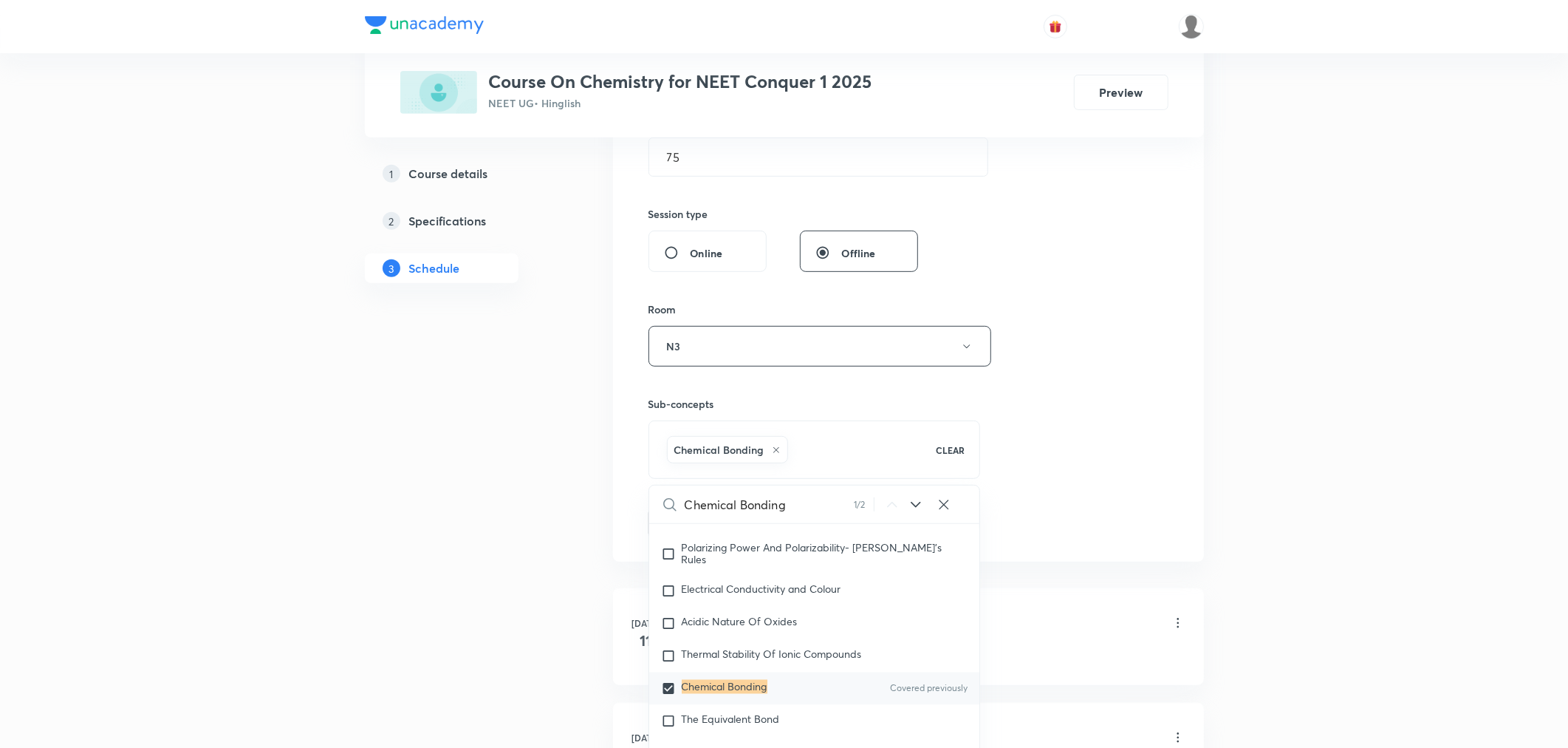
click at [1109, 440] on div "Session 38 Live class Session title 24/99 Chemical Bonding Part 13 ​ Schedule f…" at bounding box center [908, 182] width 520 height 711
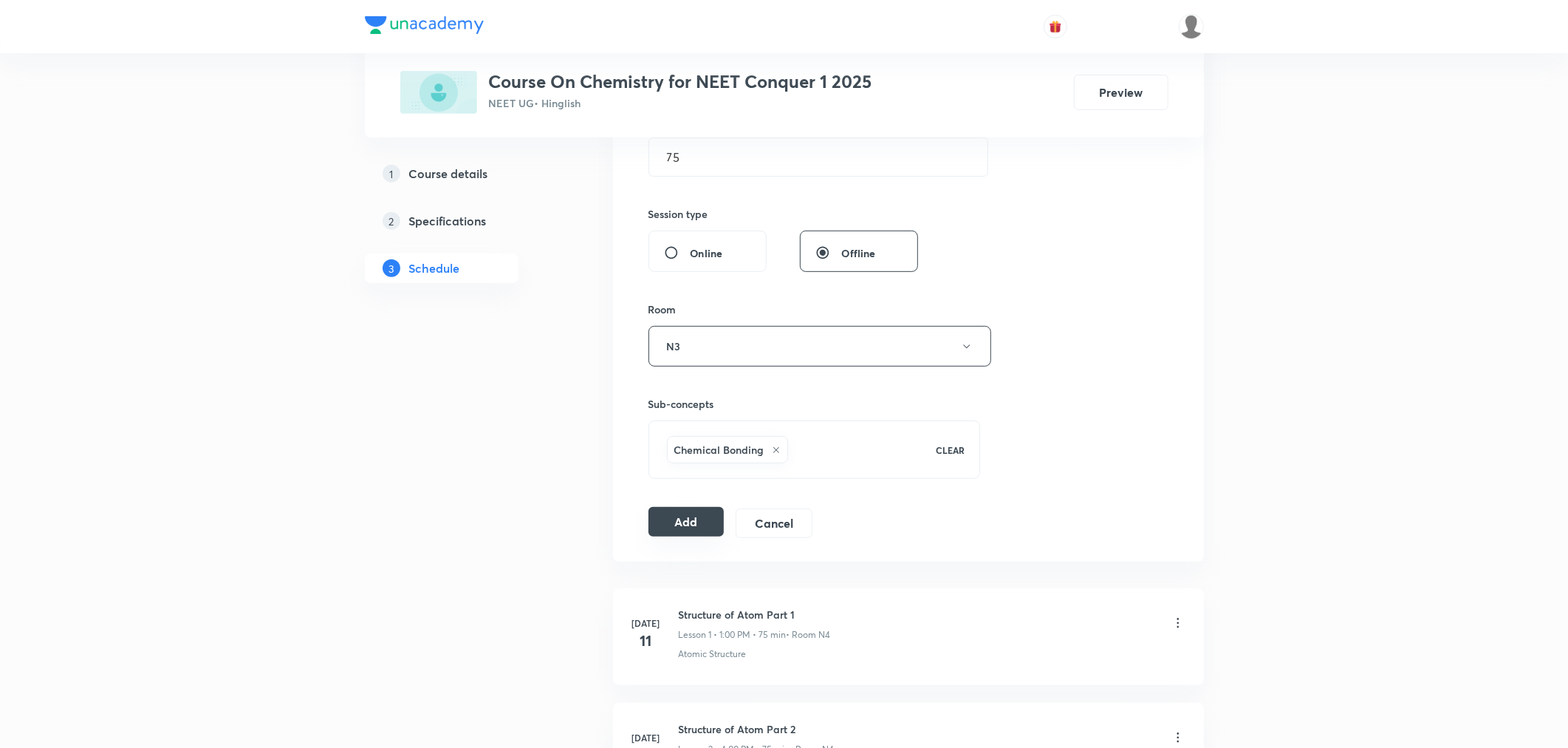
click at [674, 535] on button "Add" at bounding box center [686, 522] width 76 height 30
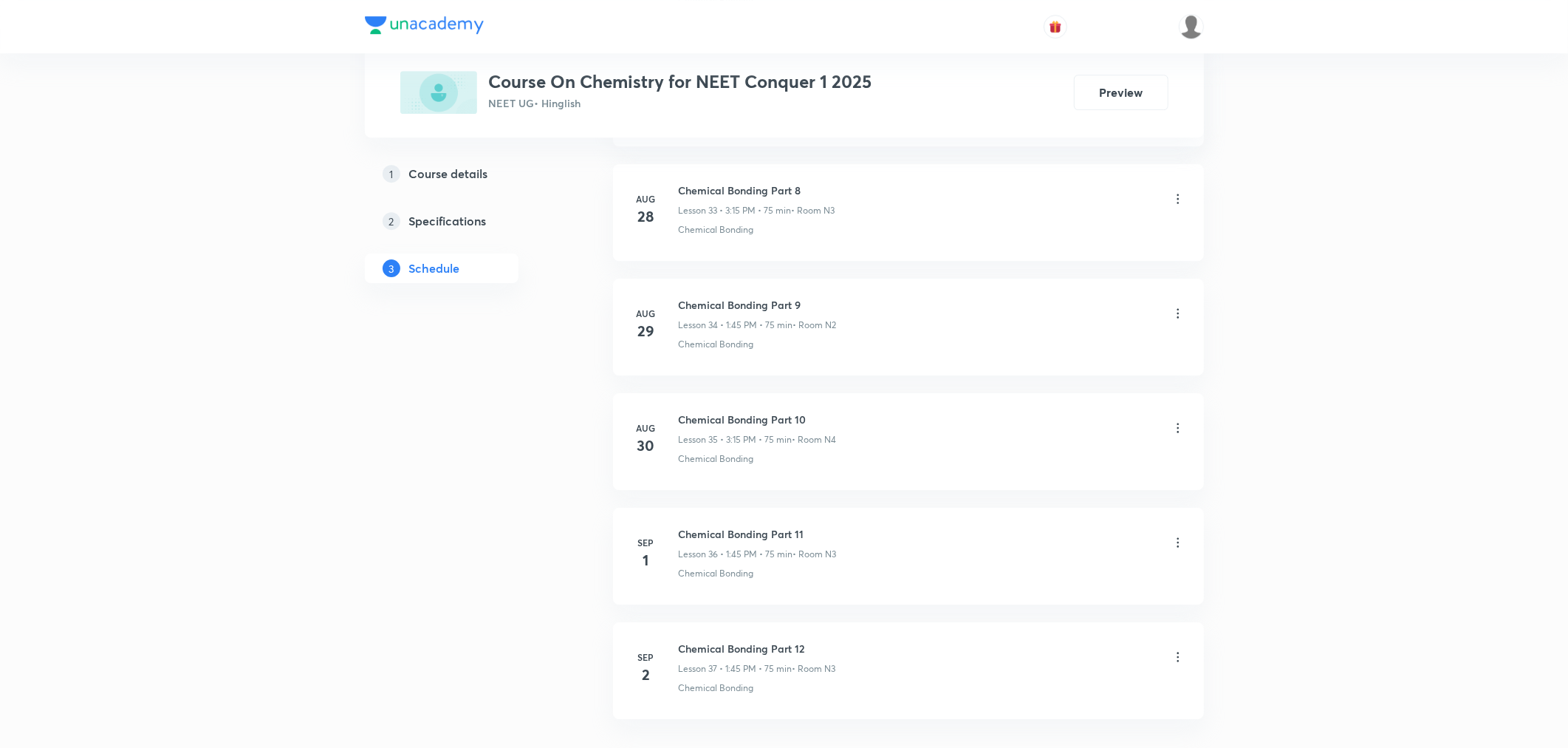
scroll to position [3999, 0]
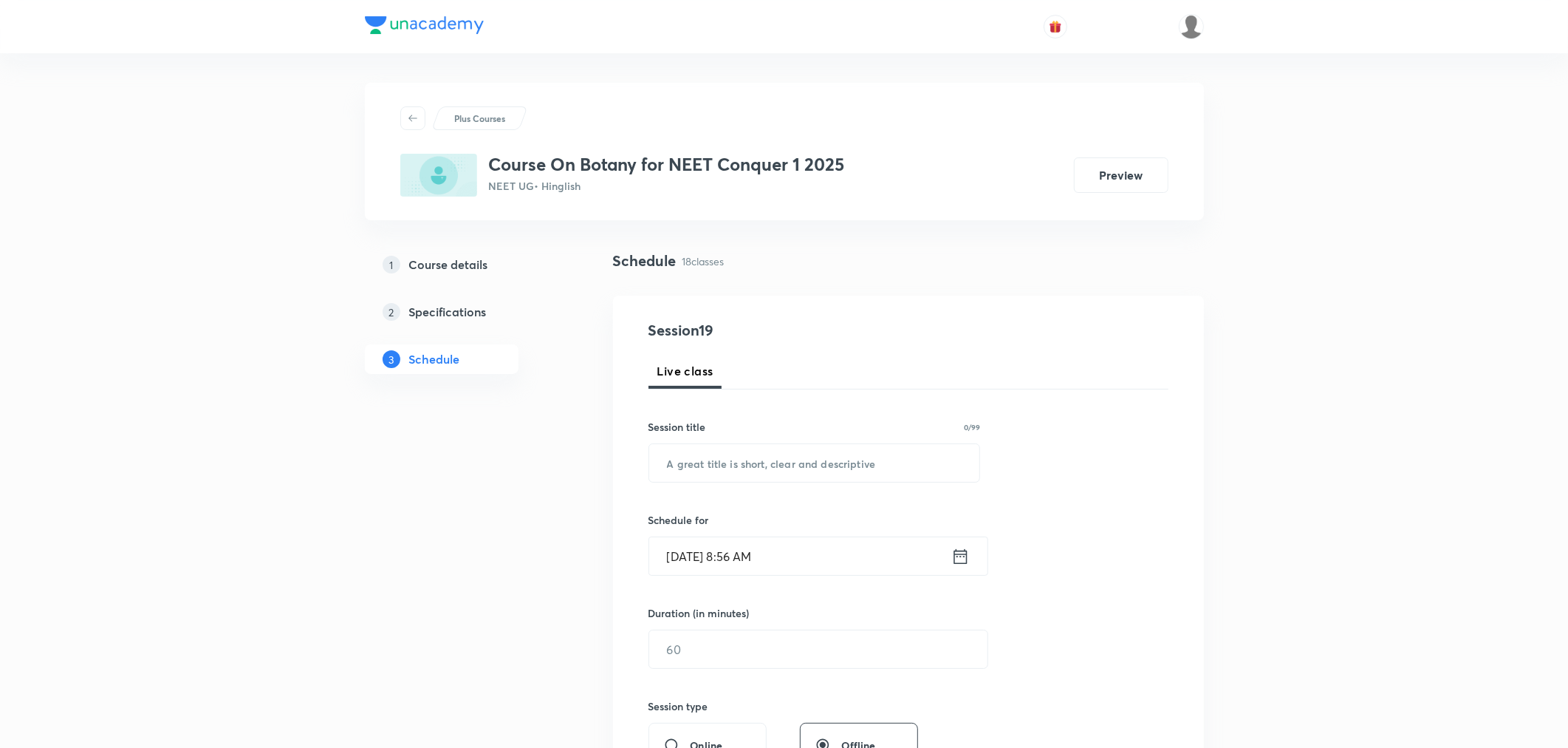
scroll to position [2501, 0]
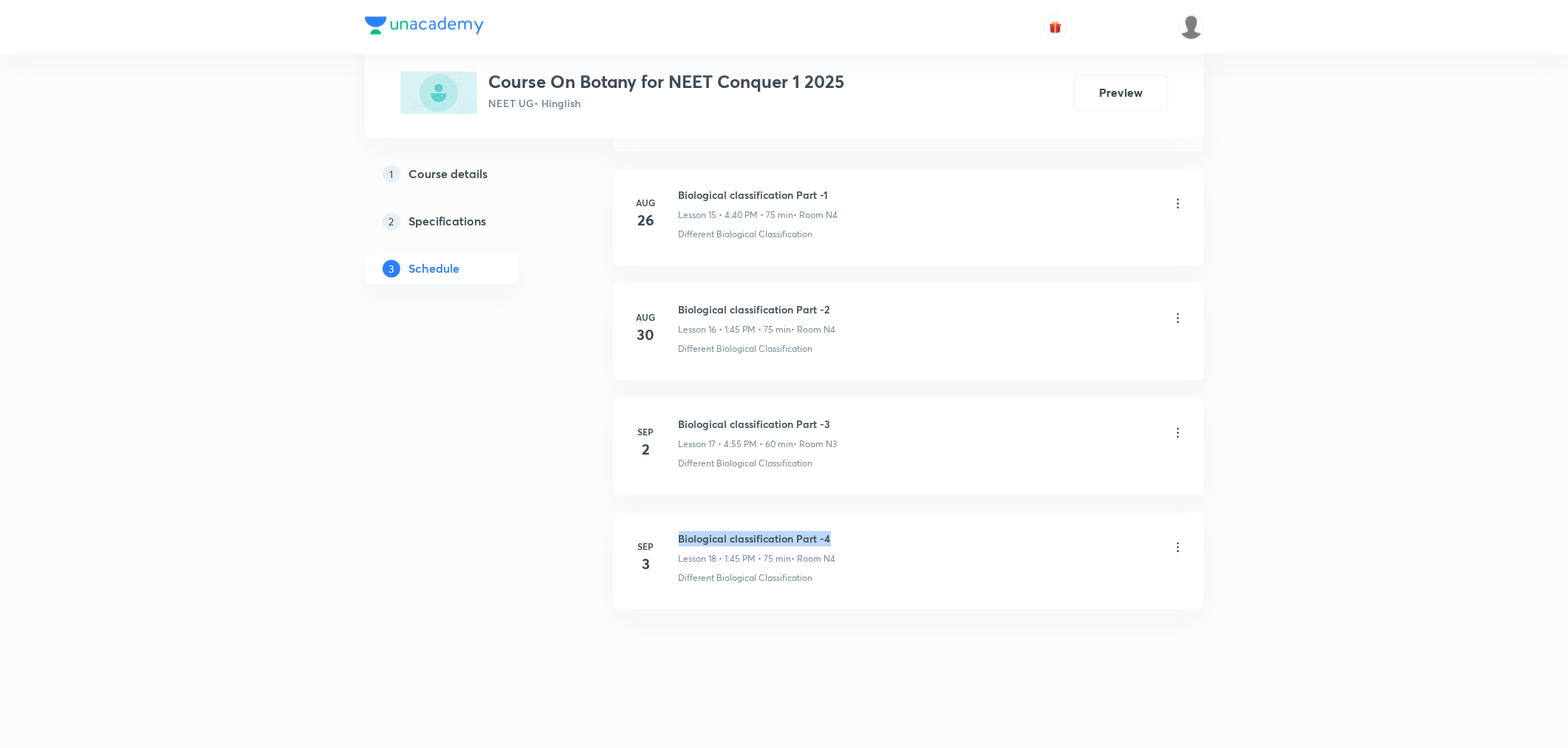
drag, startPoint x: 678, startPoint y: 533, endPoint x: 879, endPoint y: 531, distance: 201.0
click at [879, 531] on div "Biological classification Part -4 Lesson 18 • 1:45 PM • 75 min • Room N4" at bounding box center [932, 548] width 507 height 34
copy h6 "Biological classification Part -4"
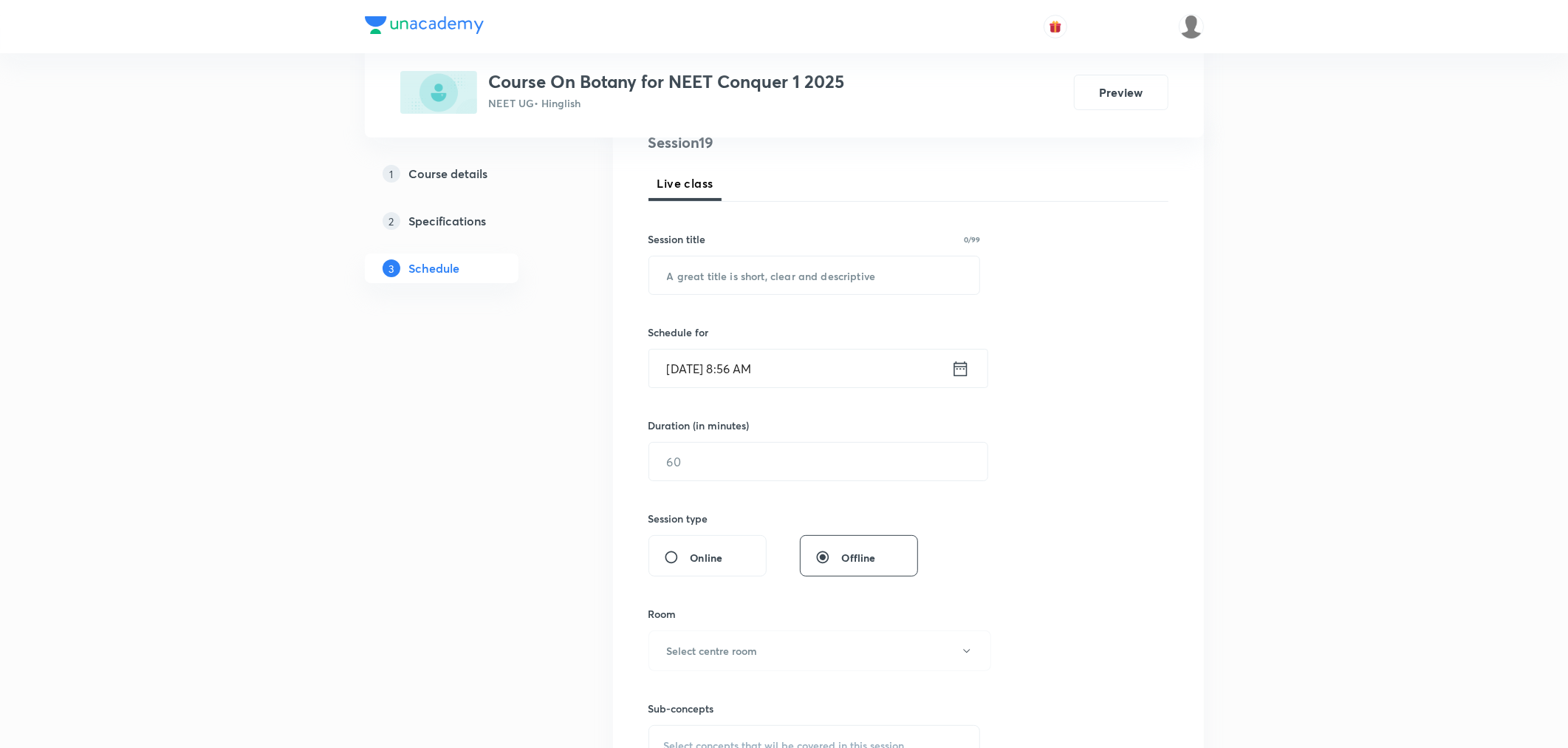
scroll to position [0, 0]
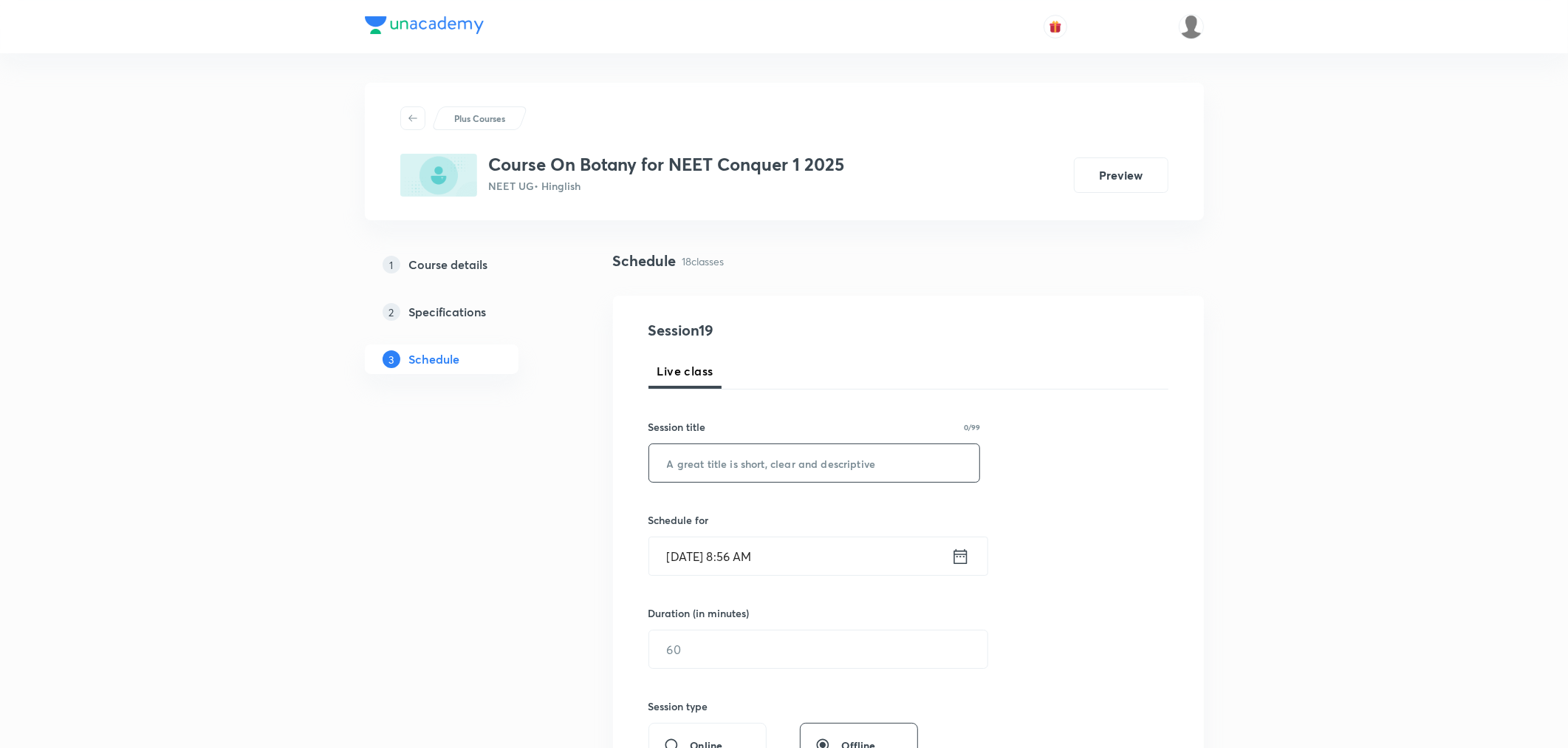
click at [748, 464] on input "text" at bounding box center [814, 463] width 331 height 37
paste input "Biological classification Part -4"
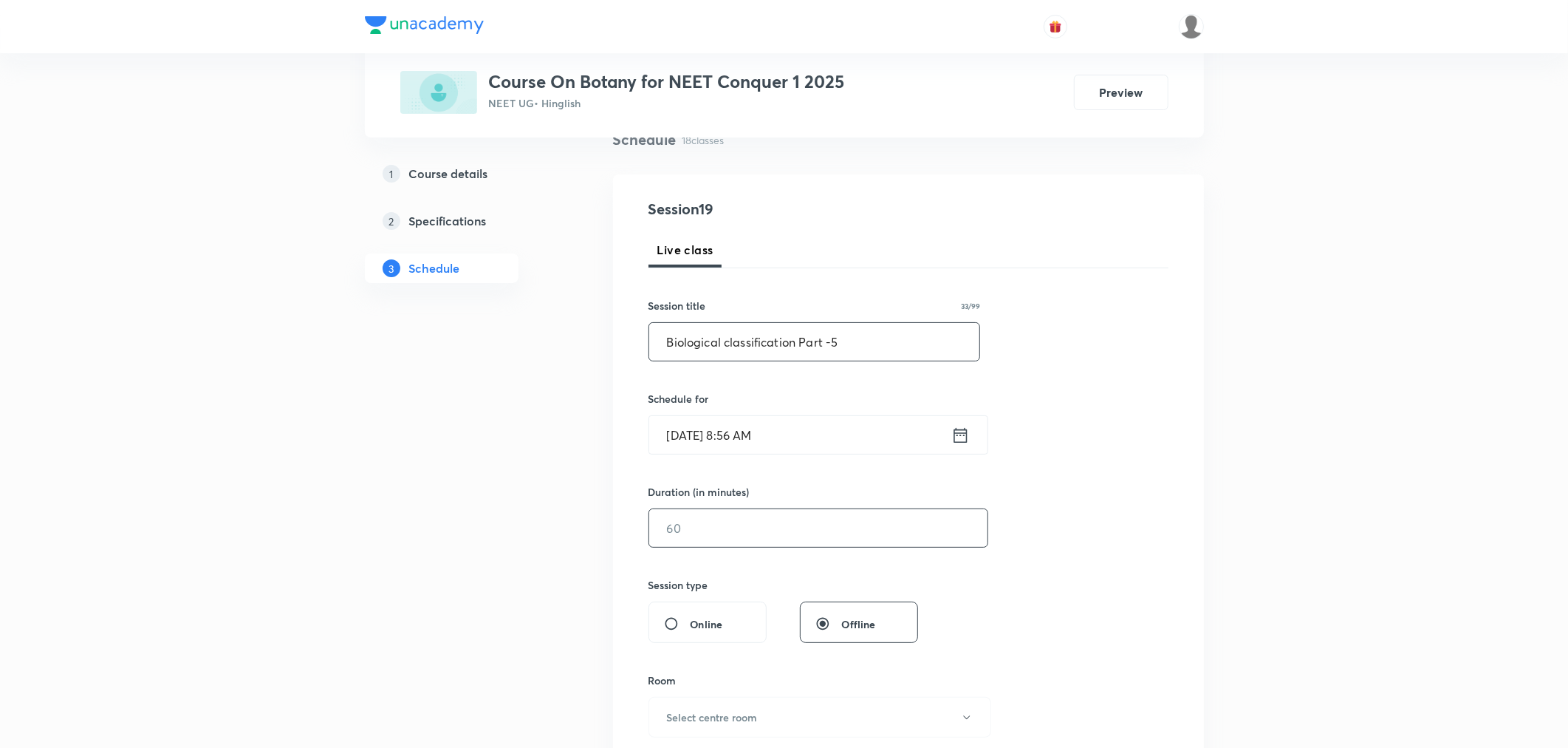
scroll to position [164, 0]
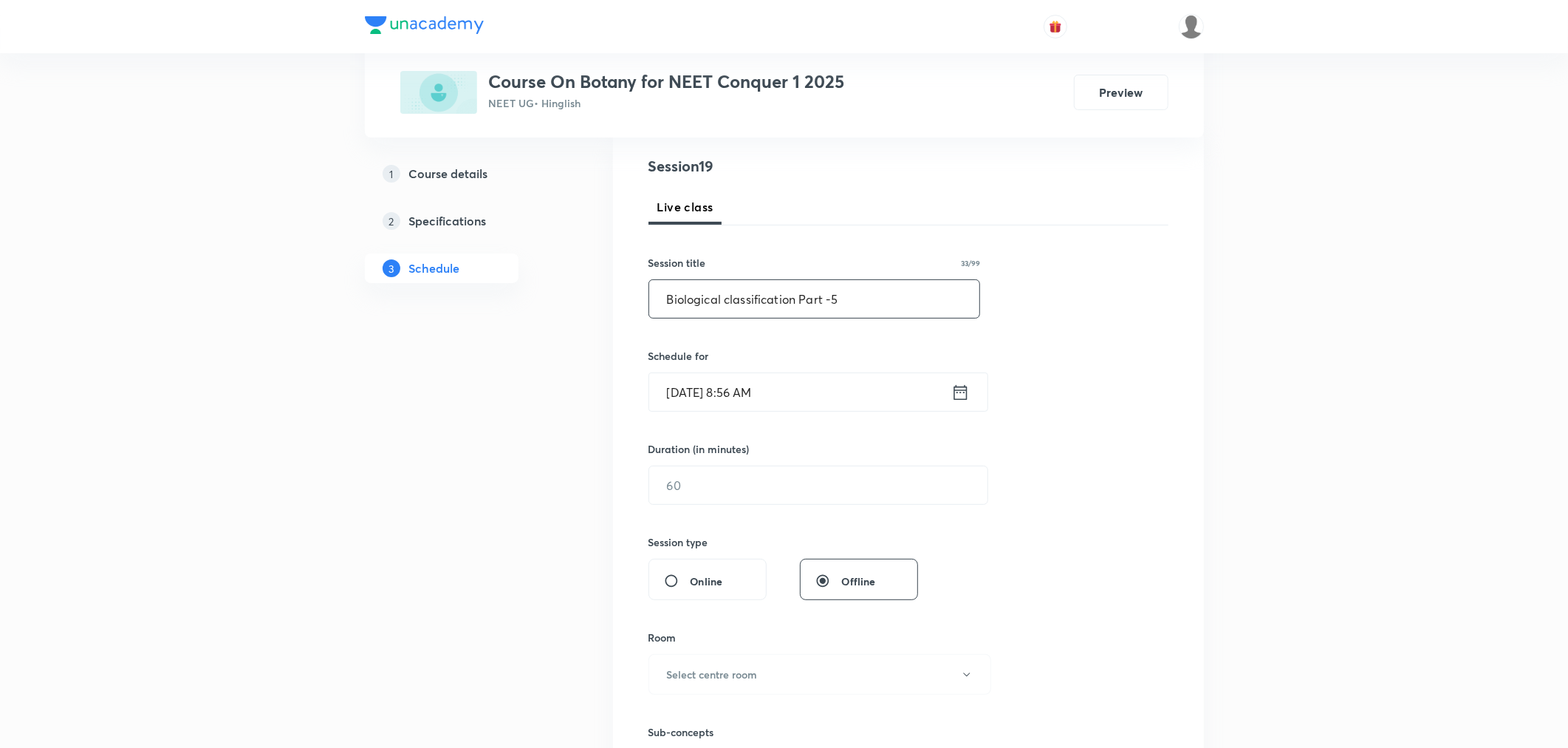
type input "Biological classification Part -5"
click at [956, 394] on icon at bounding box center [960, 392] width 18 height 21
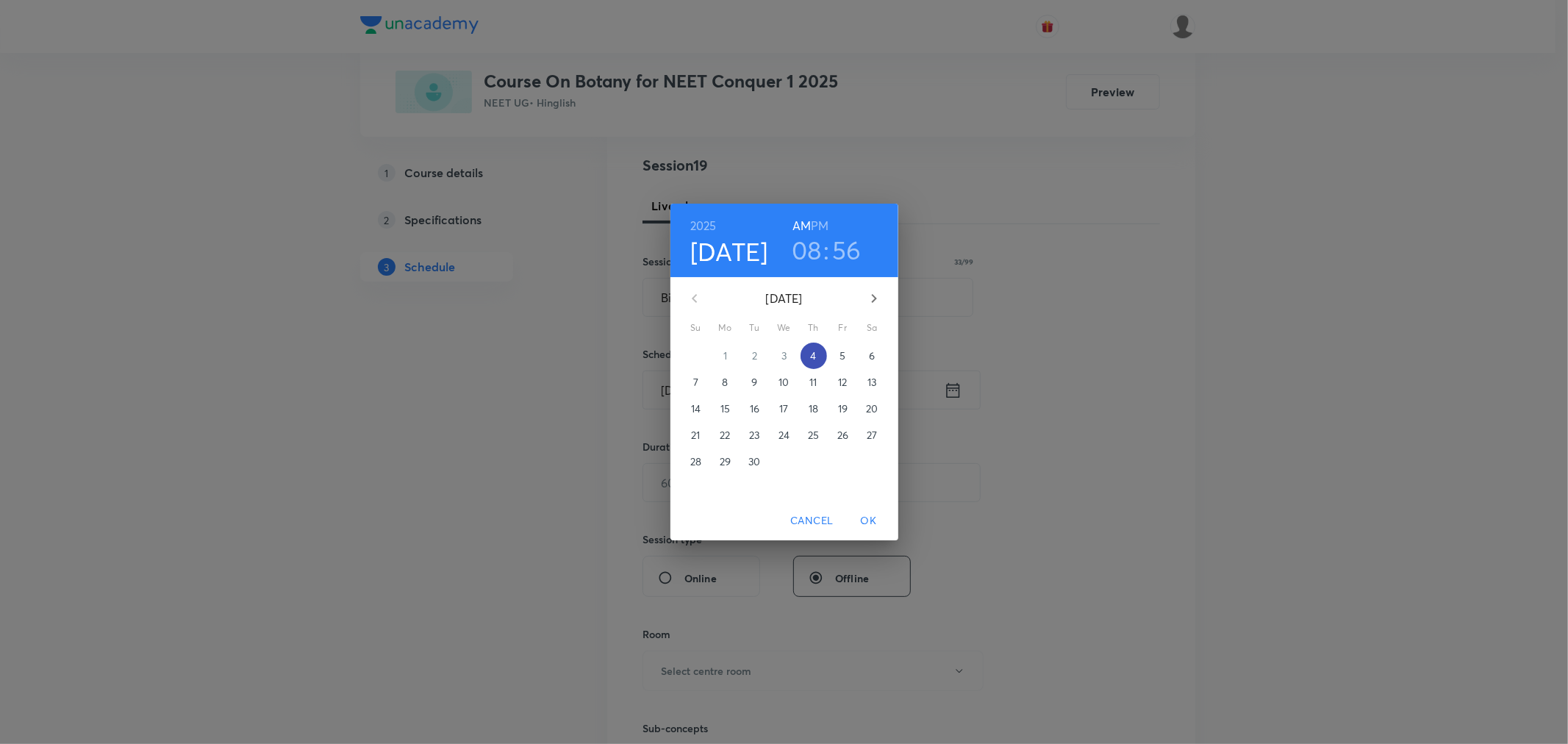
click at [809, 358] on span "4" at bounding box center [814, 355] width 27 height 14
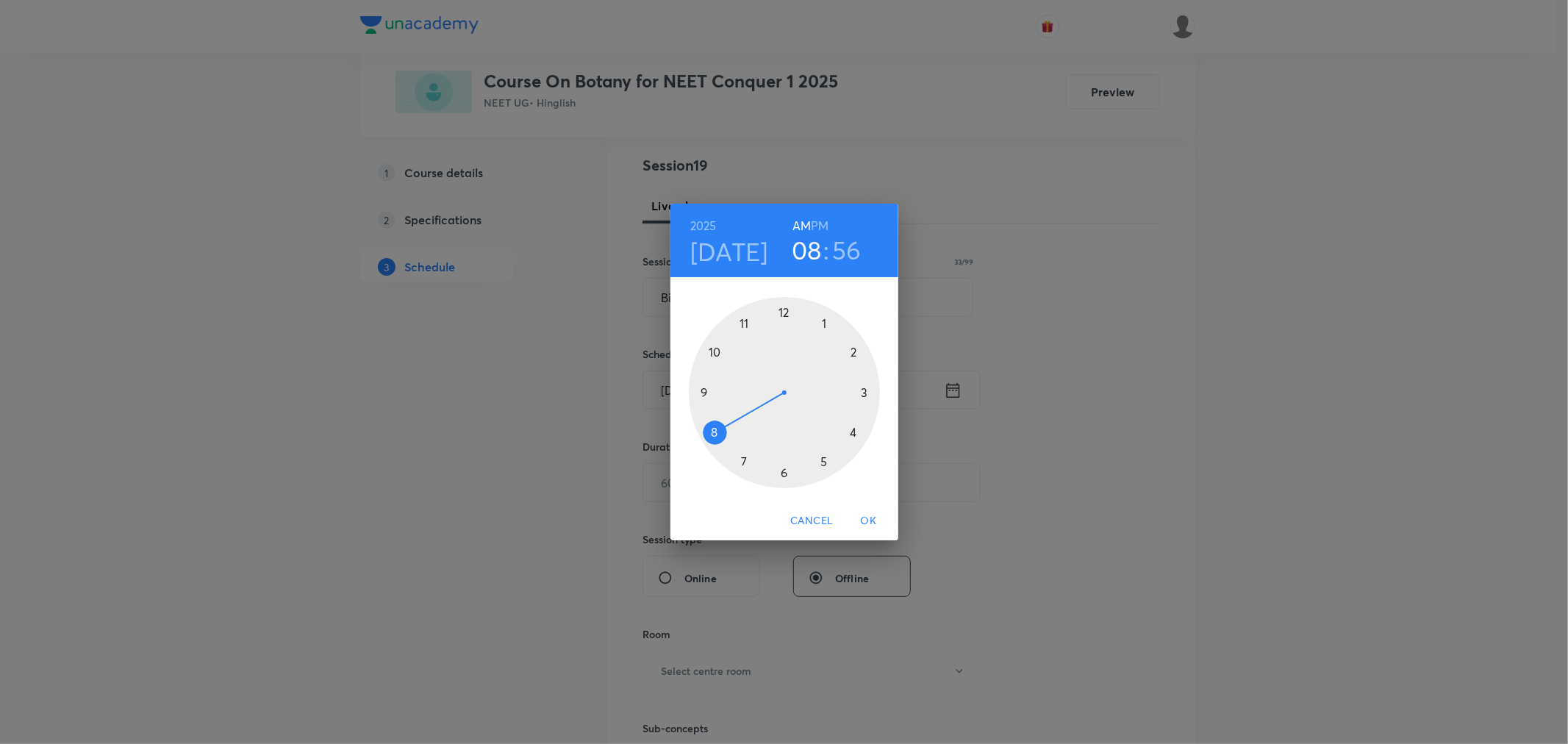
click at [821, 227] on h6 "PM" at bounding box center [819, 225] width 18 height 21
click at [855, 434] on div at bounding box center [784, 392] width 191 height 191
click at [715, 432] on div at bounding box center [784, 392] width 191 height 191
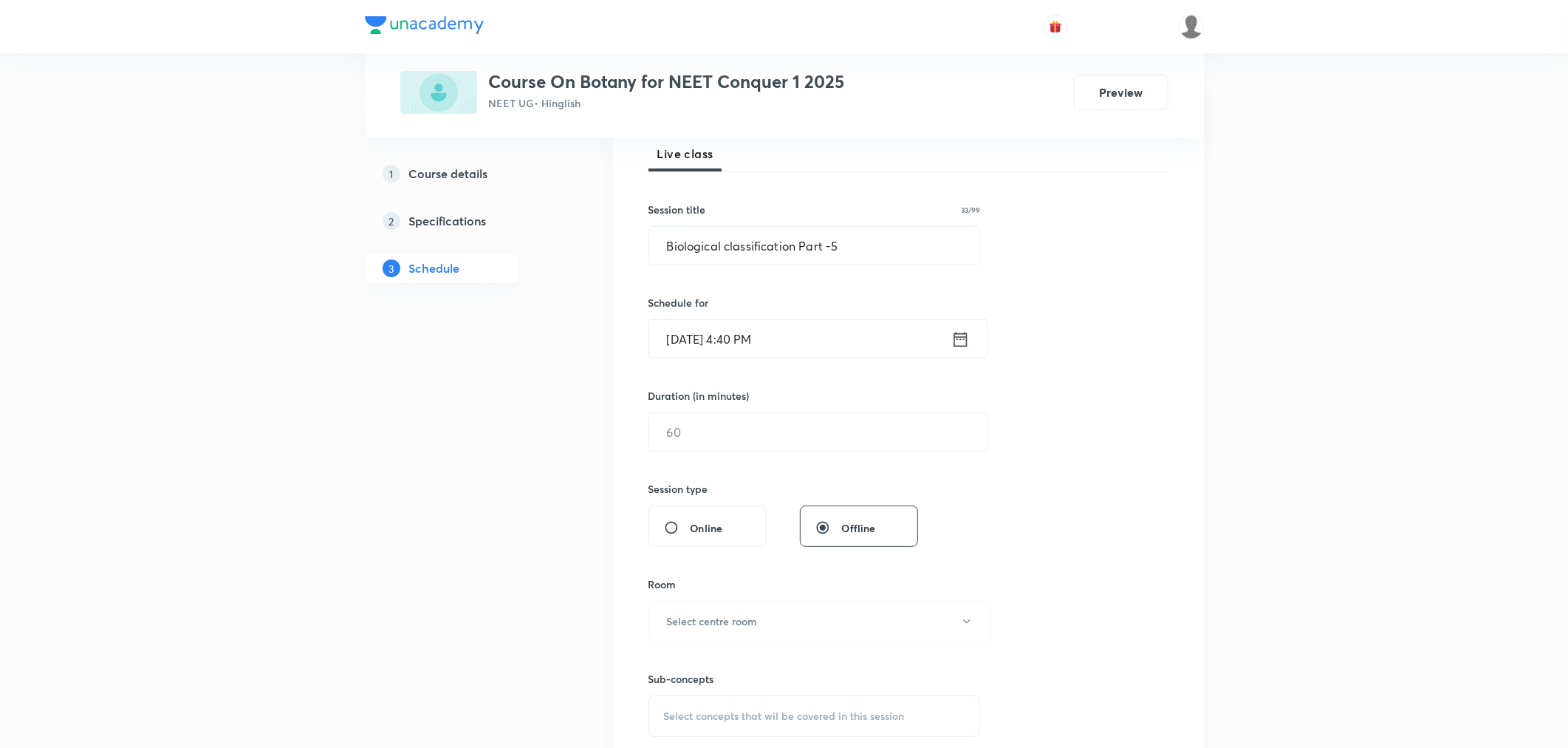
scroll to position [246, 0]
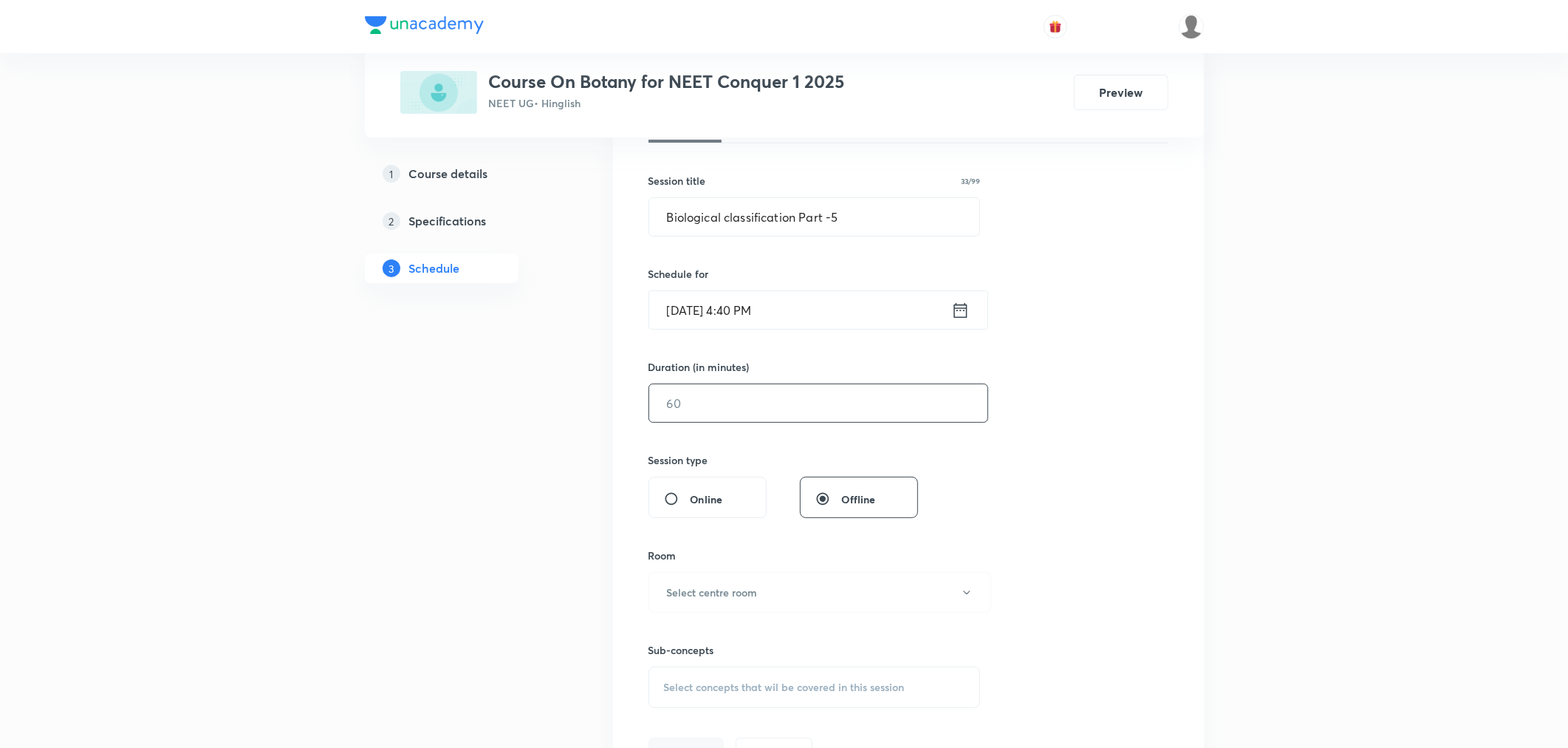
click at [731, 414] on input "text" at bounding box center [818, 402] width 338 height 37
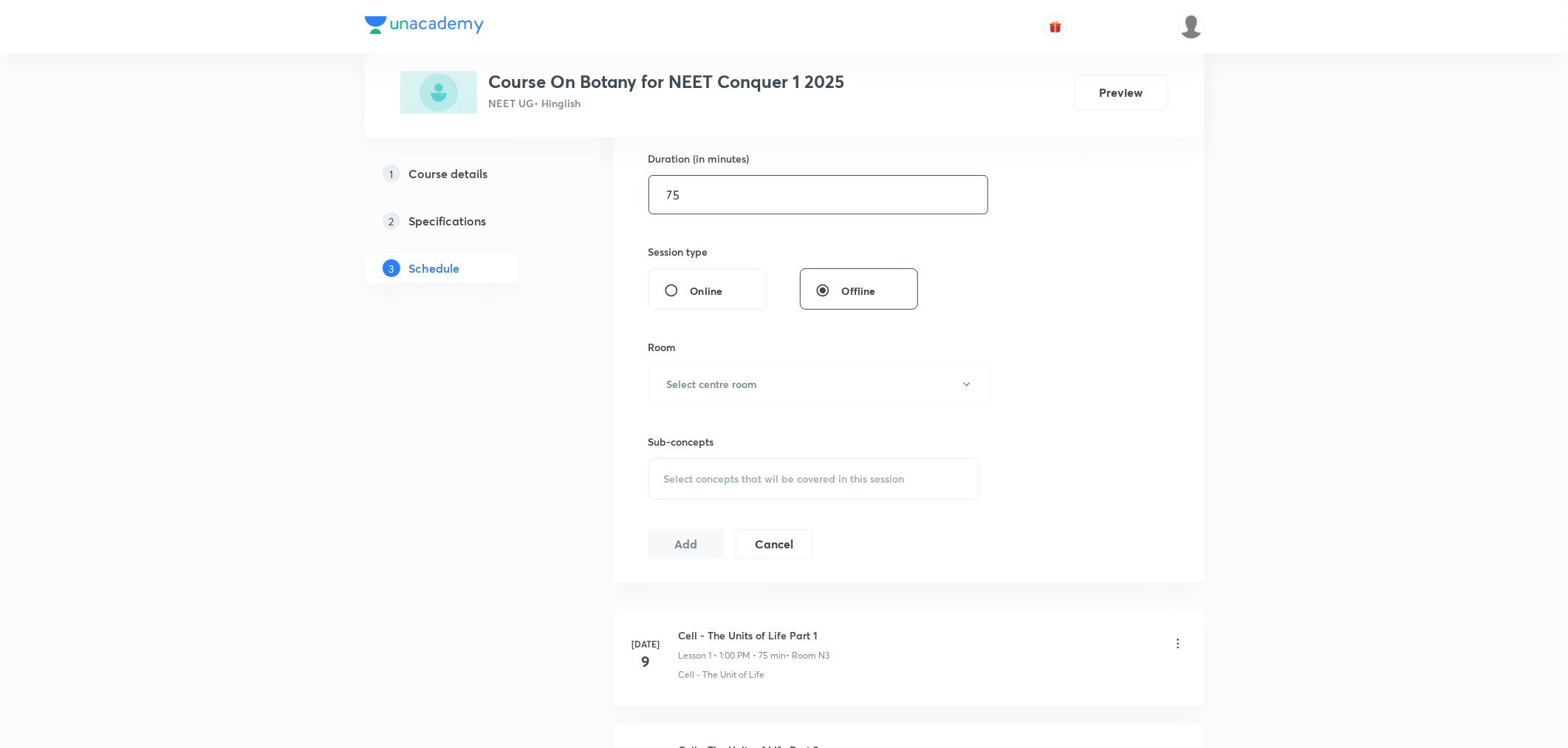
scroll to position [574, 0]
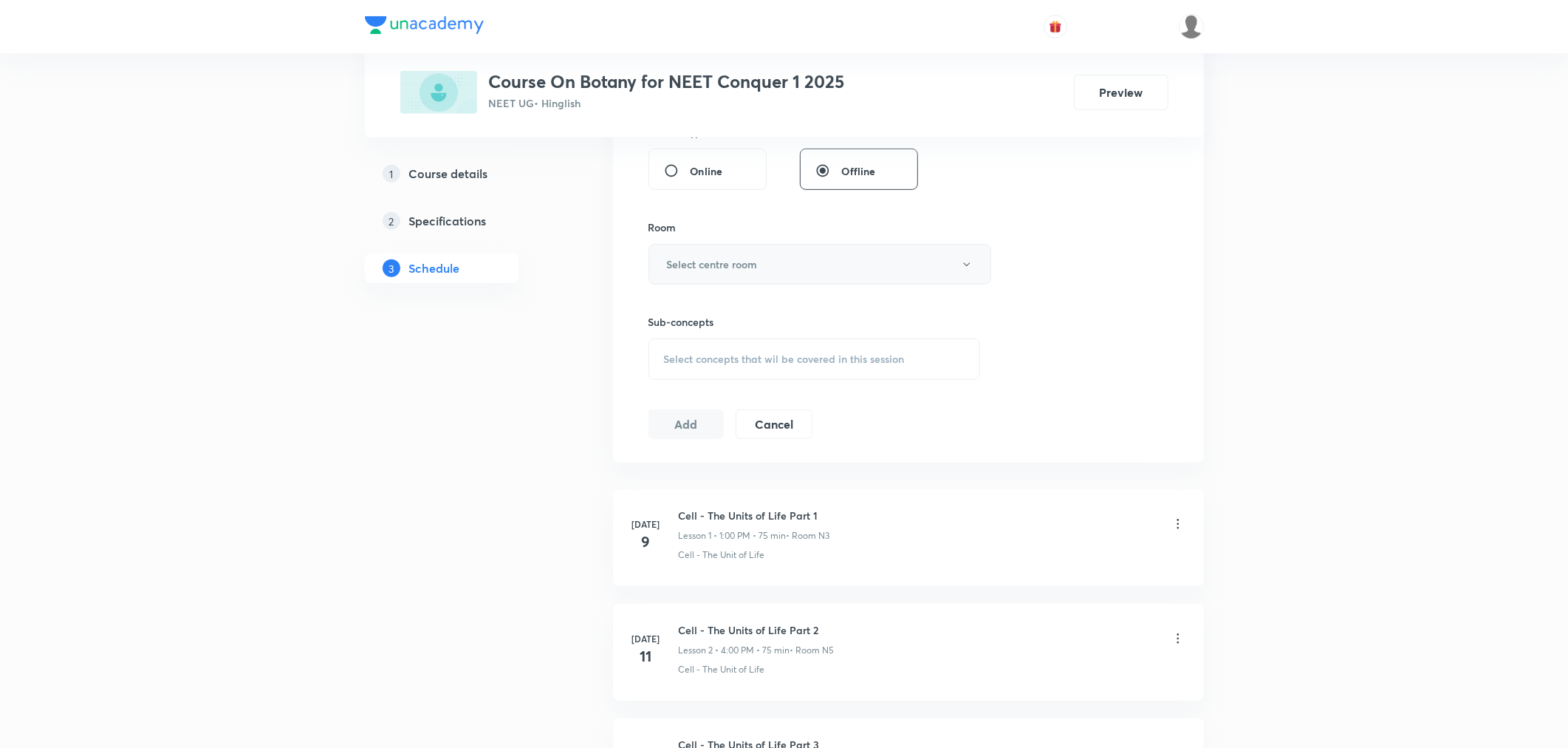
type input "75"
click at [746, 271] on h6 "Select centre room" at bounding box center [712, 264] width 91 height 15
click at [662, 419] on span "N5" at bounding box center [816, 421] width 323 height 15
click at [700, 252] on button "N5" at bounding box center [820, 264] width 342 height 41
click at [667, 360] on span "N3" at bounding box center [816, 366] width 323 height 15
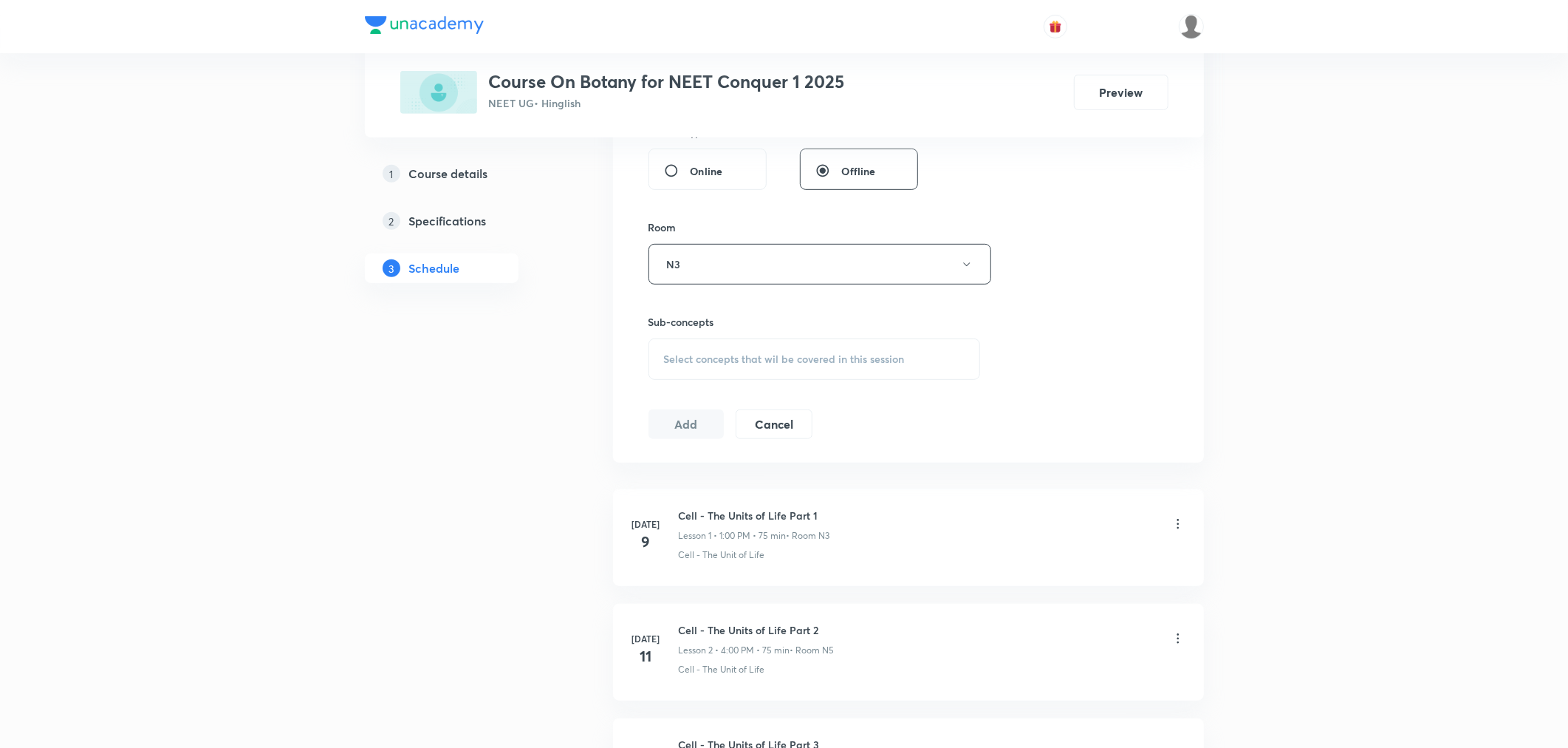
click at [705, 355] on span "Select concepts that wil be covered in this session" at bounding box center [784, 359] width 241 height 11
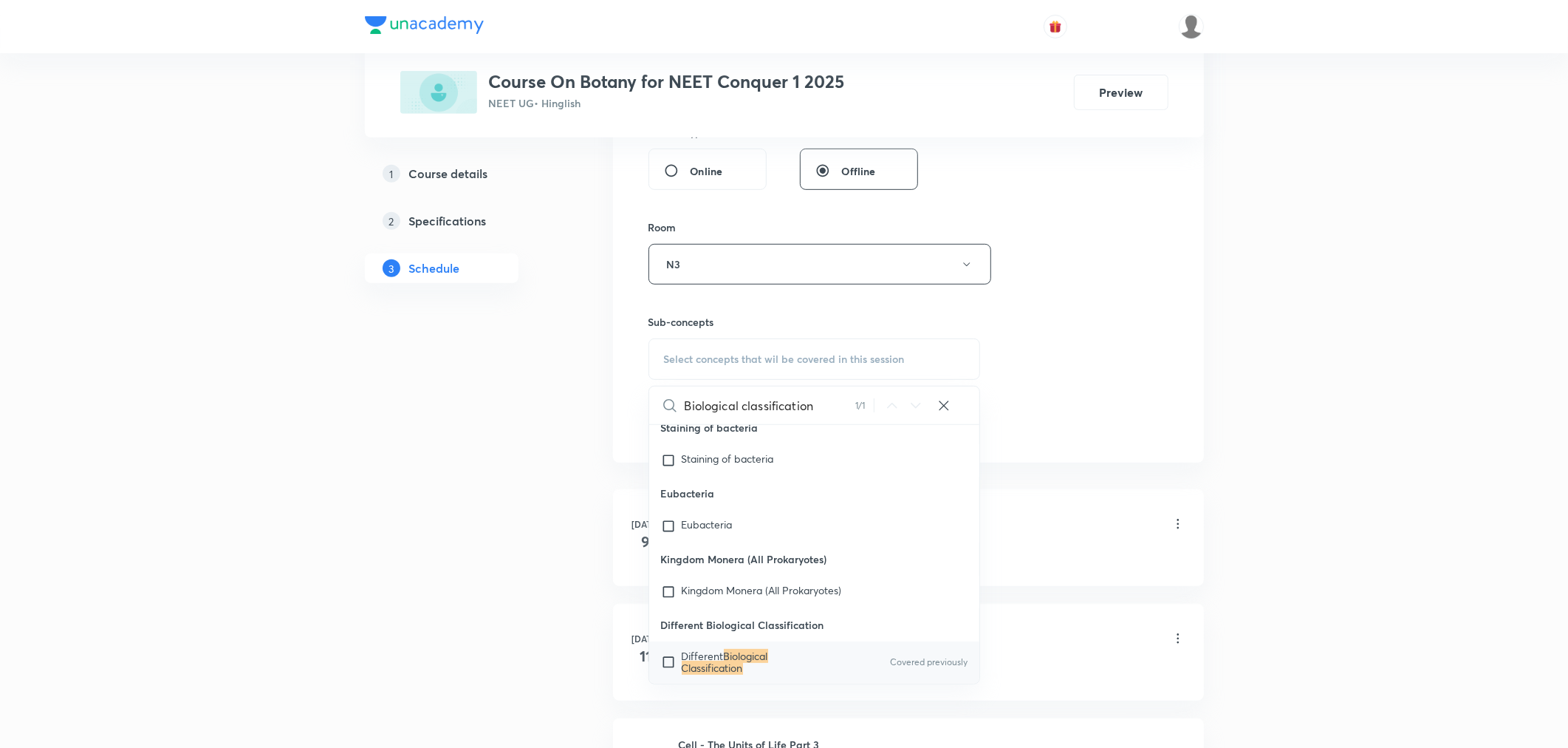
scroll to position [9875, 0]
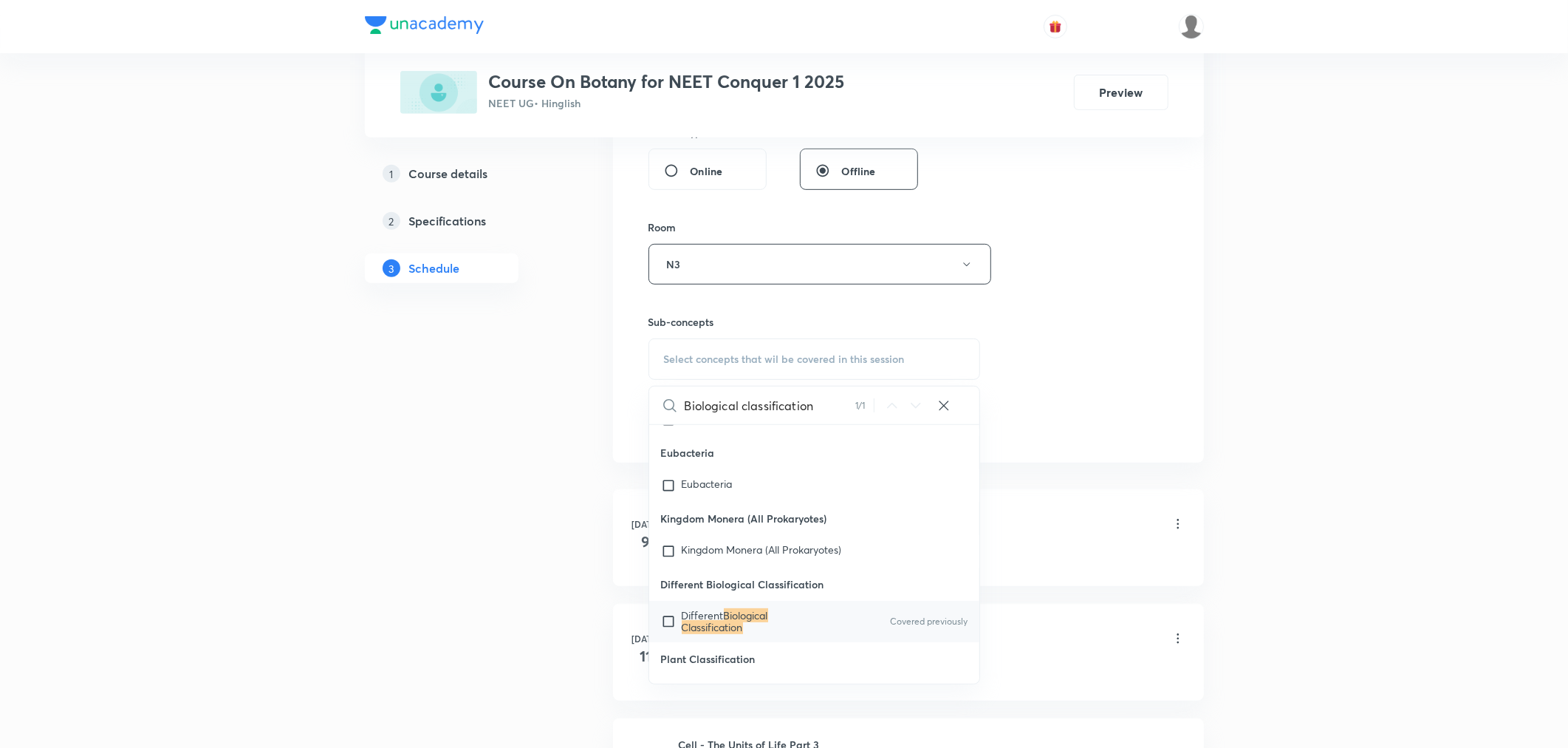
type input "Biological classification"
click at [733, 623] on mark "Biological Classification" at bounding box center [725, 621] width 86 height 26
checkbox input "true"
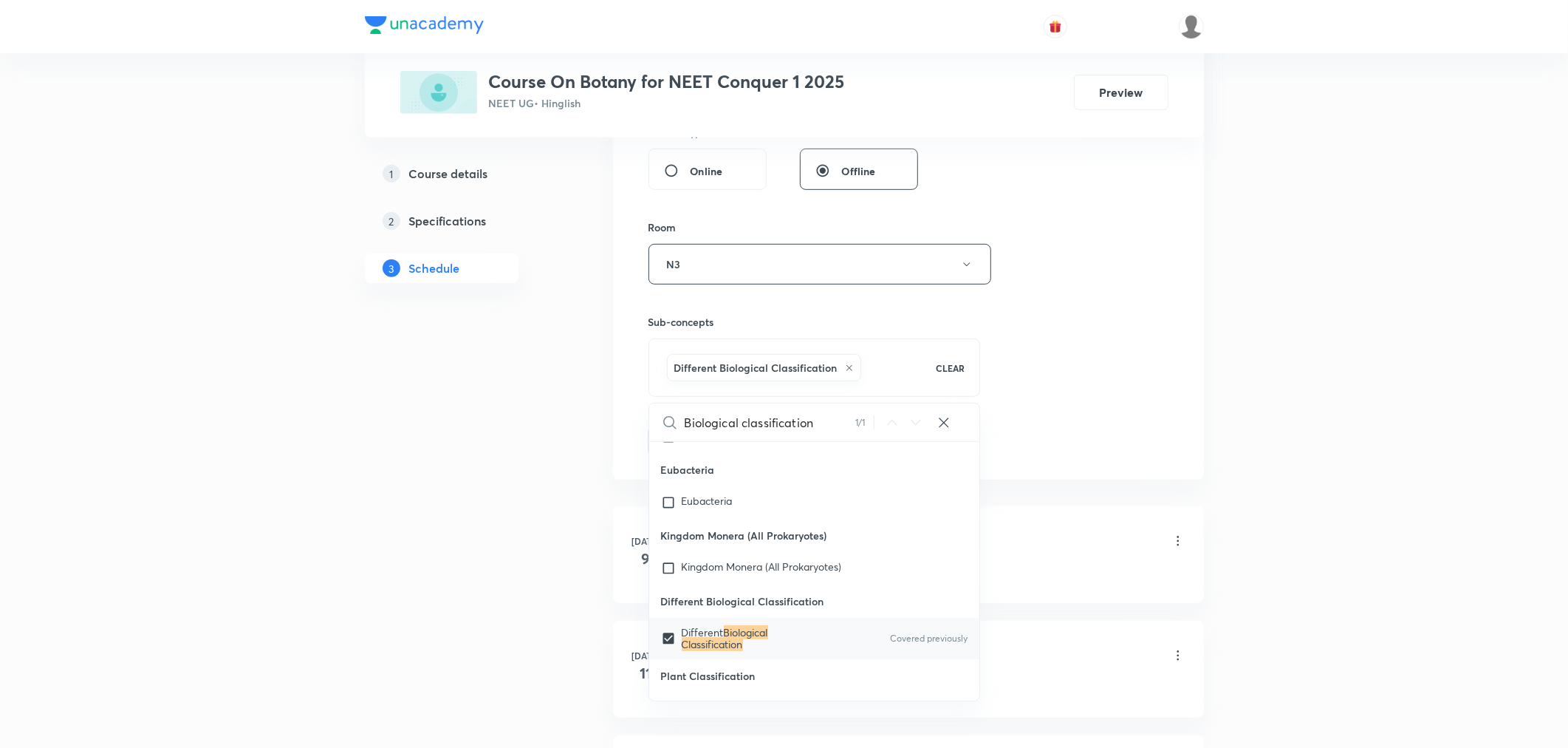
click at [1073, 417] on div "Session 19 Live class Session title 33/99 Biological classification Part -5 ​ S…" at bounding box center [908, 100] width 520 height 711
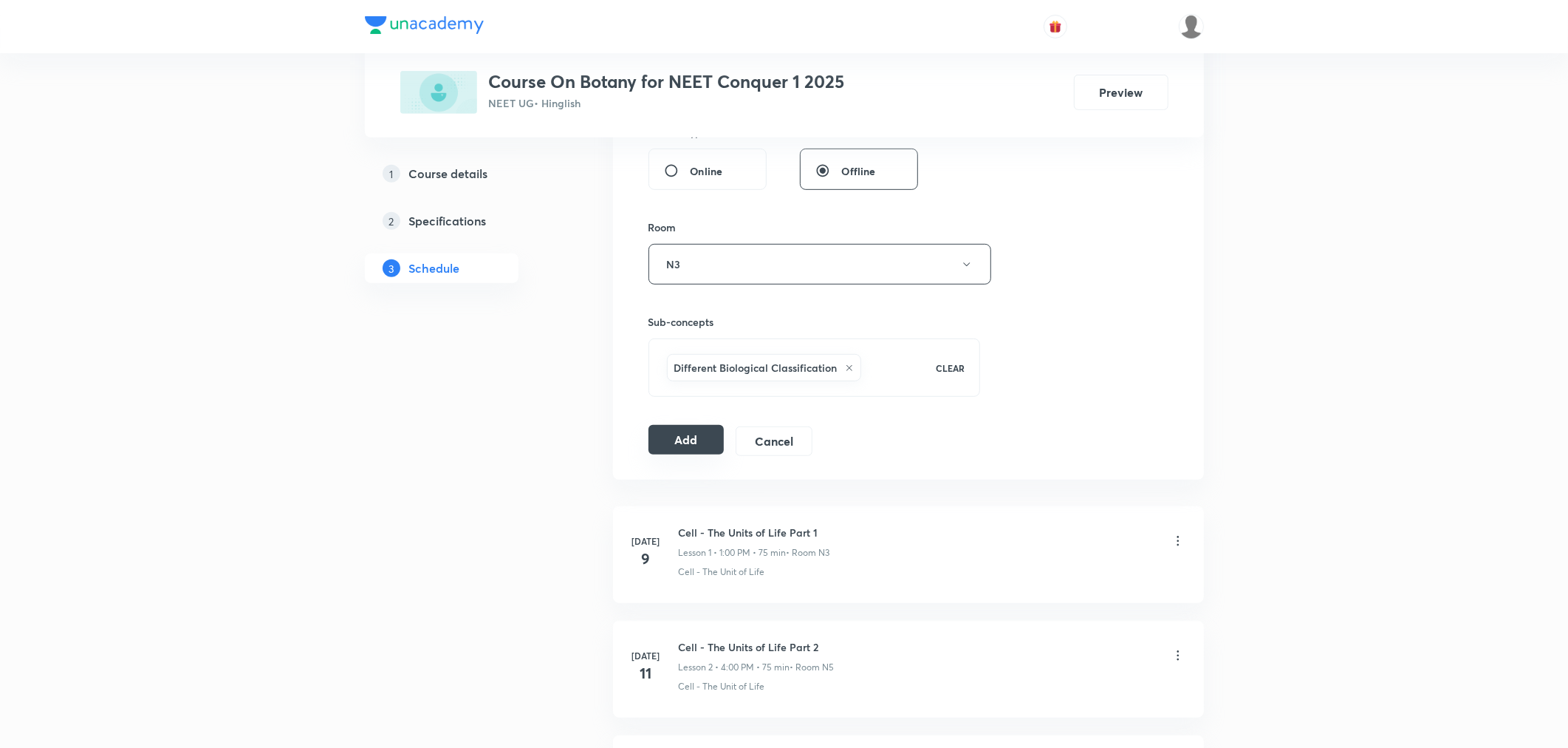
click at [673, 442] on button "Add" at bounding box center [686, 439] width 76 height 30
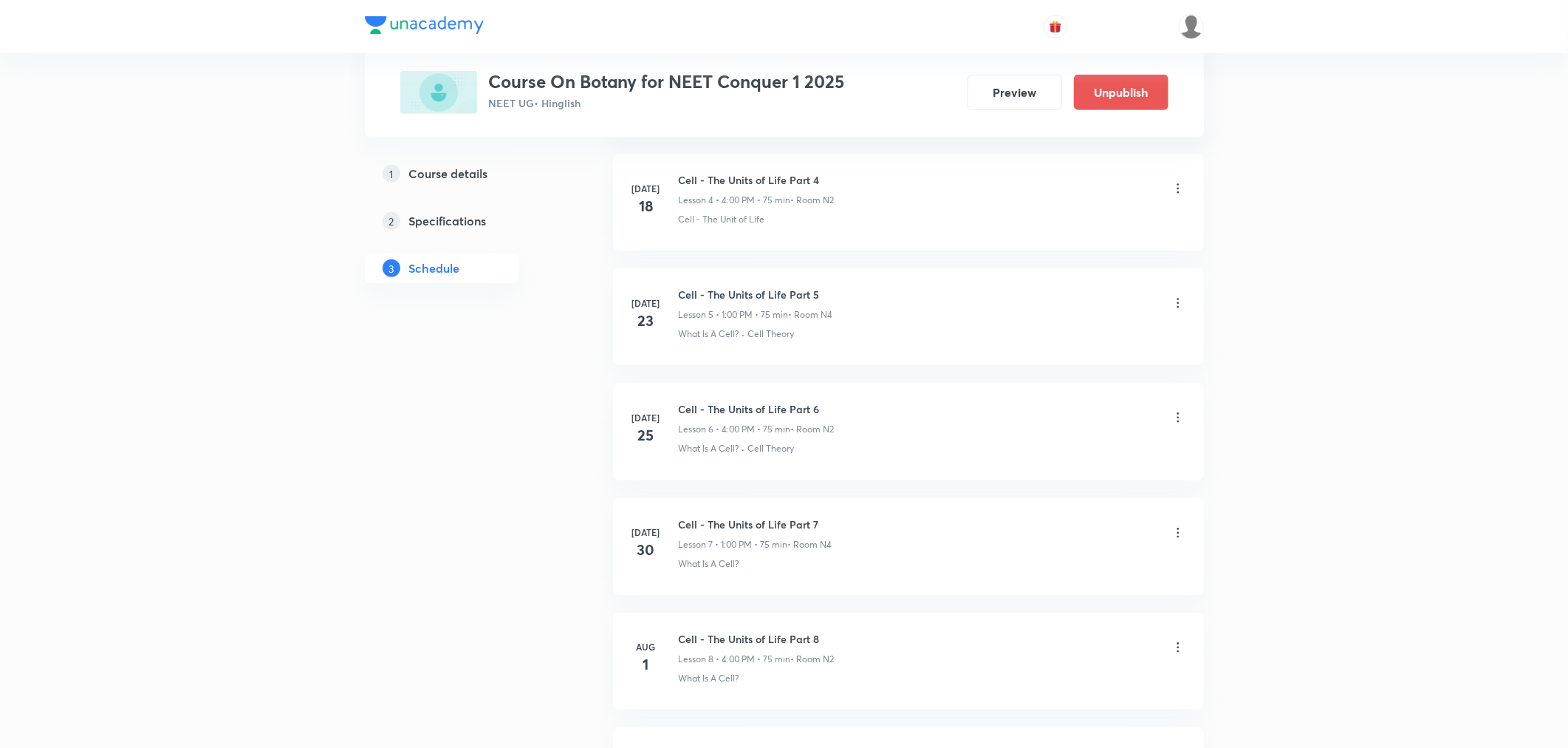
scroll to position [1937, 0]
